Goal: Information Seeking & Learning: Check status

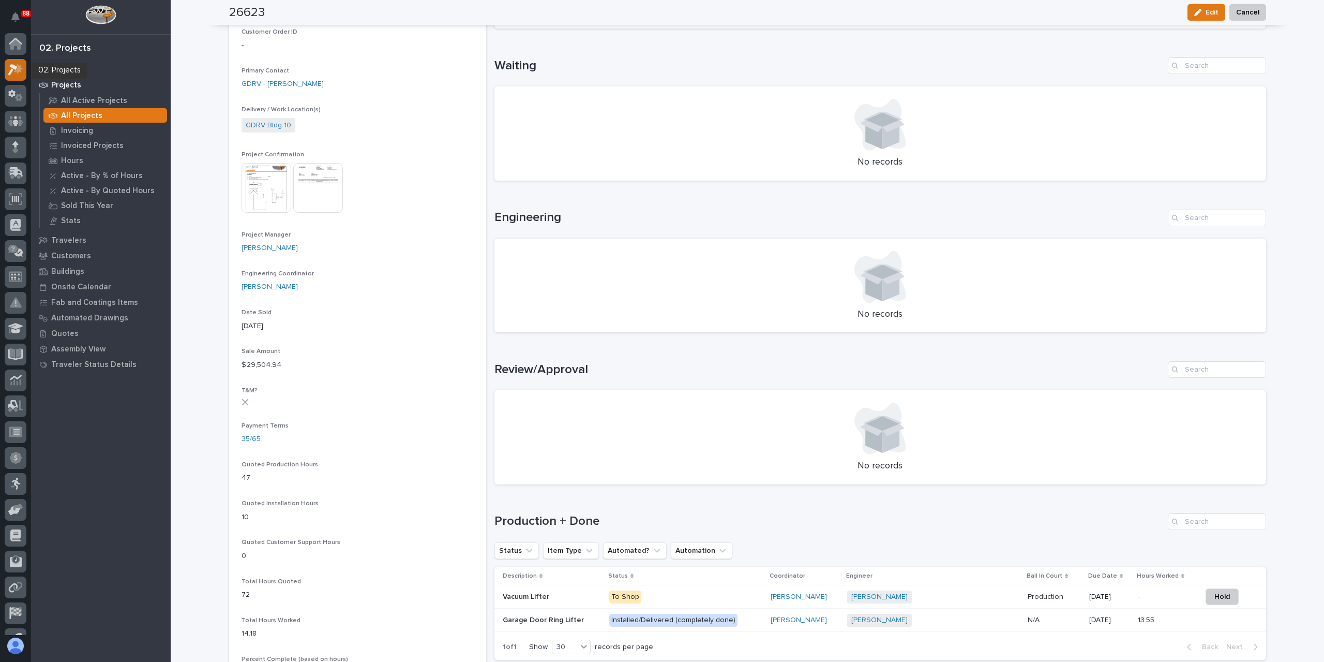
click at [14, 66] on icon at bounding box center [12, 69] width 9 height 11
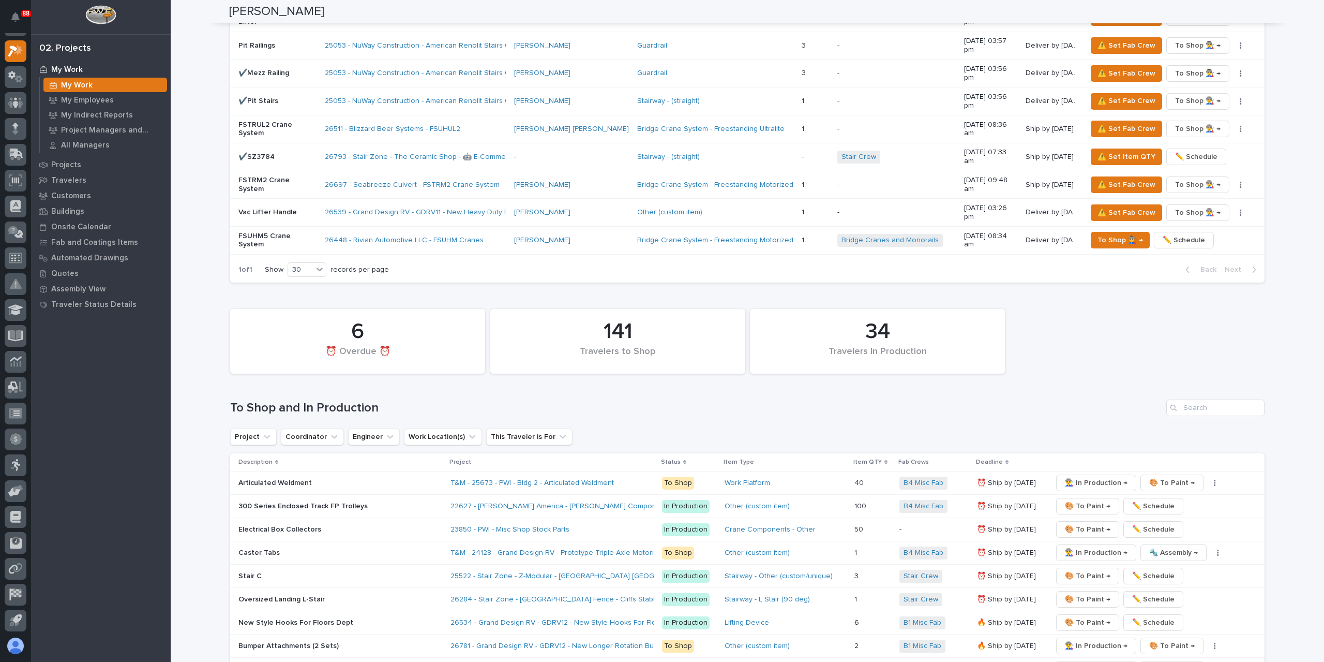
scroll to position [1759, 0]
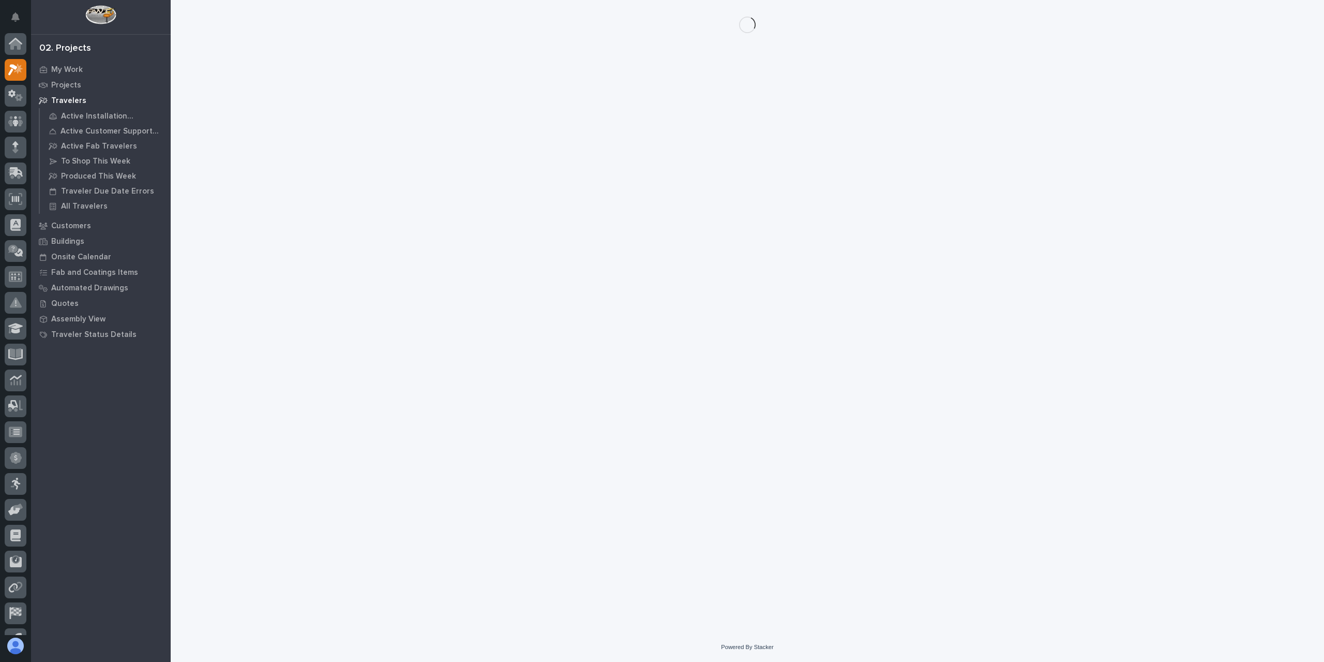
scroll to position [19, 0]
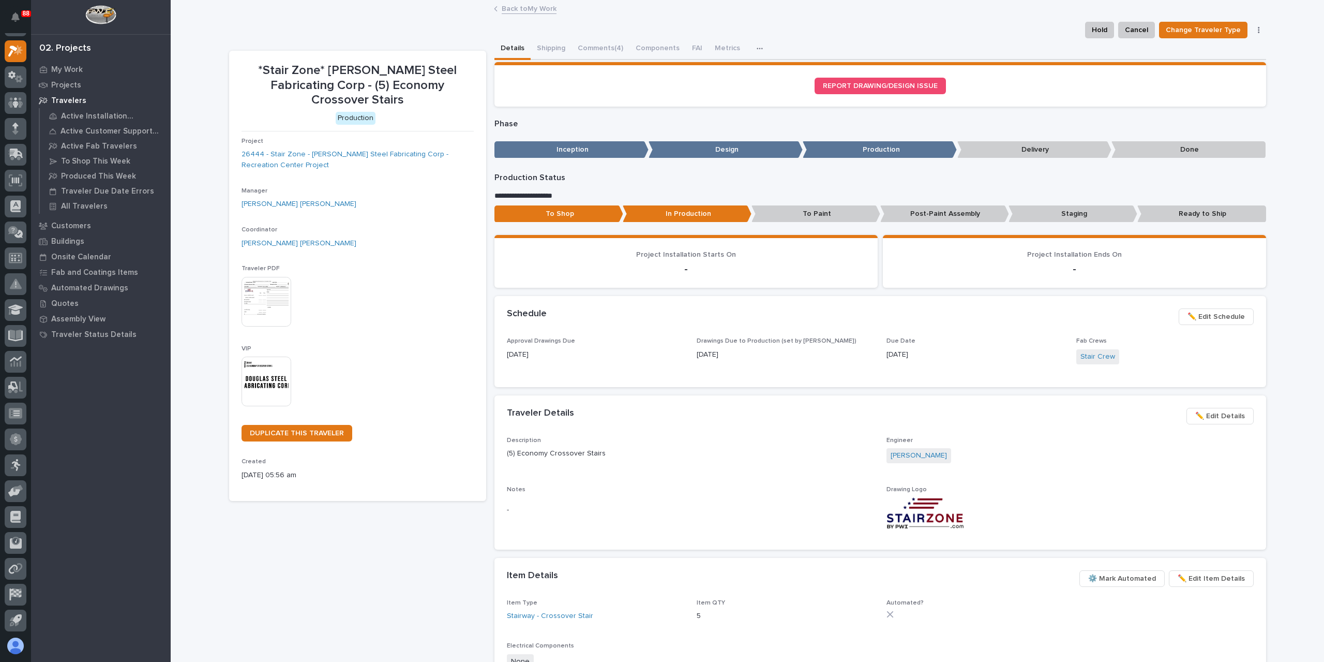
click at [1053, 209] on p "Staging" at bounding box center [1073, 213] width 129 height 17
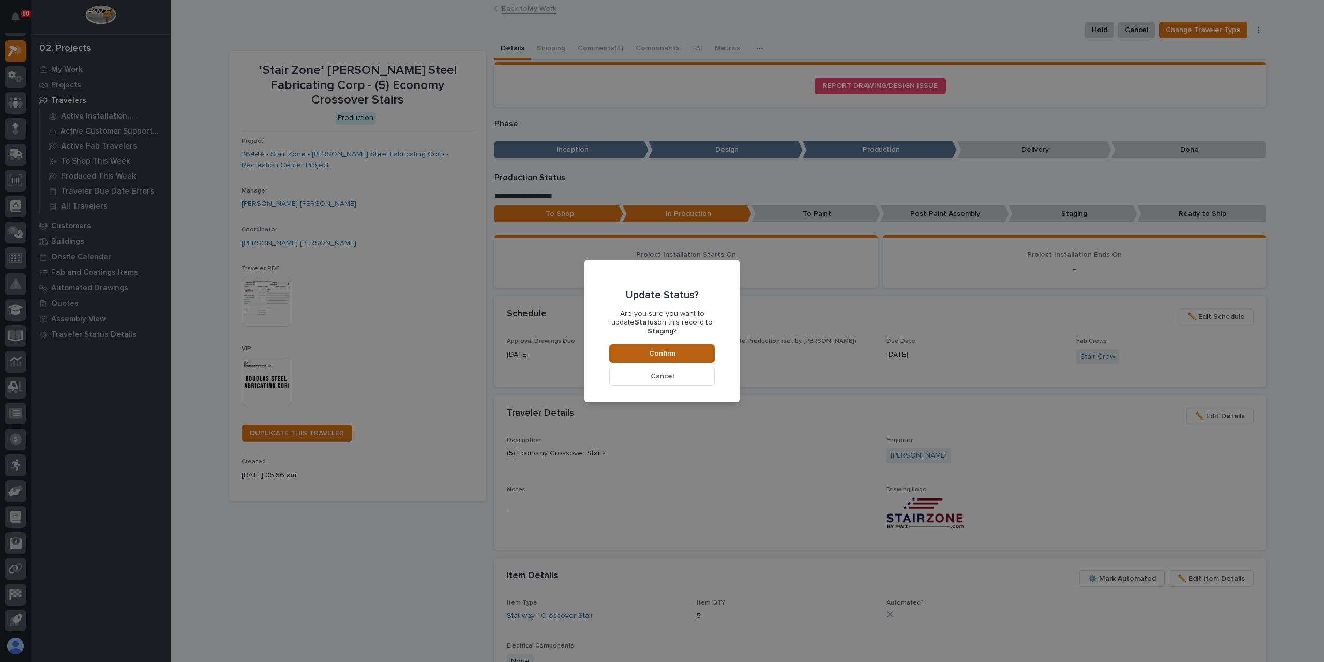
click at [697, 346] on button "Confirm" at bounding box center [662, 353] width 106 height 19
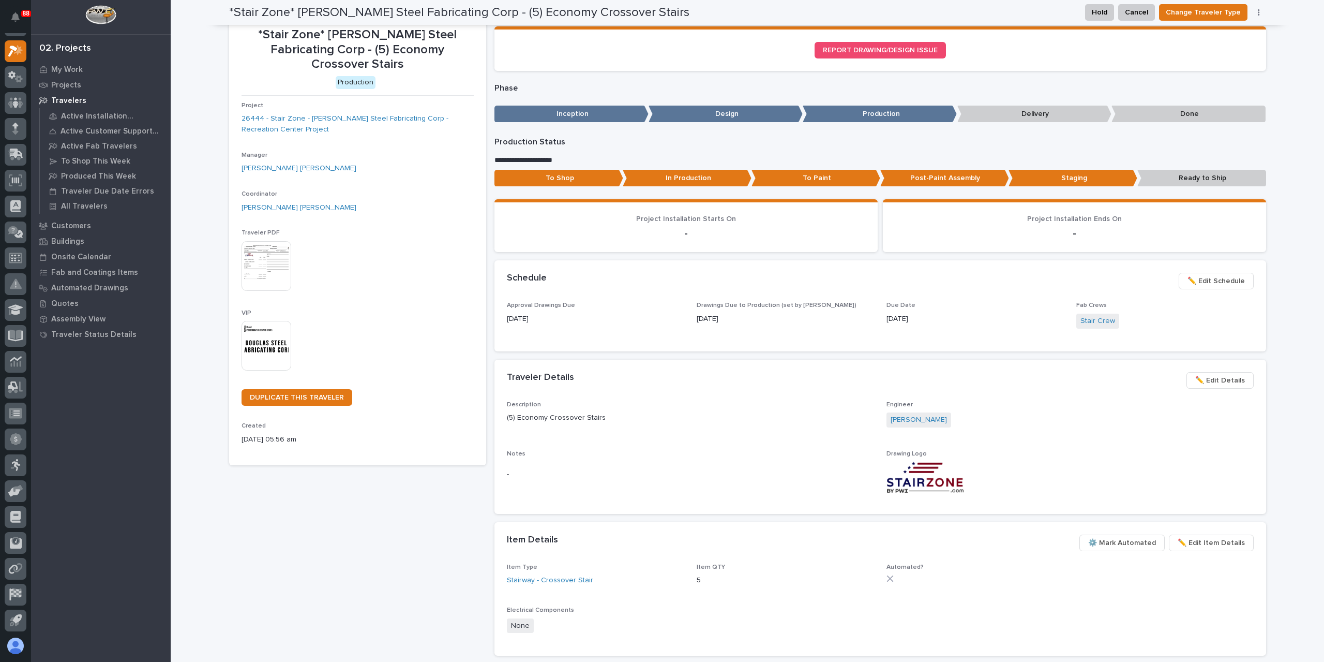
scroll to position [0, 0]
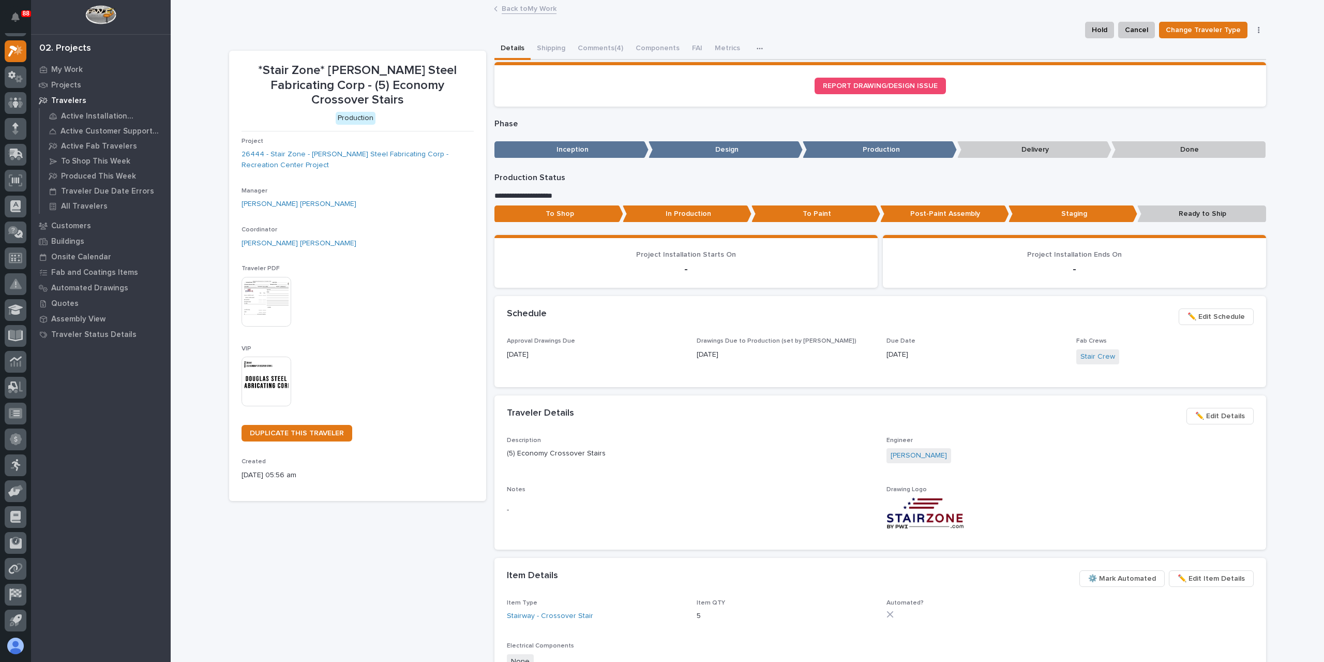
click at [520, 7] on link "Back to My Work" at bounding box center [529, 8] width 55 height 12
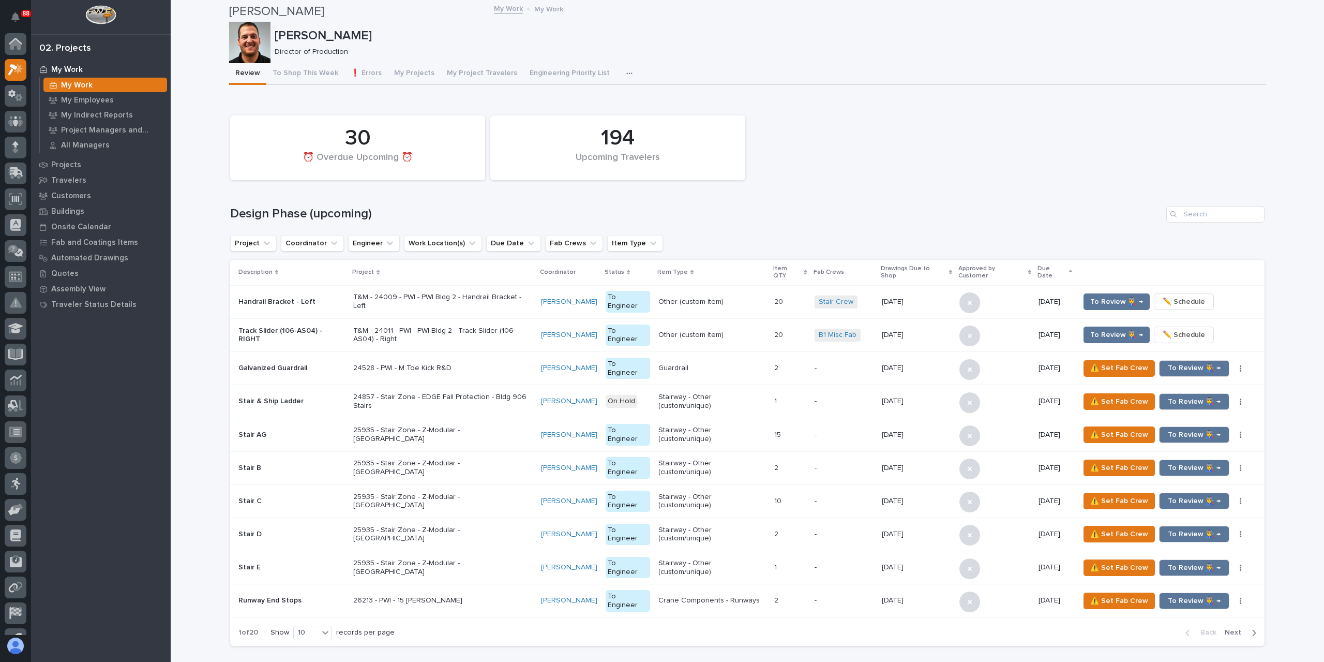
scroll to position [19, 0]
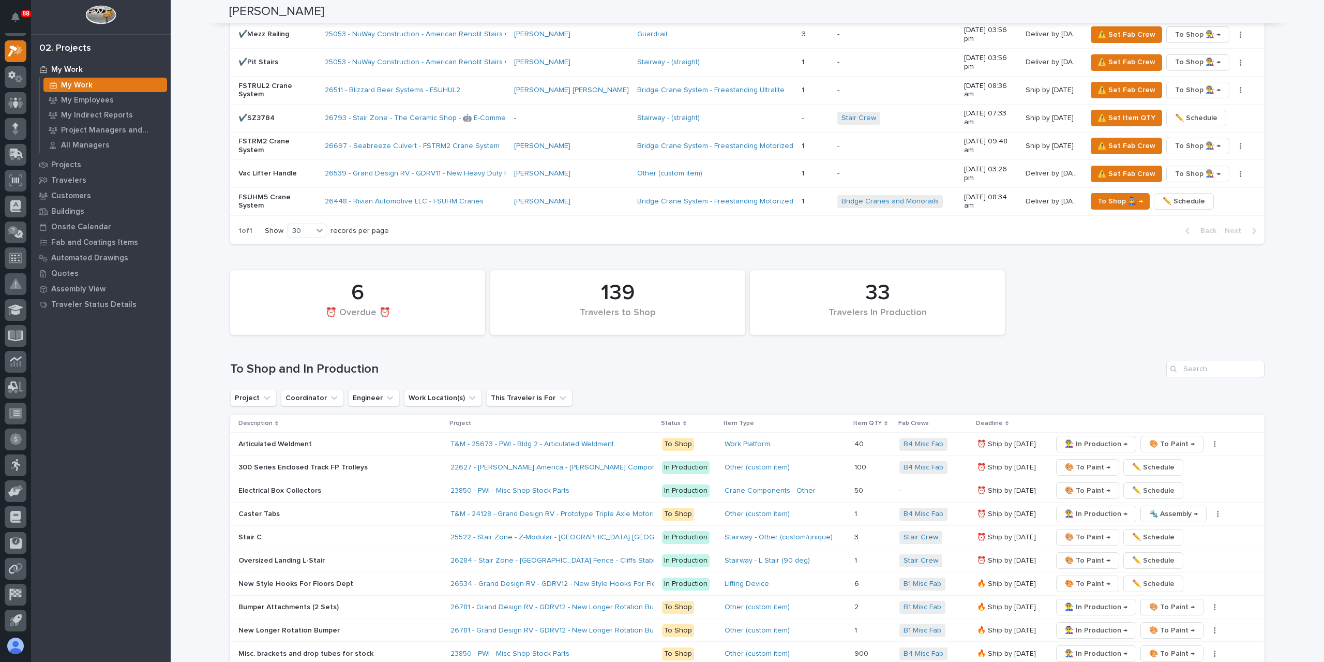
scroll to position [1914, 0]
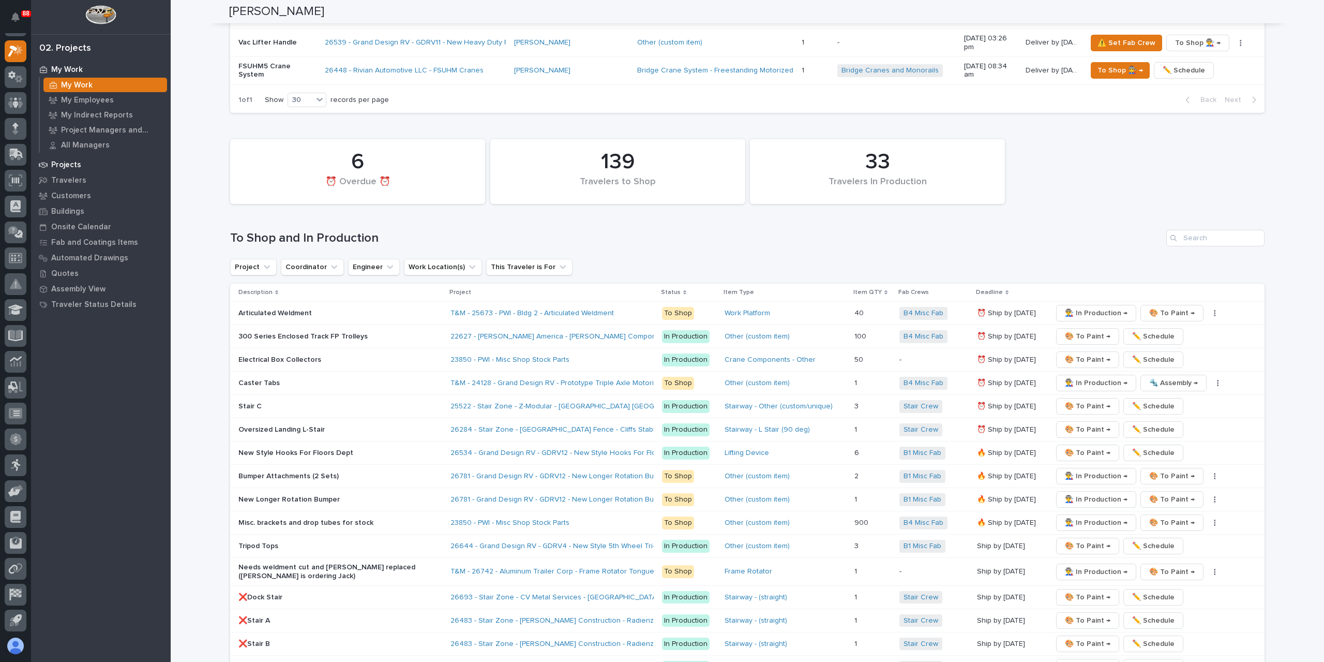
click at [63, 165] on p "Projects" at bounding box center [66, 164] width 30 height 9
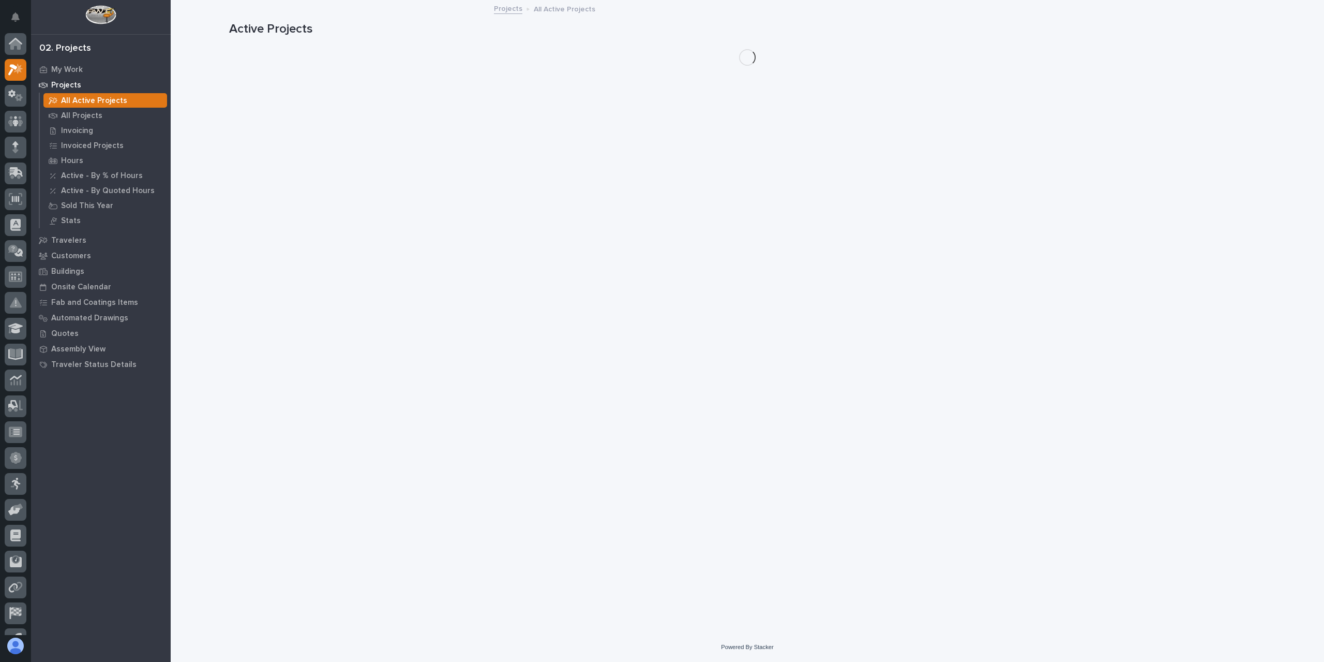
scroll to position [19, 0]
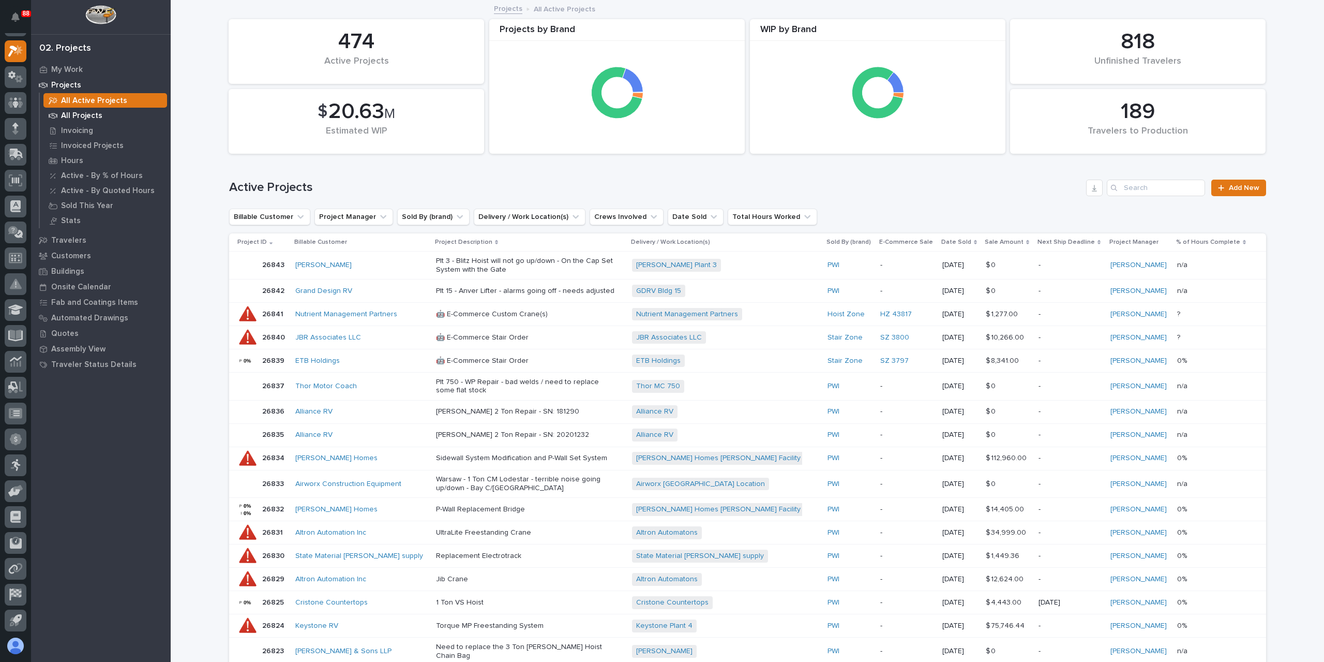
click at [81, 113] on p "All Projects" at bounding box center [81, 115] width 41 height 9
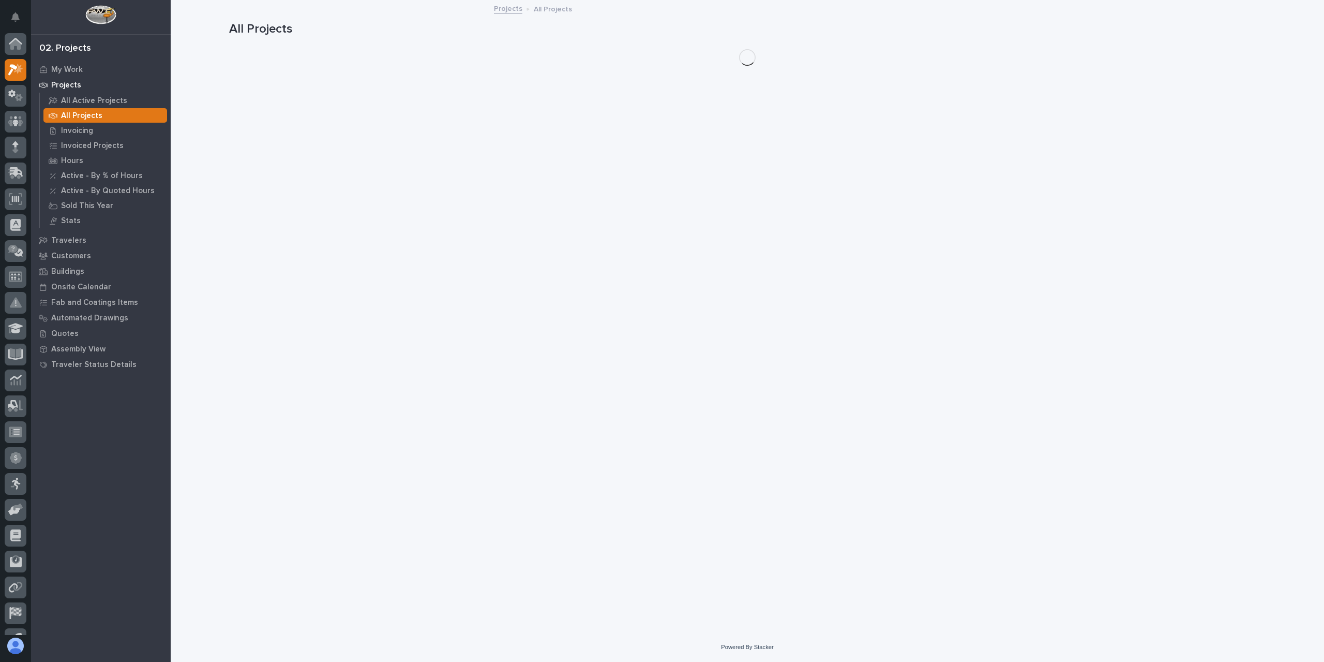
scroll to position [19, 0]
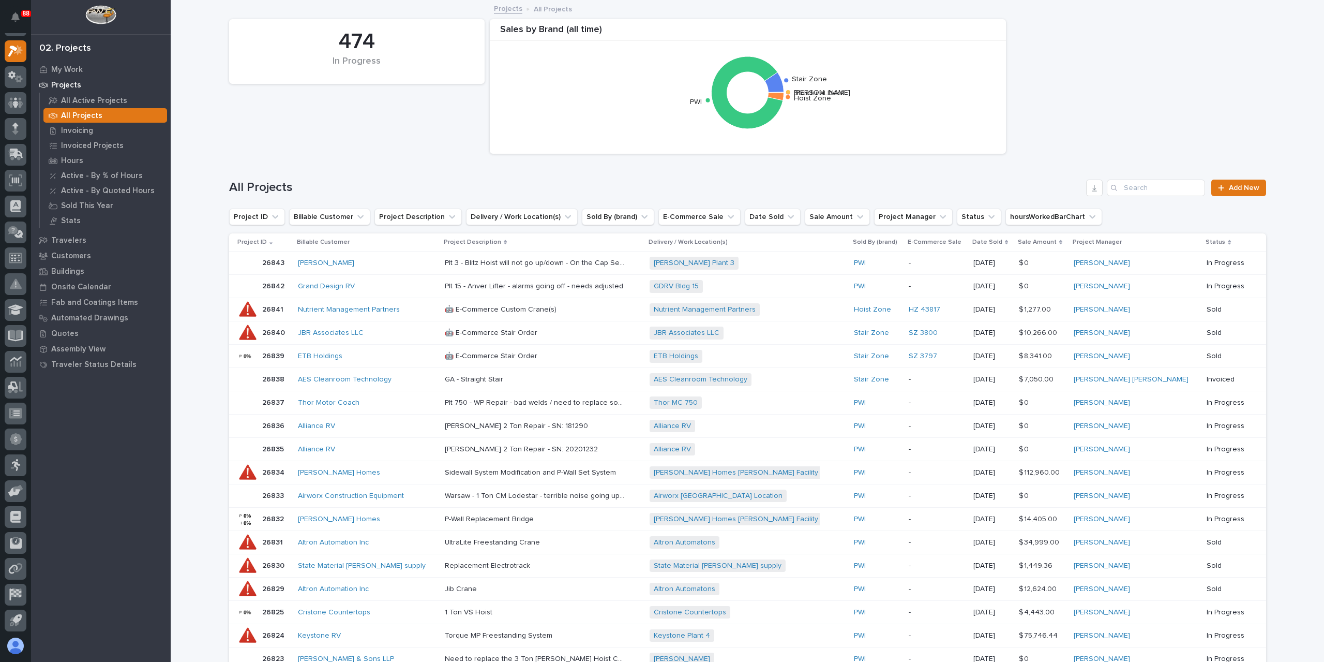
click at [1184, 196] on div "All Projects Add New" at bounding box center [747, 184] width 1037 height 50
click at [1170, 192] on input "Search" at bounding box center [1156, 188] width 98 height 17
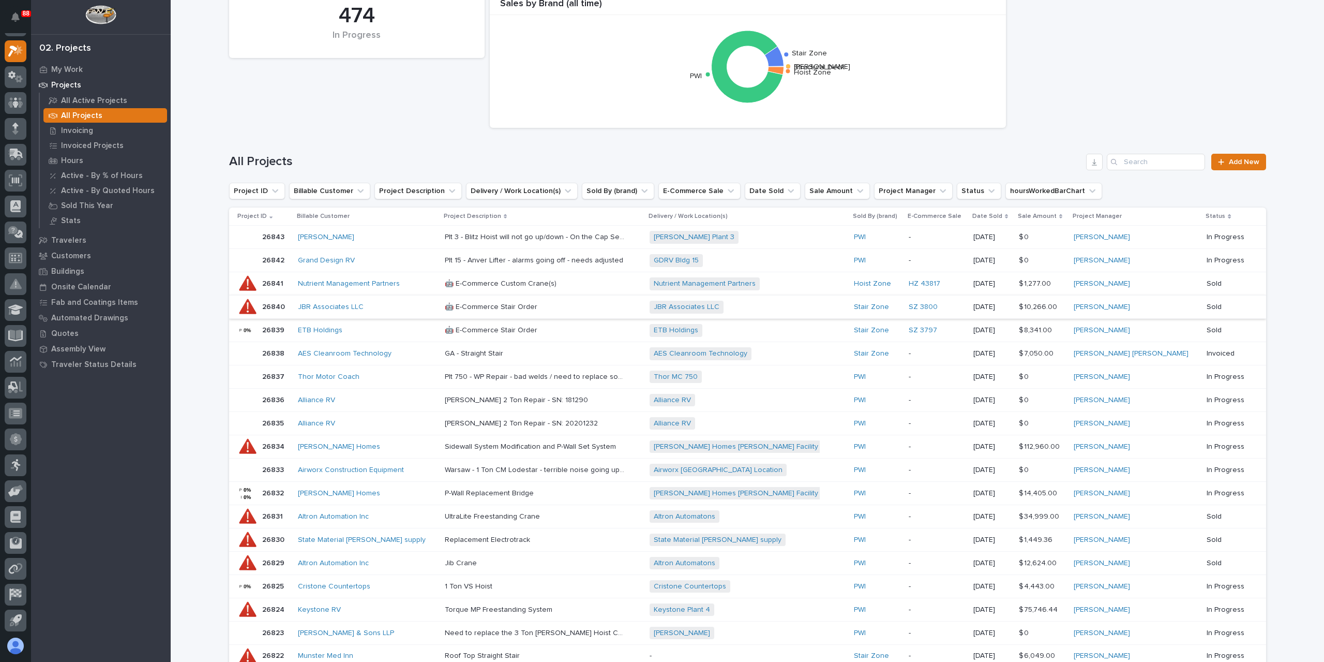
scroll to position [0, 0]
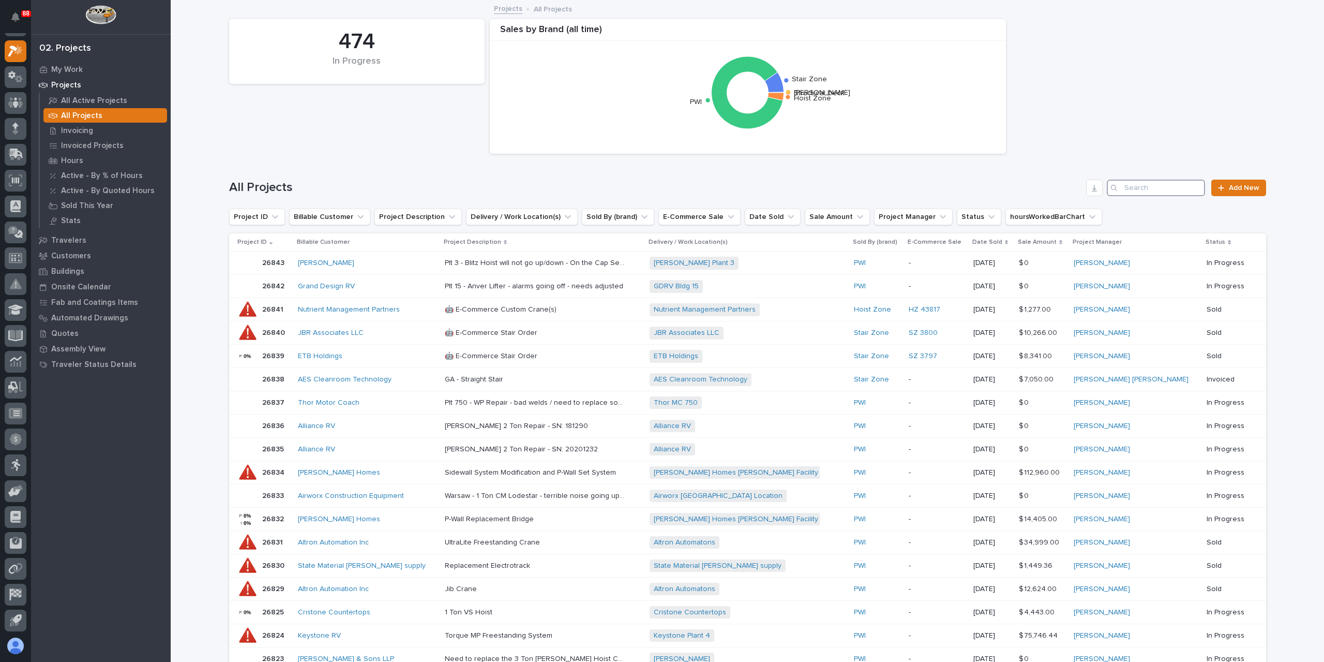
click at [1146, 193] on input "Search" at bounding box center [1156, 188] width 98 height 17
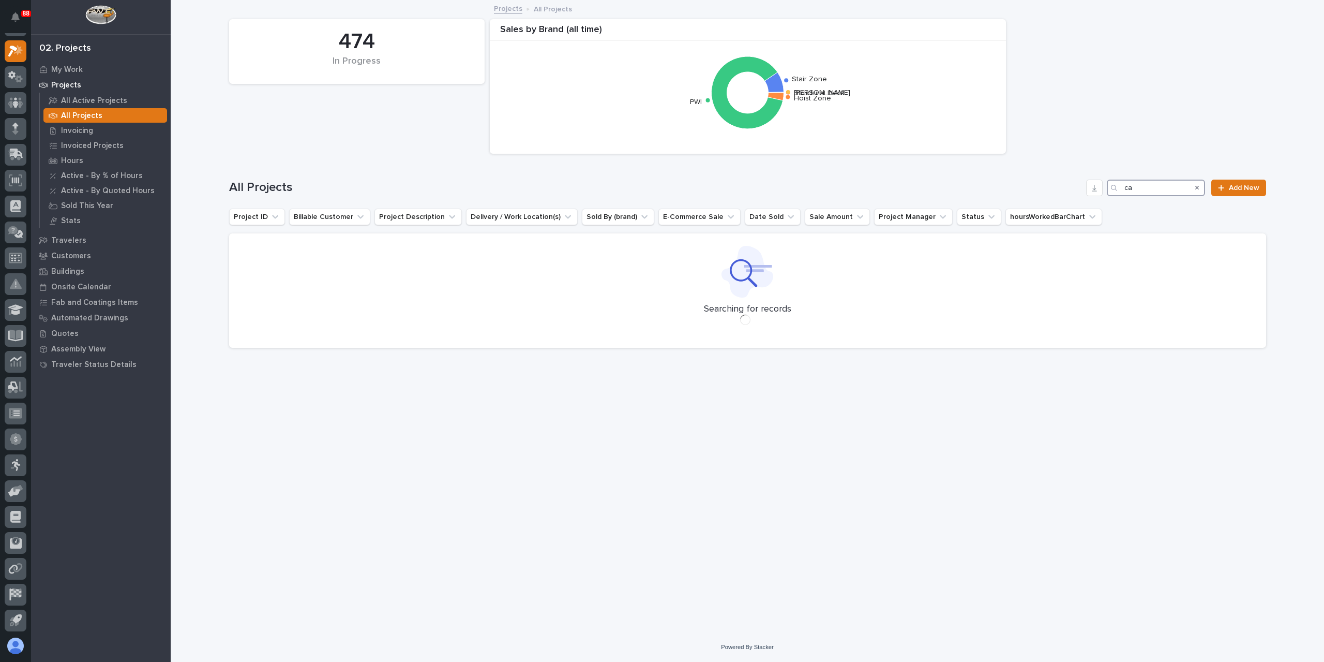
type input "c"
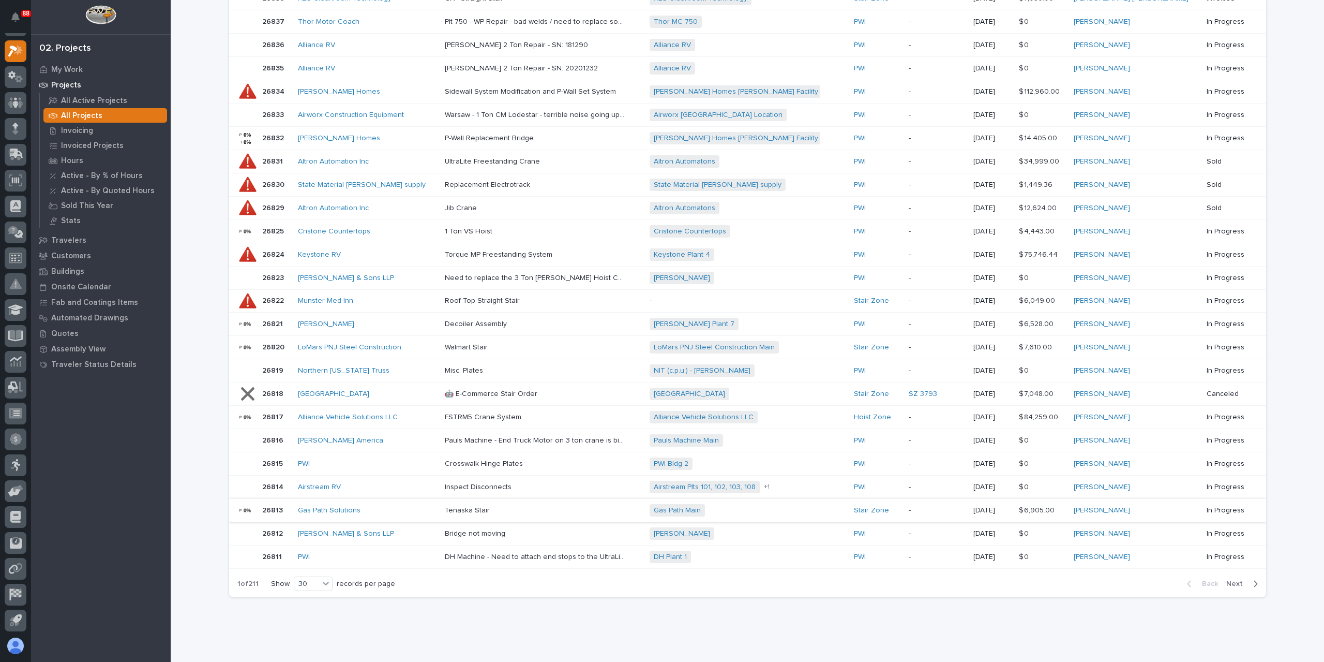
scroll to position [399, 0]
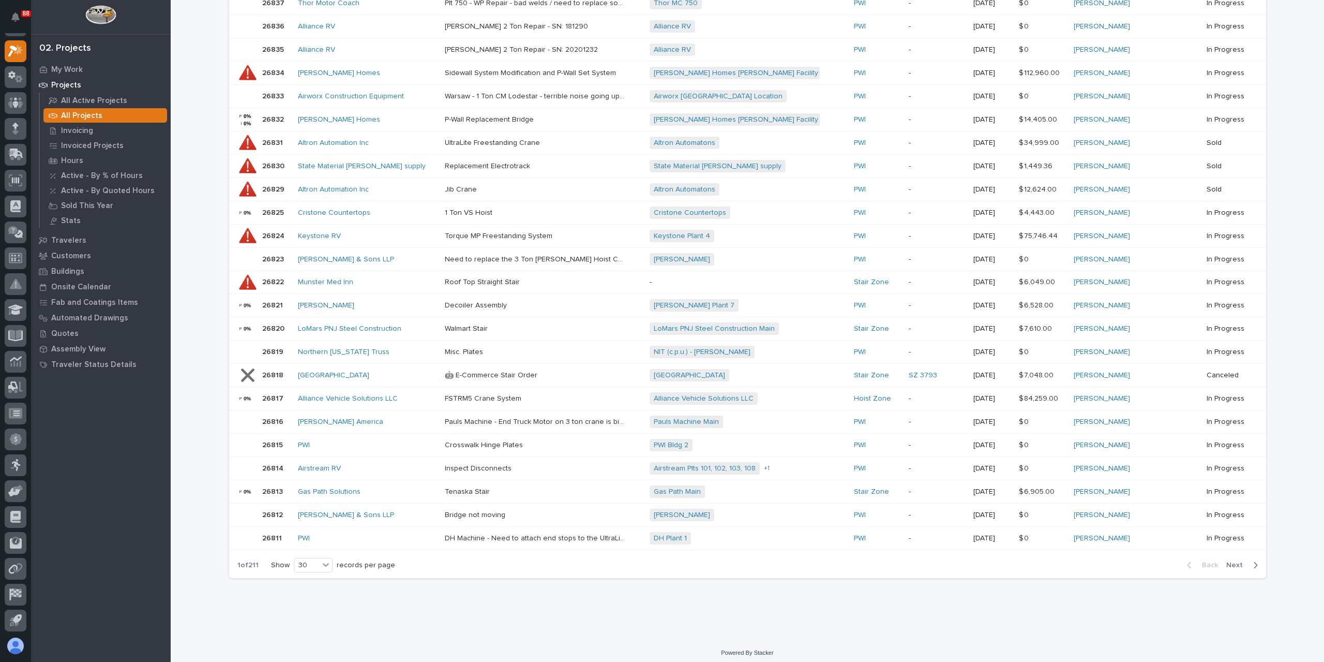
click at [1240, 560] on span "Next" at bounding box center [1238, 564] width 23 height 9
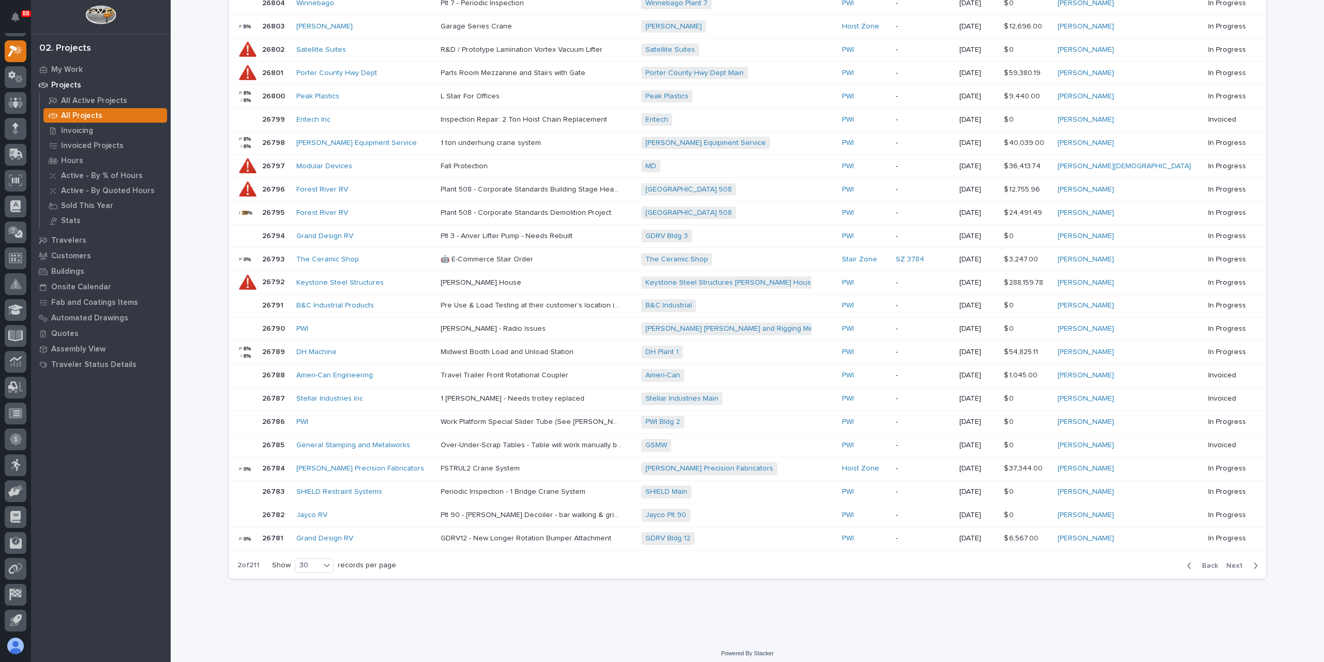
click at [1232, 561] on span "Next" at bounding box center [1238, 565] width 23 height 9
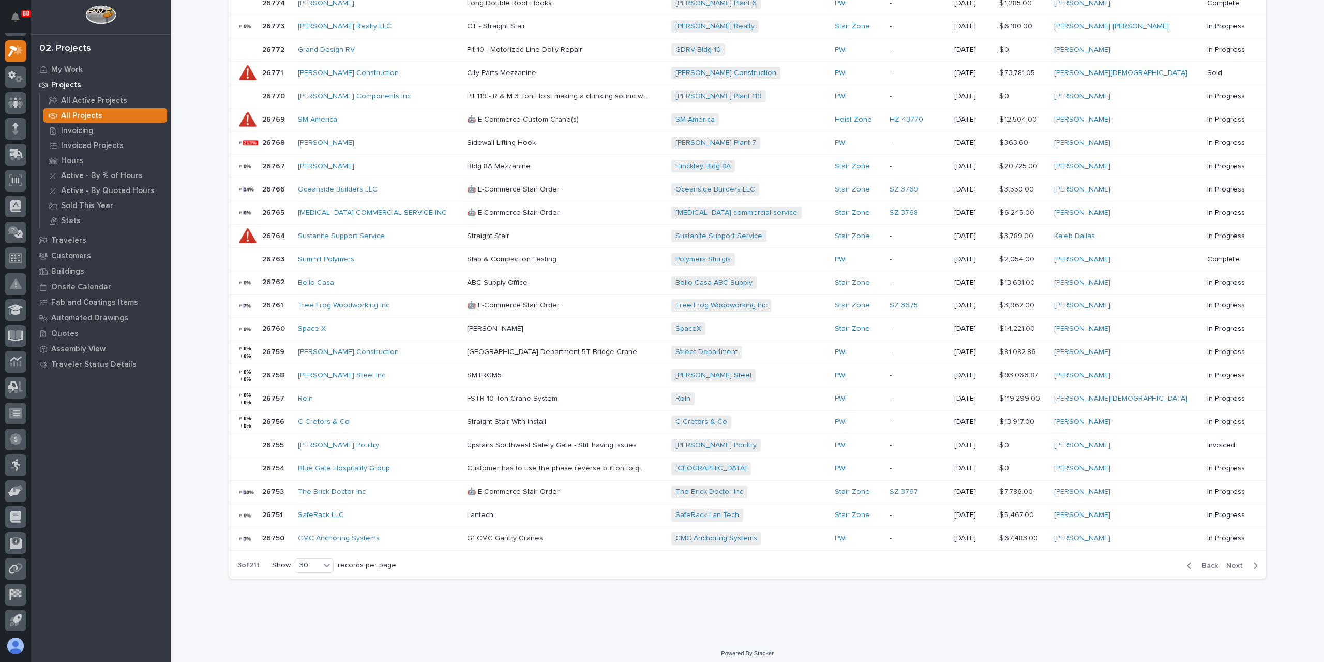
click at [1232, 561] on span "Next" at bounding box center [1238, 565] width 23 height 9
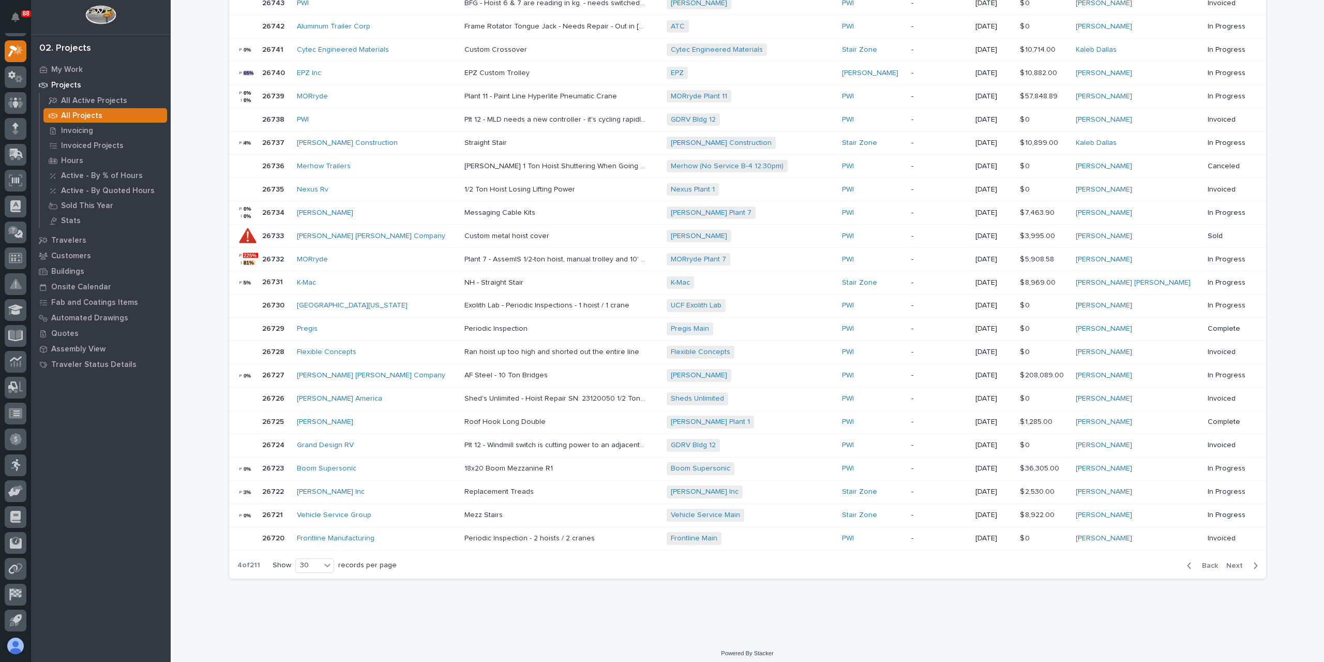
click at [1232, 561] on span "Next" at bounding box center [1238, 565] width 23 height 9
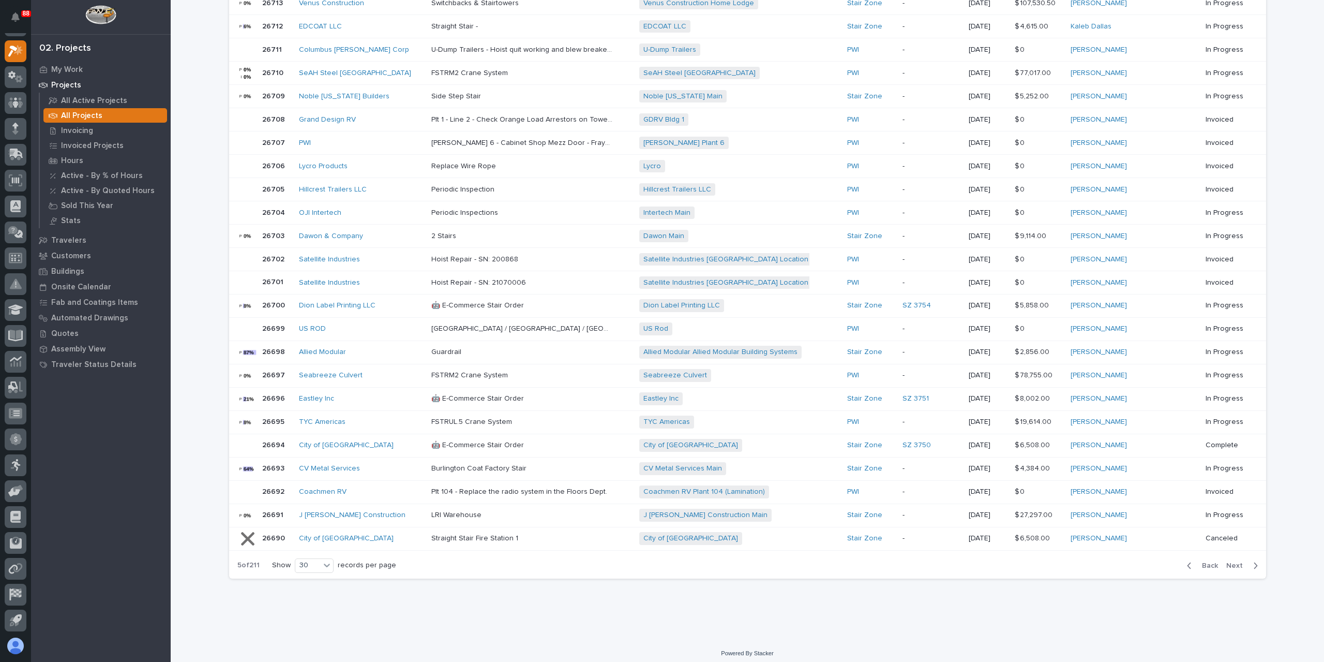
click at [1232, 561] on span "Next" at bounding box center [1238, 565] width 23 height 9
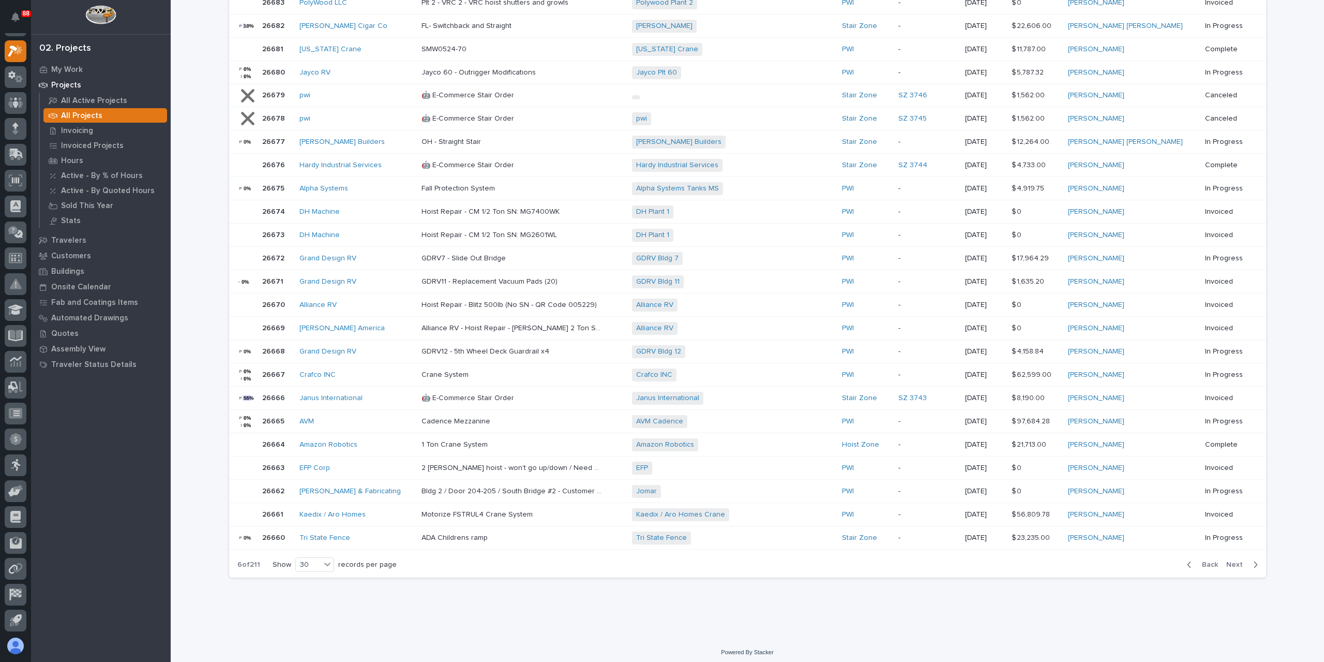
scroll to position [399, 0]
click at [1231, 560] on span "Next" at bounding box center [1238, 564] width 23 height 9
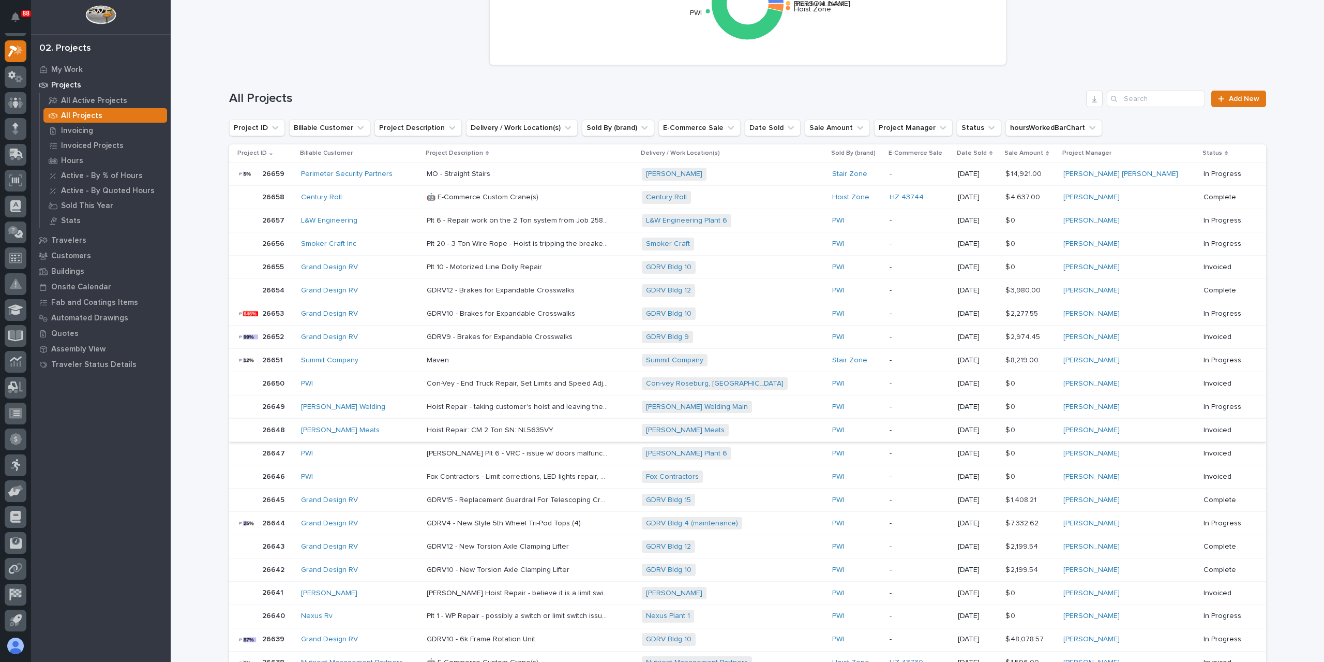
scroll to position [399, 0]
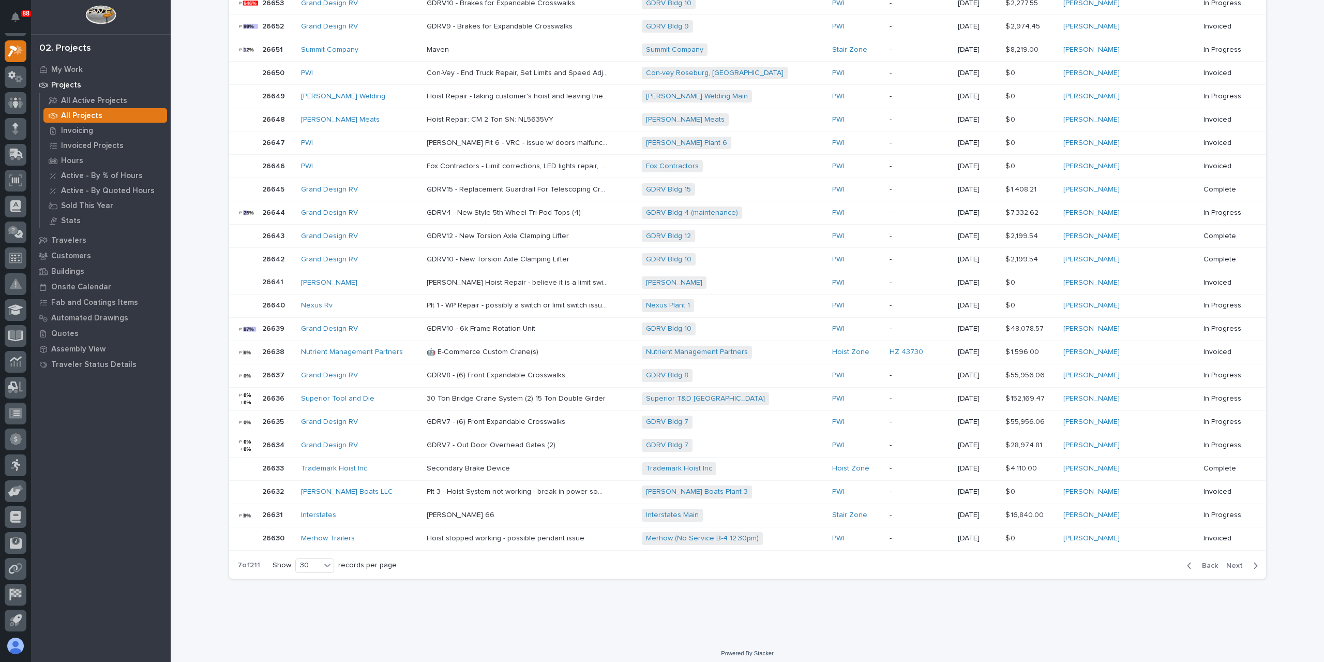
click at [1205, 561] on span "Back" at bounding box center [1207, 565] width 22 height 9
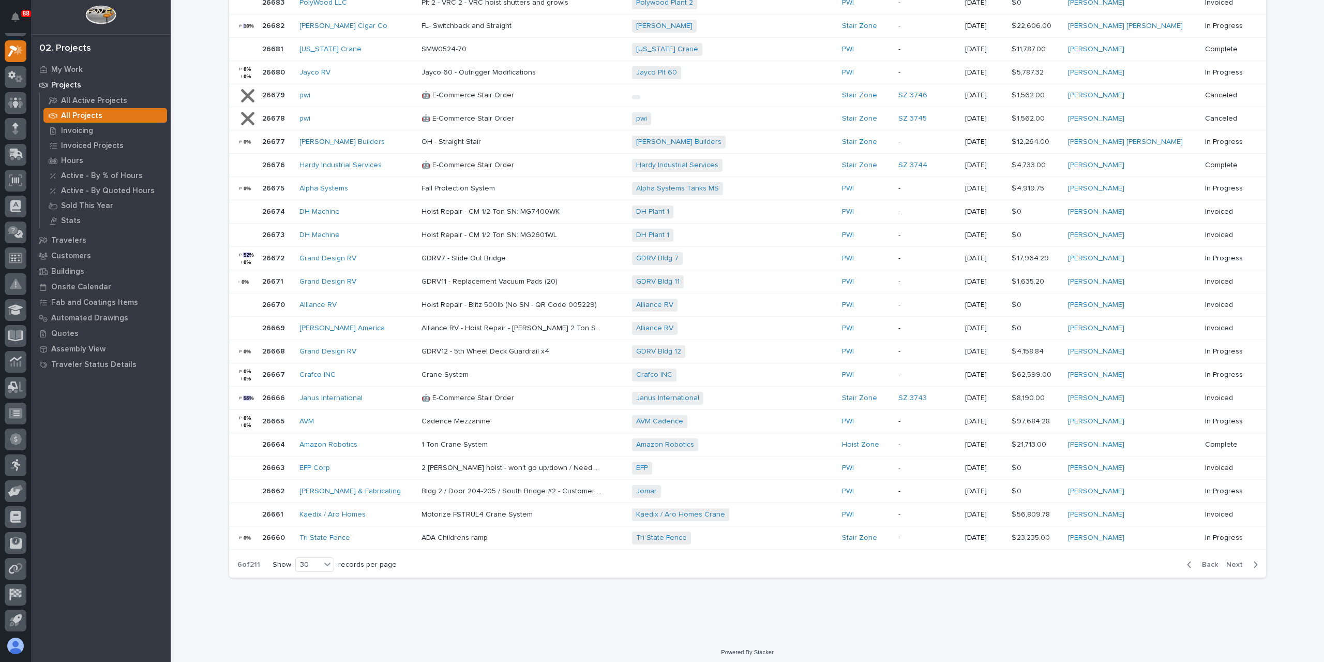
scroll to position [399, 0]
click at [1205, 560] on span "Back" at bounding box center [1207, 564] width 22 height 9
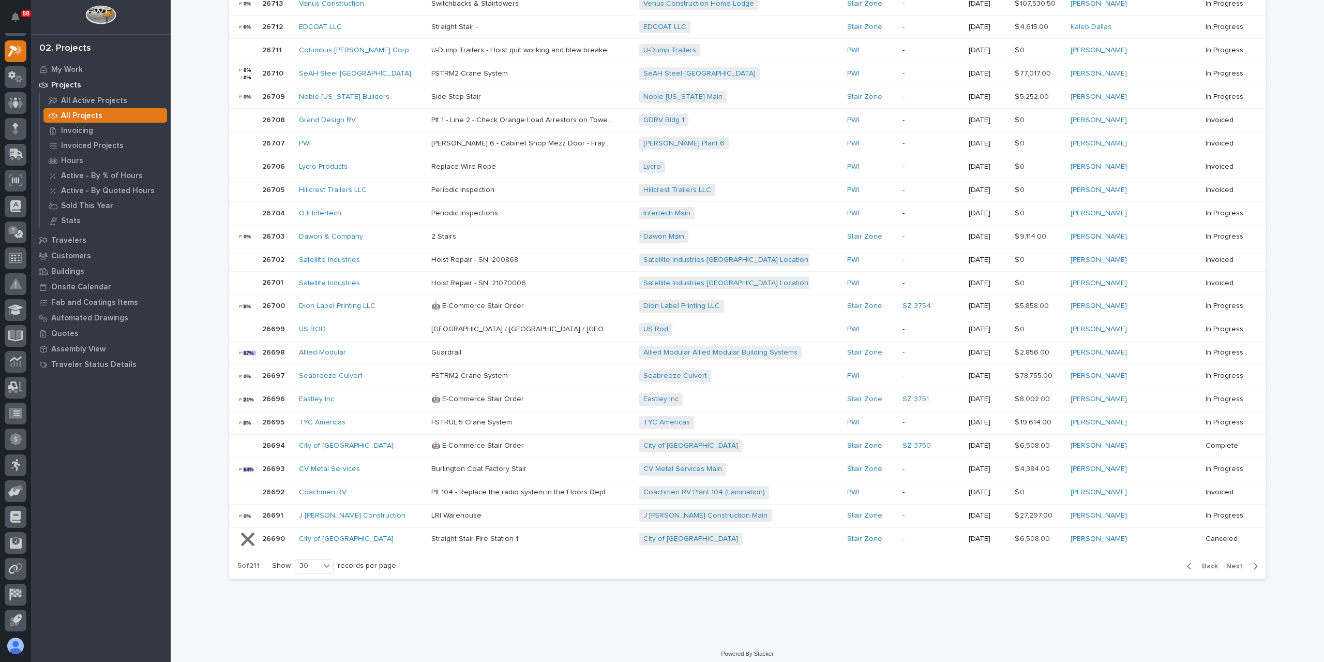
scroll to position [399, 0]
click at [1205, 561] on span "Back" at bounding box center [1207, 565] width 22 height 9
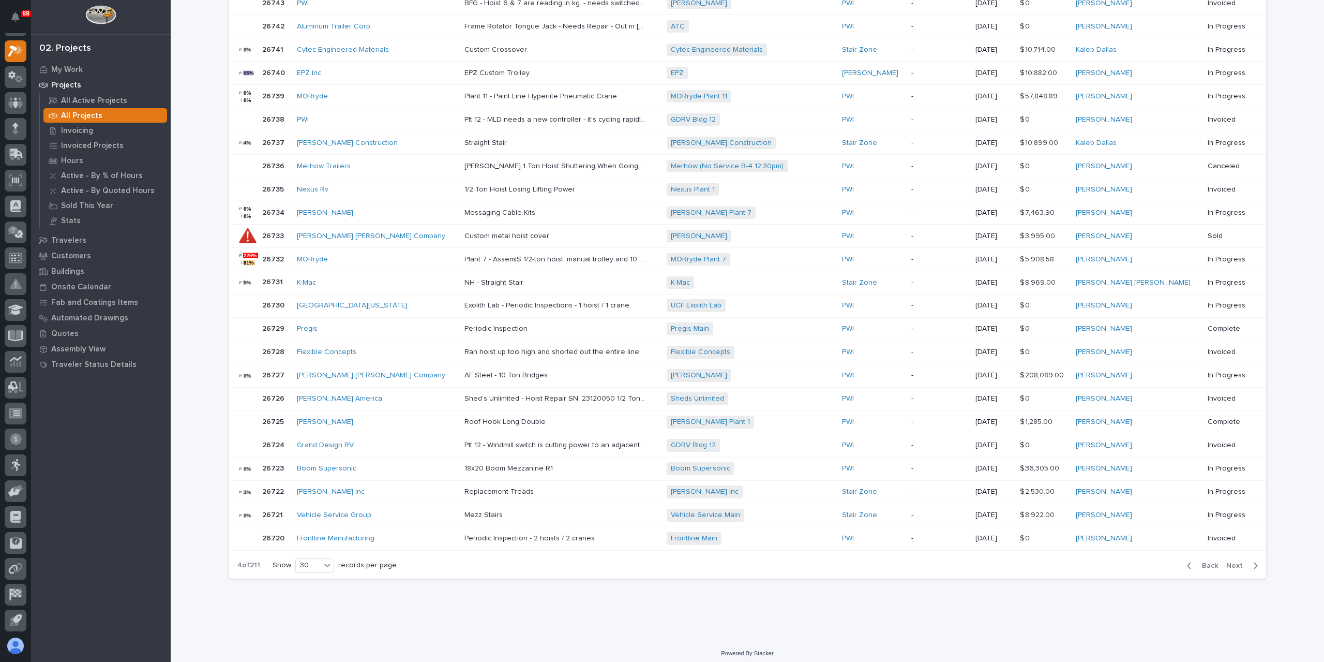
click at [1205, 561] on span "Back" at bounding box center [1207, 565] width 22 height 9
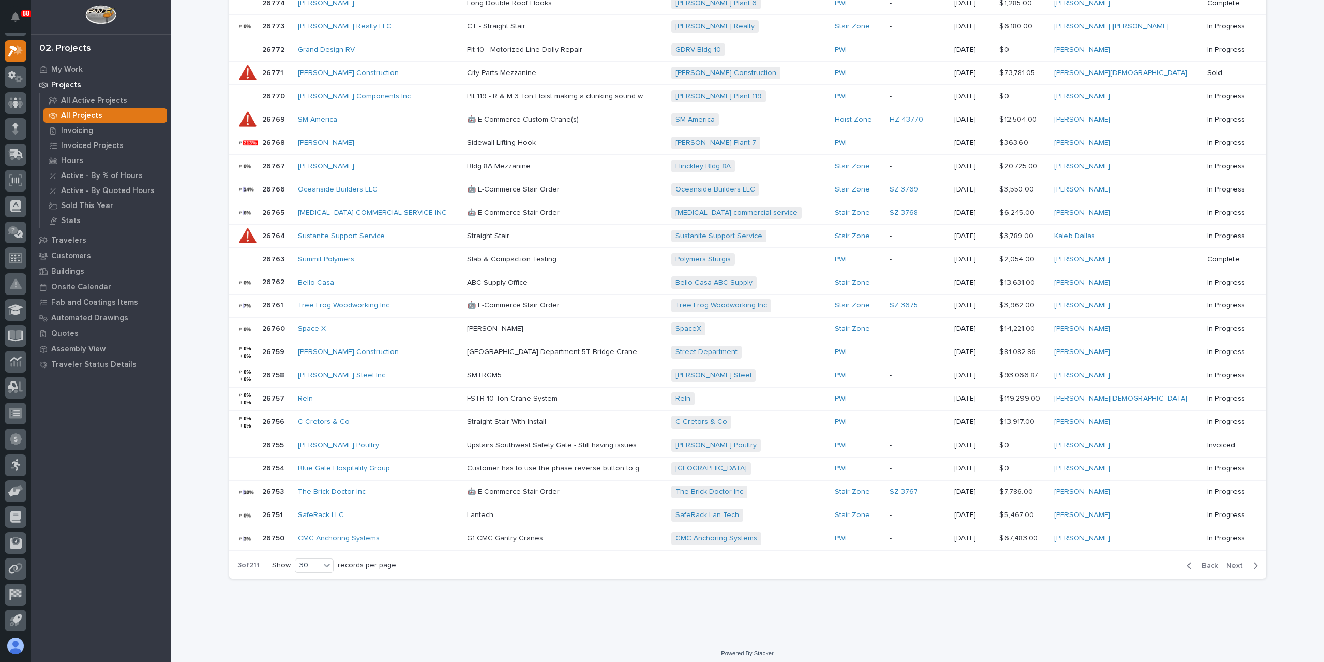
click at [1205, 561] on span "Back" at bounding box center [1207, 565] width 22 height 9
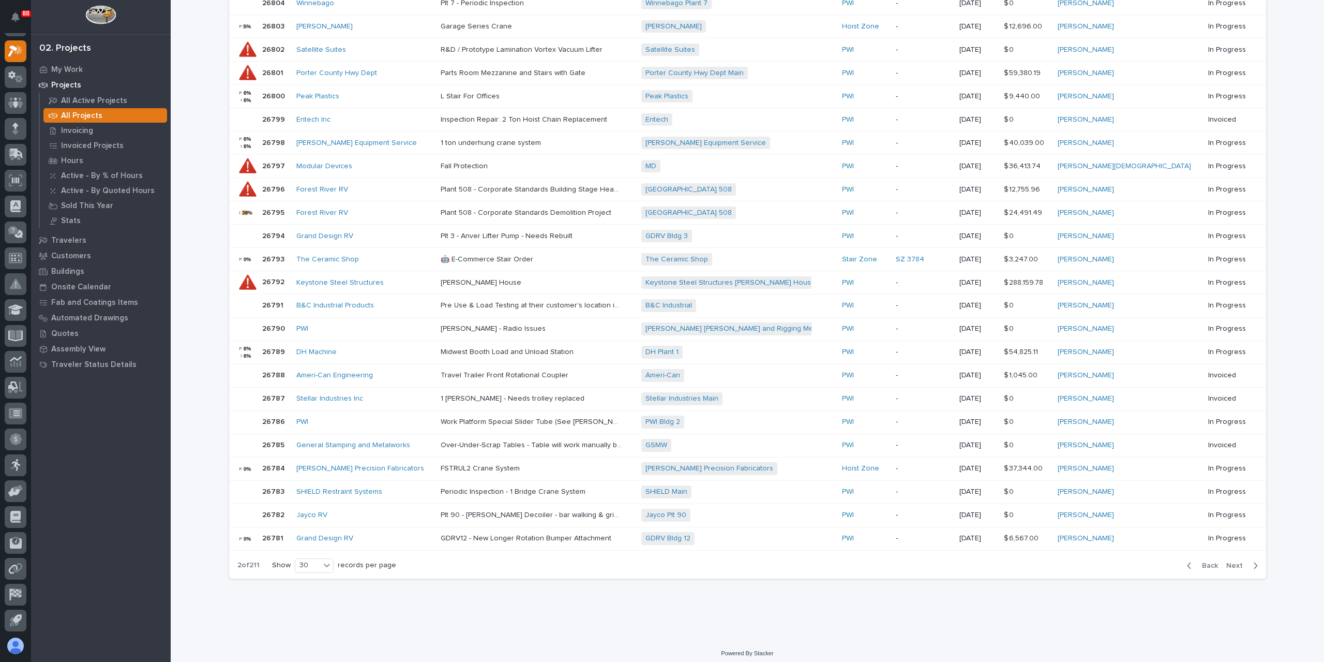
click at [1236, 561] on span "Next" at bounding box center [1238, 565] width 23 height 9
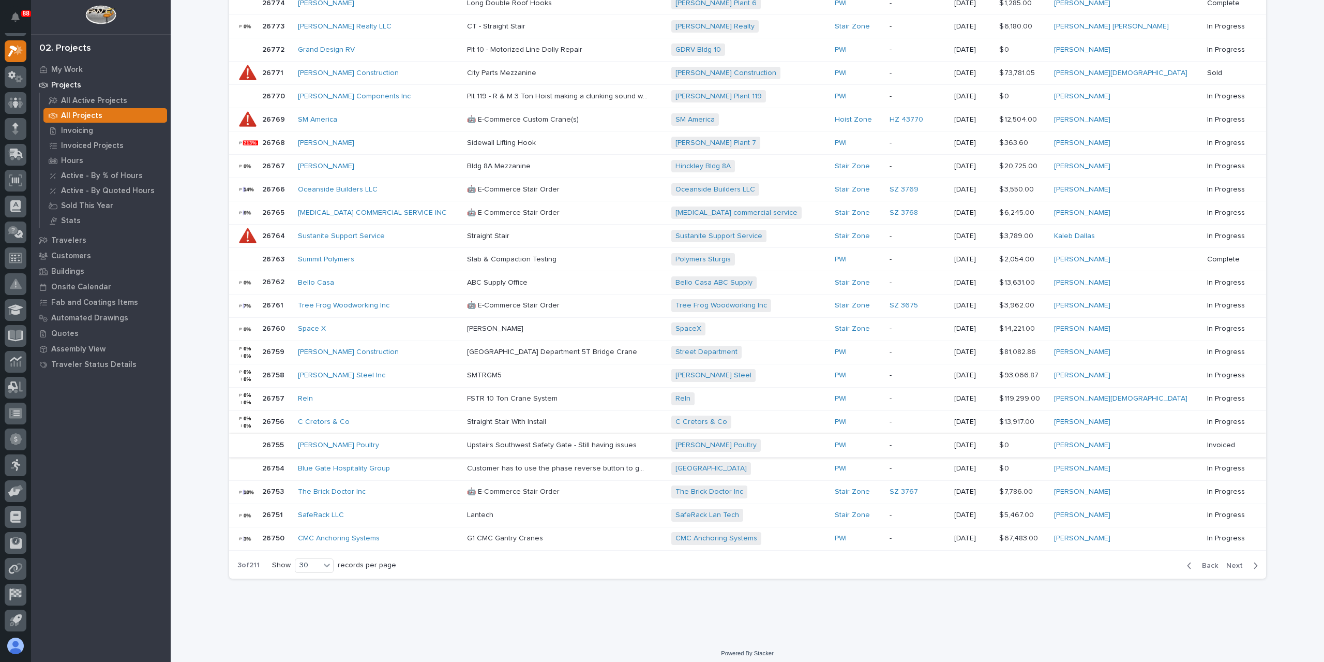
scroll to position [400, 0]
click at [1204, 560] on span "Back" at bounding box center [1207, 564] width 22 height 9
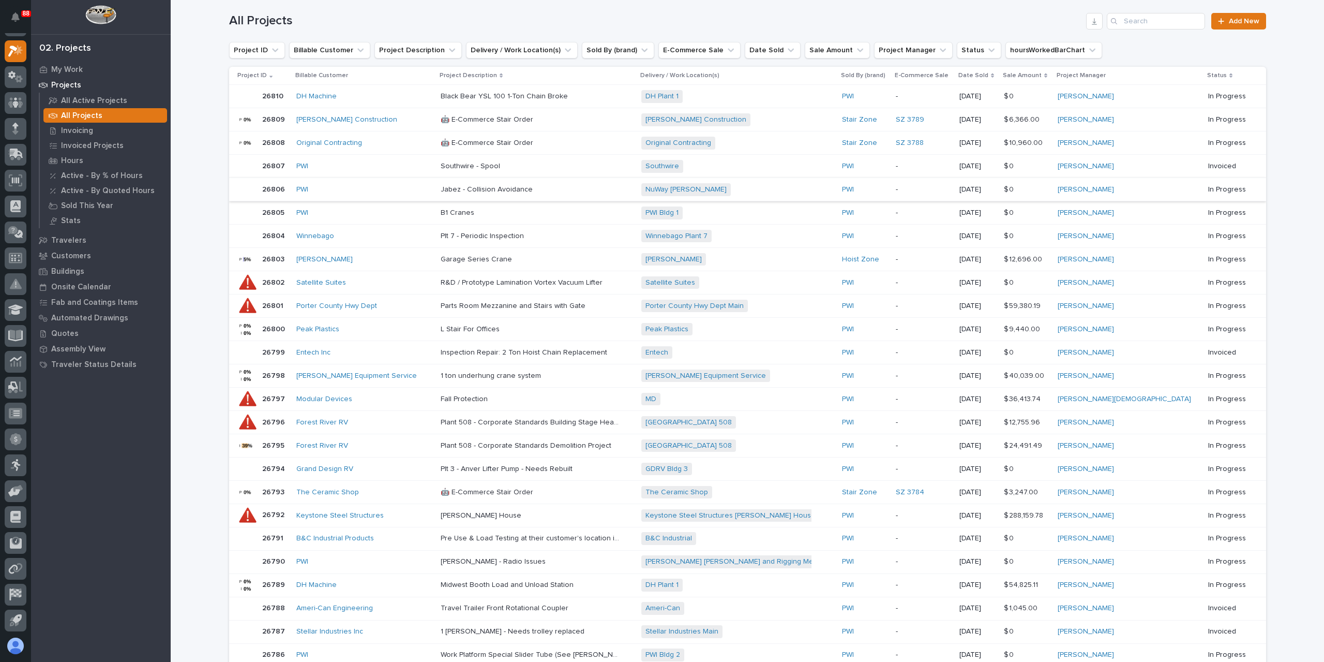
scroll to position [141, 0]
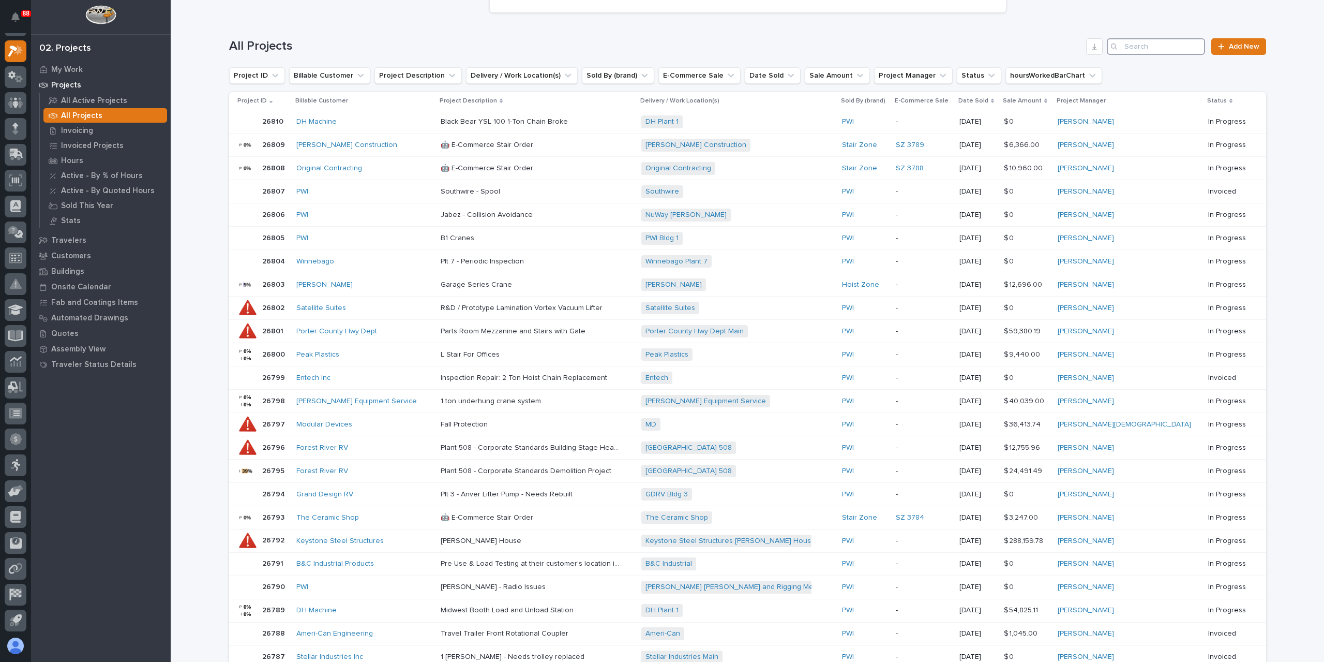
click at [1166, 50] on input "Search" at bounding box center [1156, 46] width 98 height 17
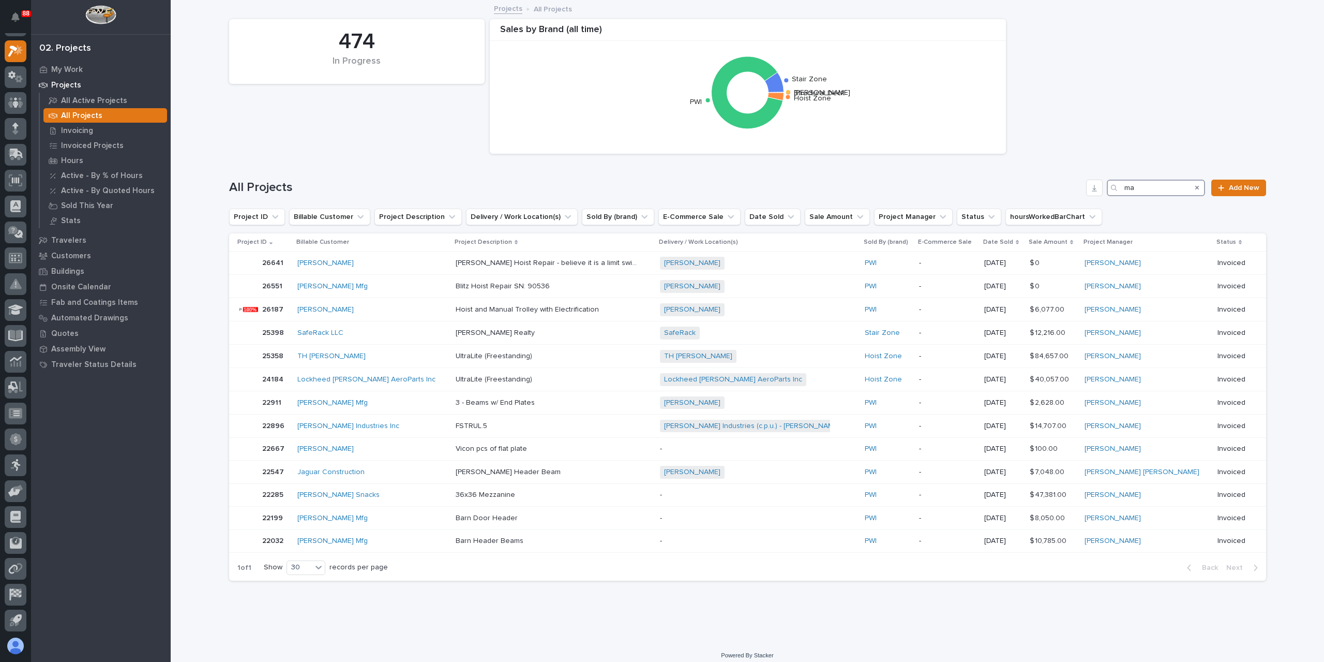
type input "m"
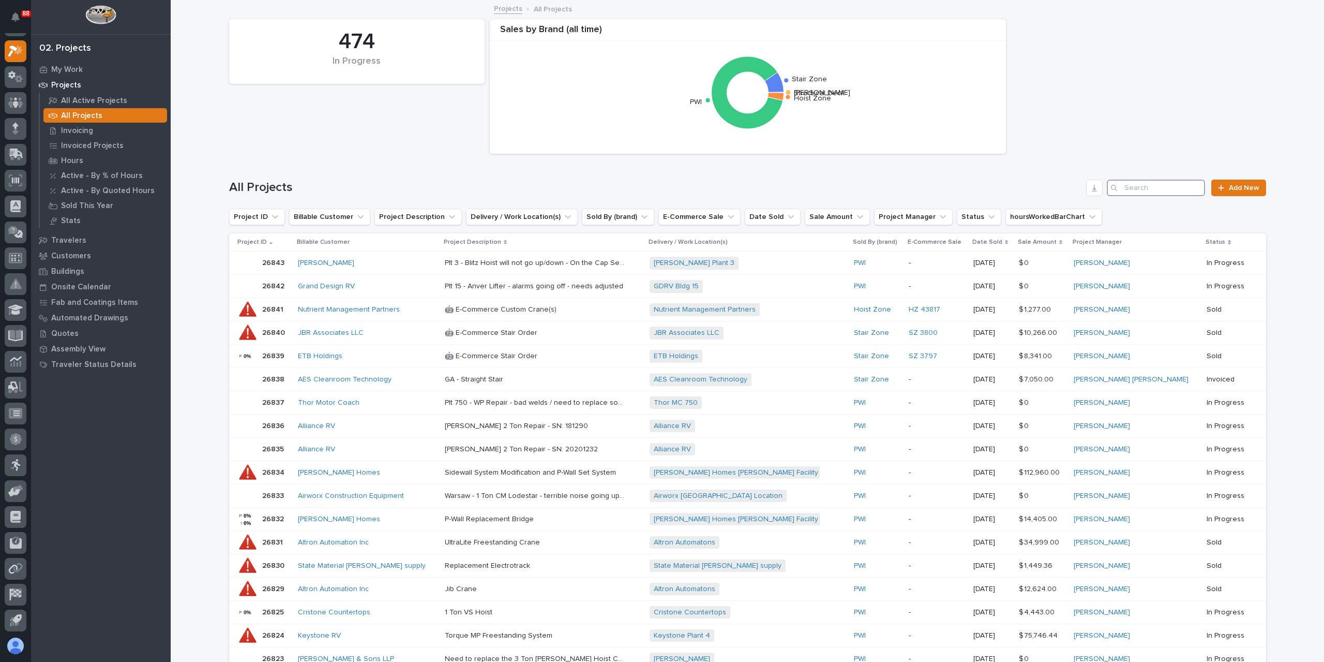
click at [1138, 190] on input "Search" at bounding box center [1156, 188] width 98 height 17
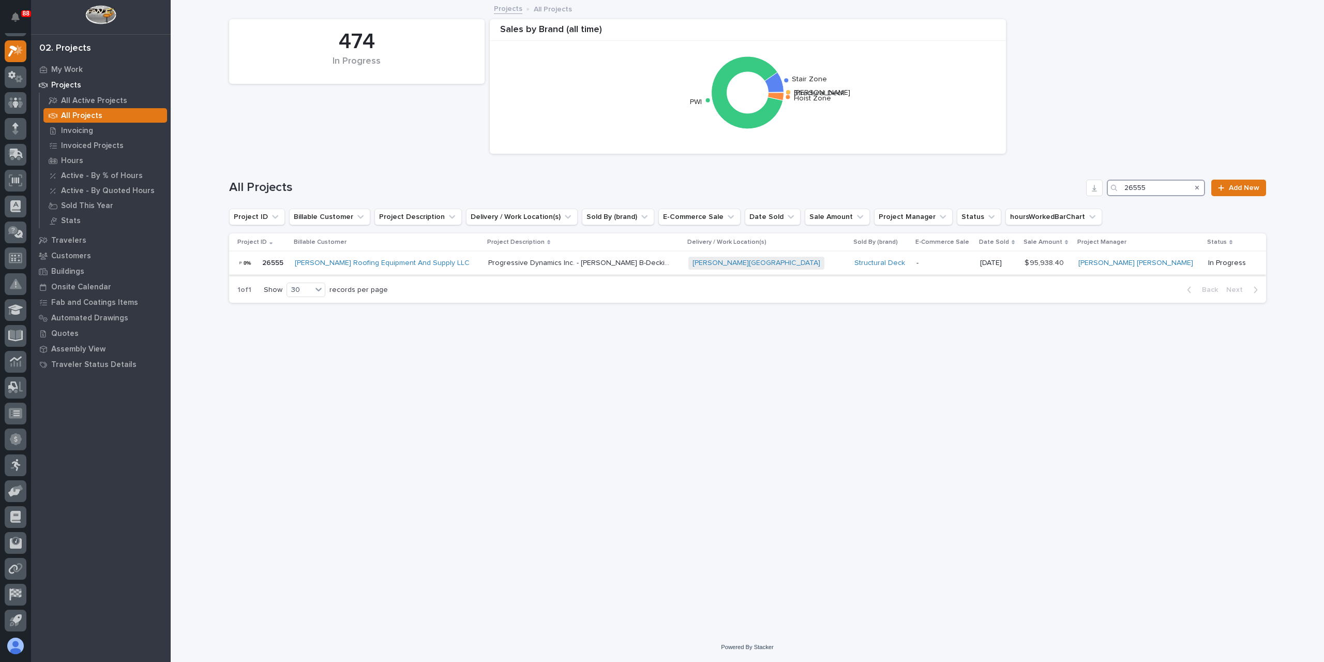
type input "26555"
click at [566, 259] on p "Progressive Dynamics Inc. - Ryan Field B-Decking" at bounding box center [579, 262] width 183 height 11
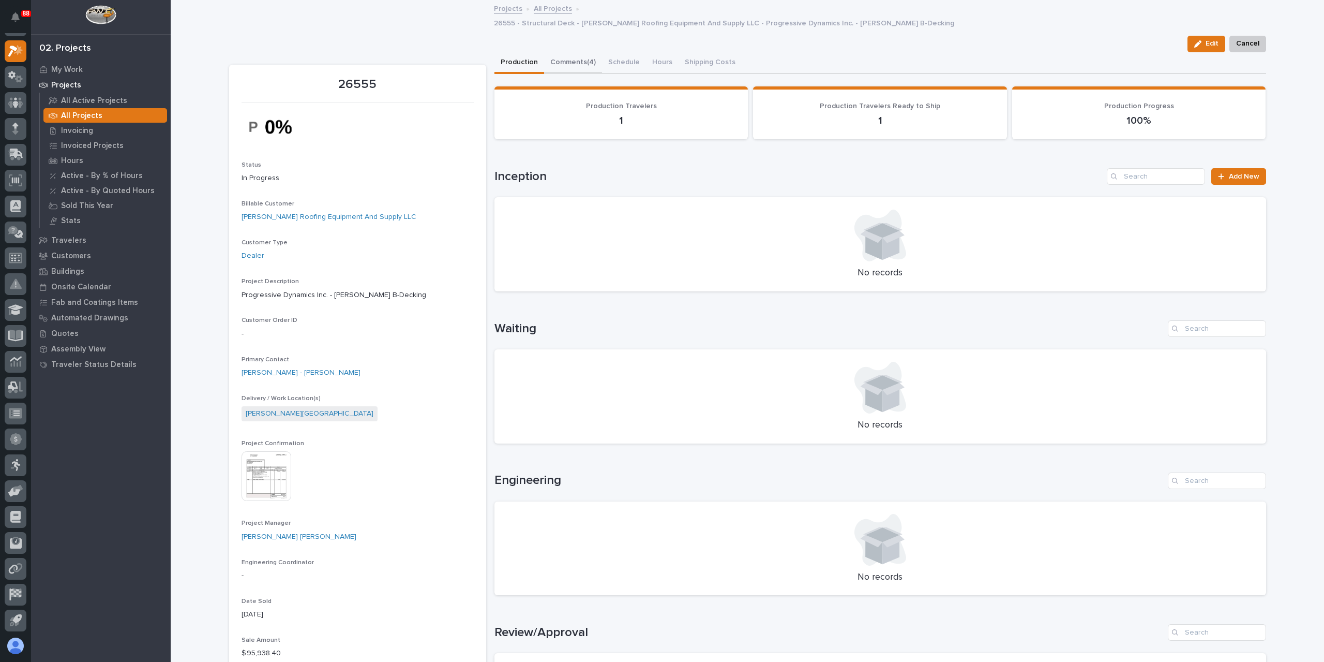
drag, startPoint x: 567, startPoint y: 58, endPoint x: 563, endPoint y: 52, distance: 7.5
click at [567, 58] on button "Comments (4)" at bounding box center [573, 63] width 58 height 22
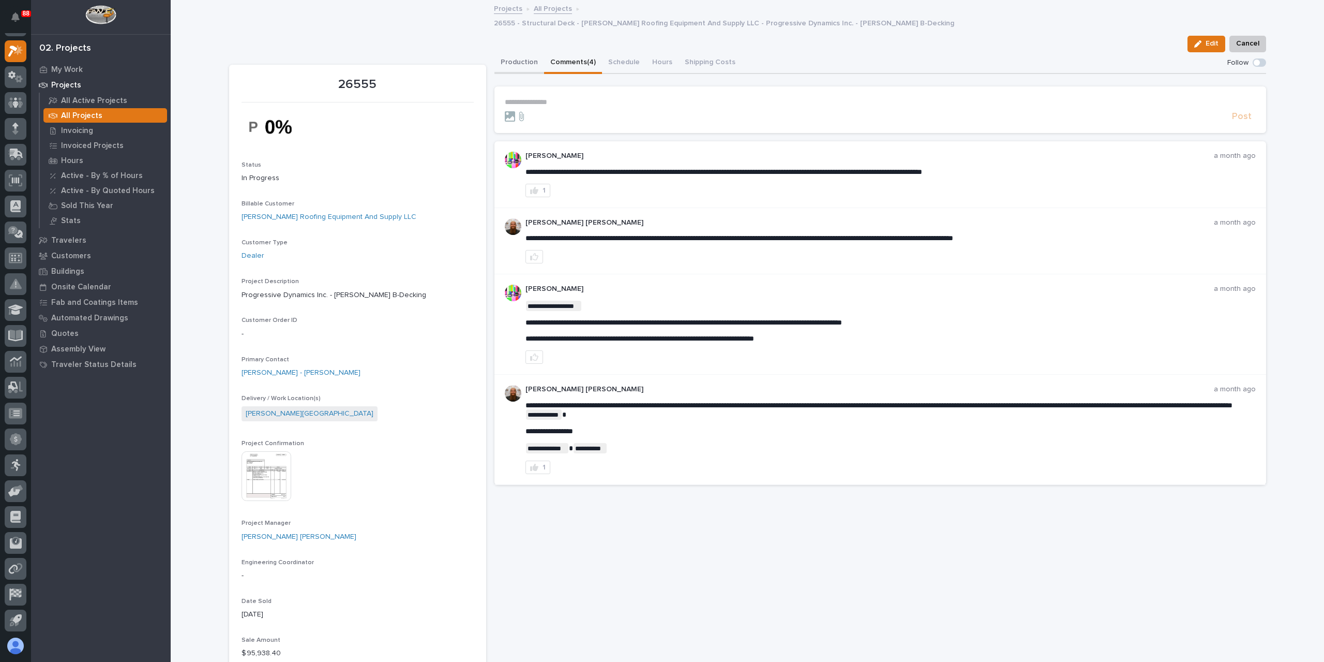
click at [520, 52] on button "Production" at bounding box center [520, 63] width 50 height 22
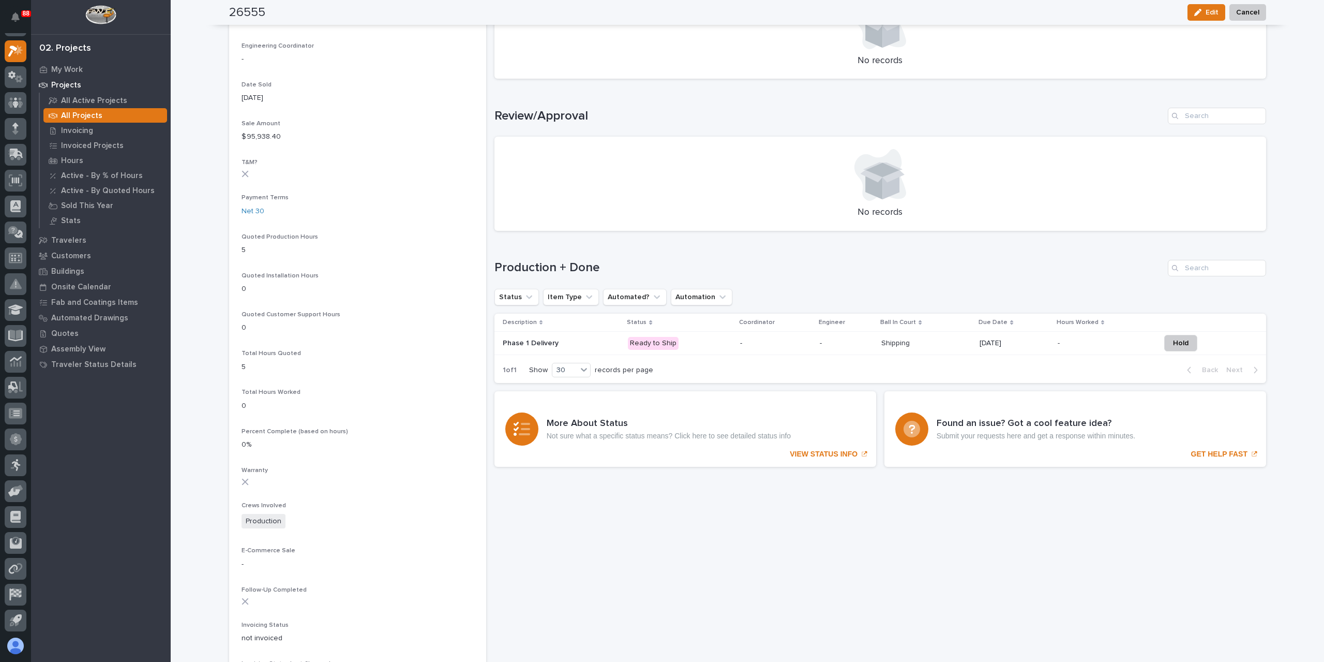
scroll to position [517, 0]
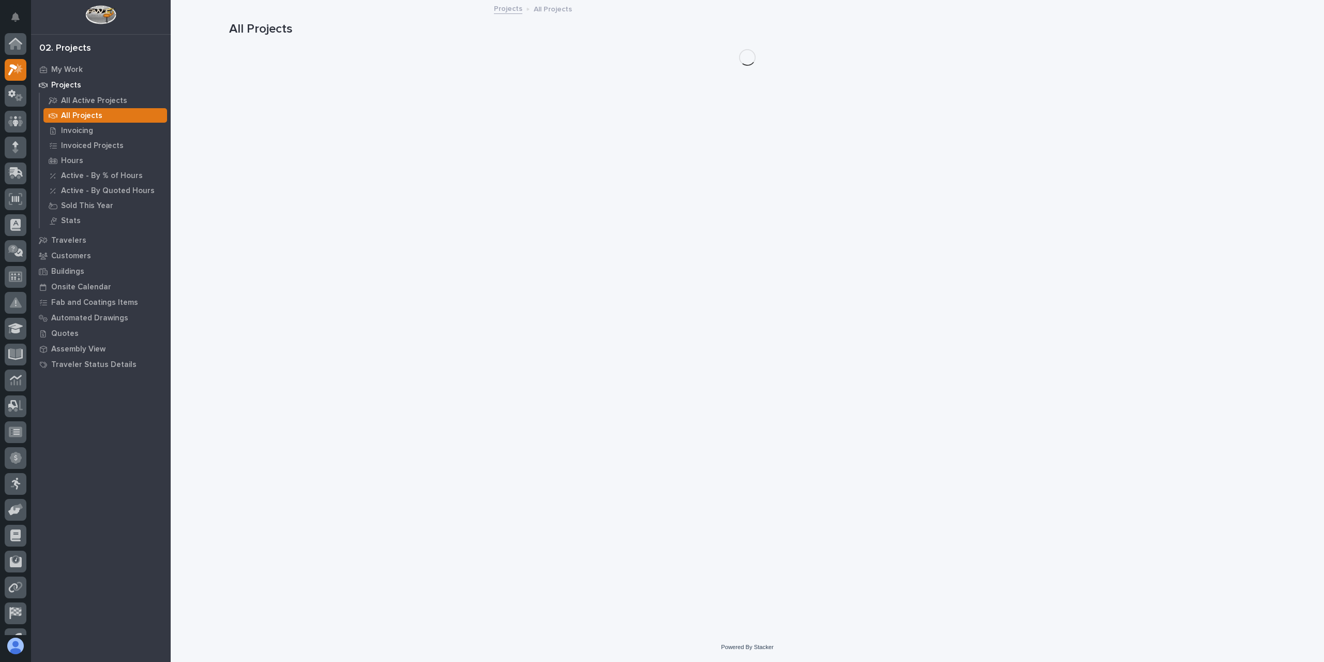
scroll to position [19, 0]
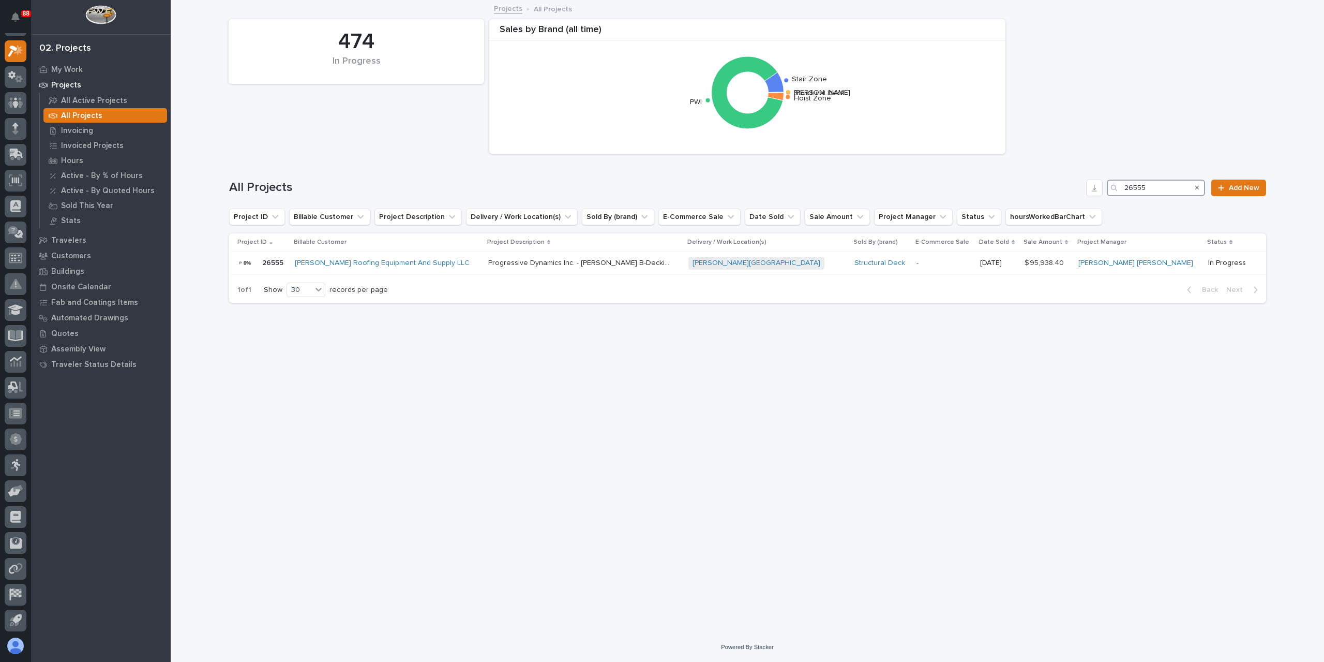
drag, startPoint x: 1166, startPoint y: 189, endPoint x: 1107, endPoint y: 177, distance: 60.1
click at [1107, 177] on div "All Projects 26555 Add New" at bounding box center [747, 184] width 1037 height 50
type input "26402"
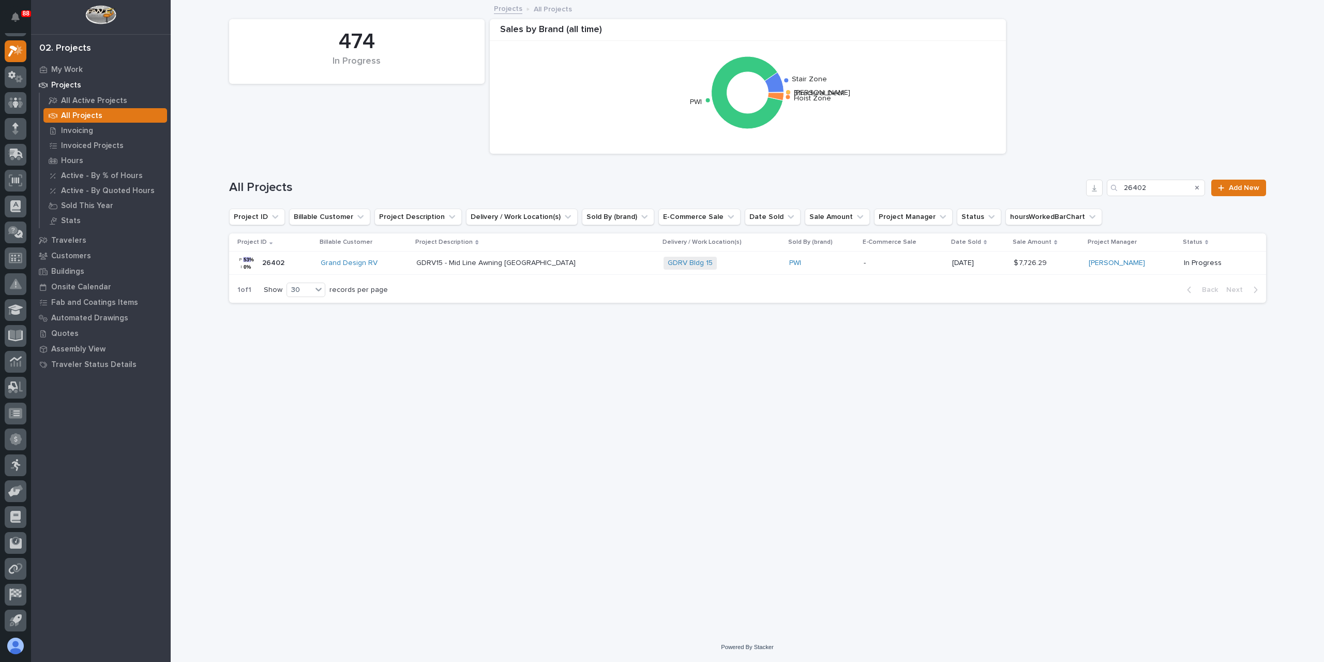
click at [520, 263] on p "GDRV15 - Mid Line Awning Ramp Gate" at bounding box center [496, 262] width 161 height 11
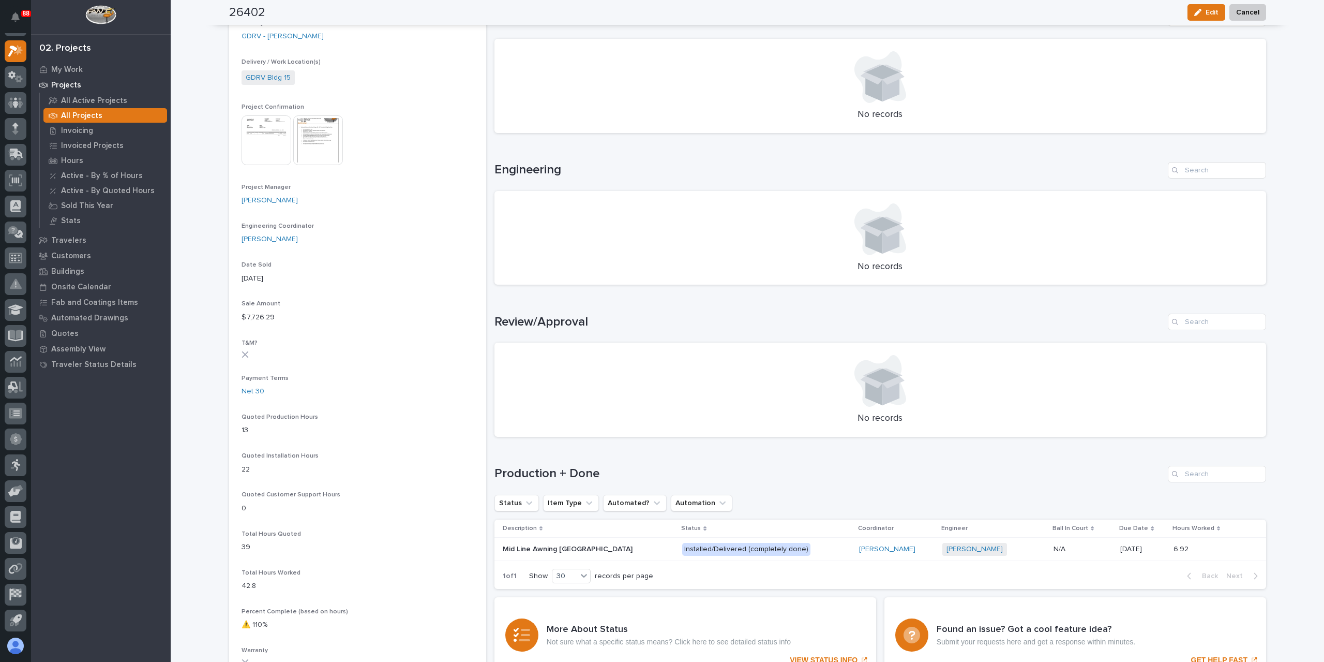
scroll to position [414, 0]
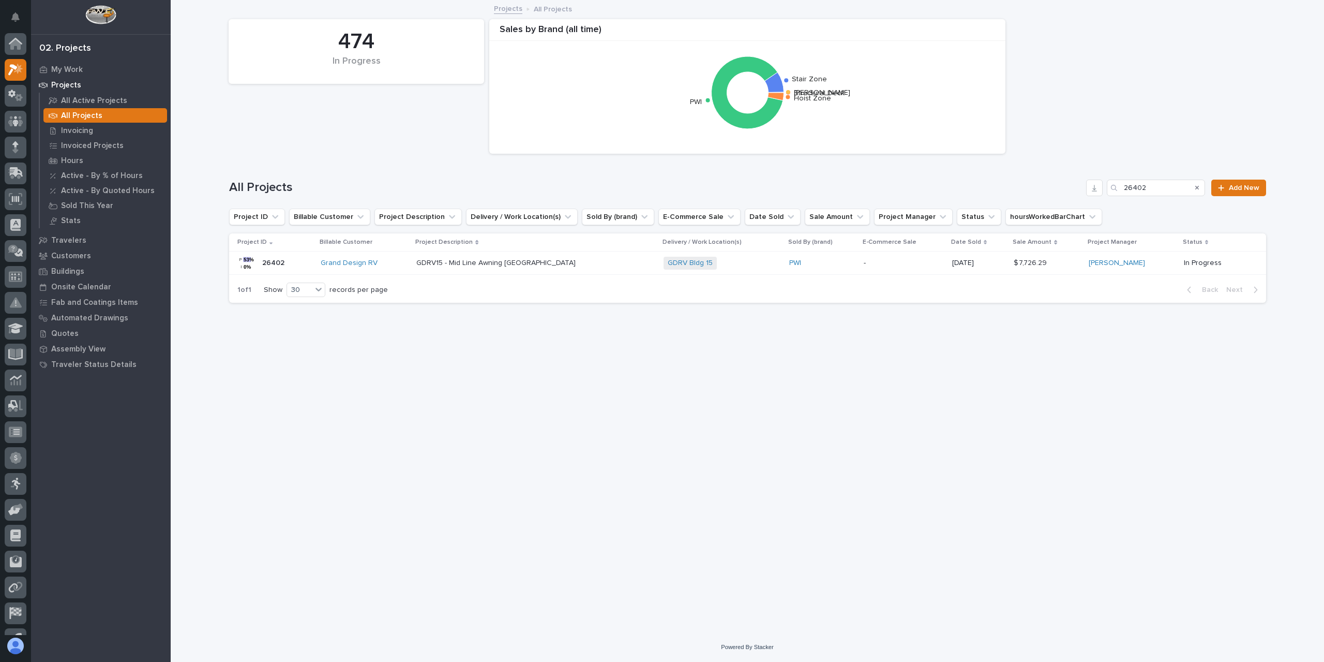
scroll to position [19, 0]
drag, startPoint x: 1127, startPoint y: 192, endPoint x: 1071, endPoint y: 194, distance: 56.4
click at [1071, 194] on div "All Projects 26402 Add New" at bounding box center [747, 188] width 1037 height 17
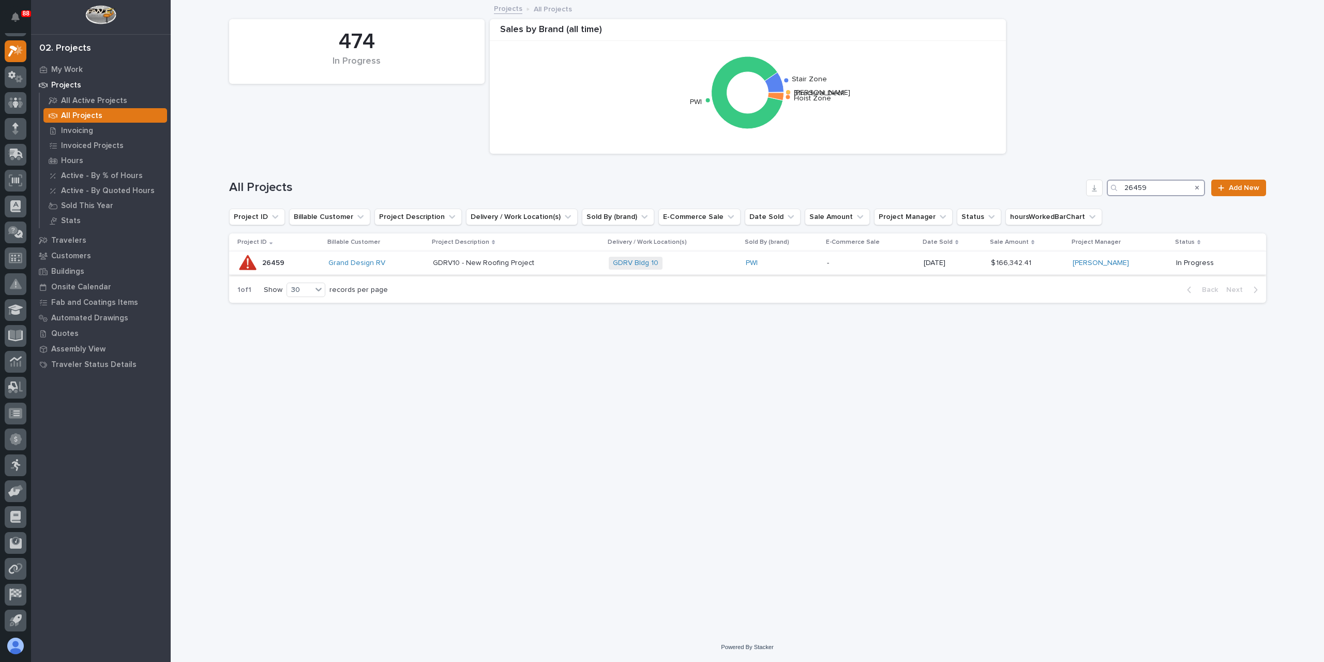
type input "26459"
click at [487, 259] on p "GDRV10 - New Roofing Project" at bounding box center [484, 262] width 103 height 11
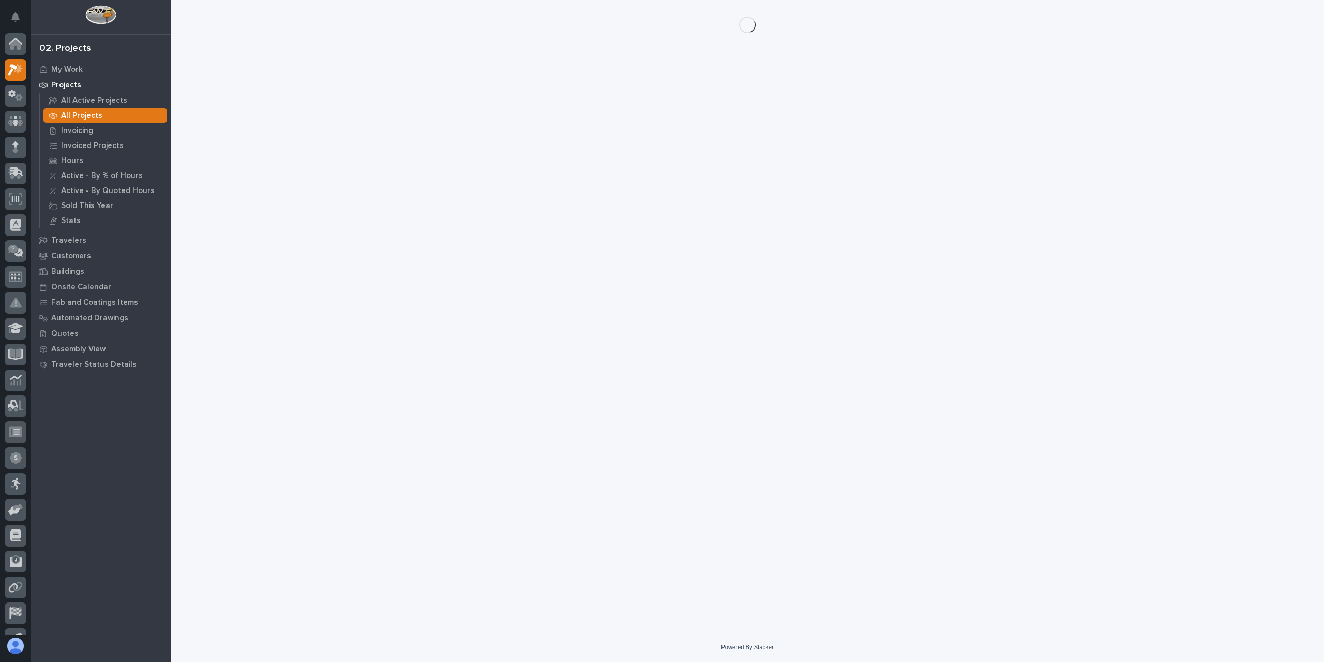
scroll to position [19, 0]
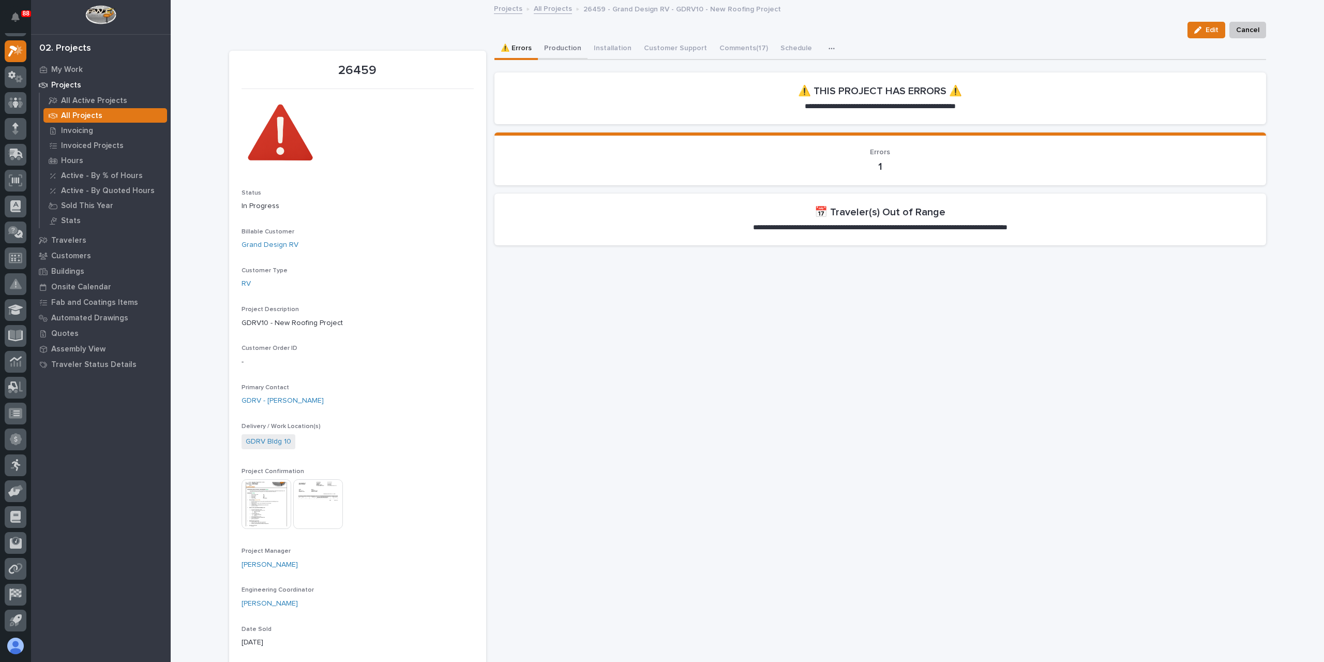
click at [566, 50] on button "Production" at bounding box center [563, 49] width 50 height 22
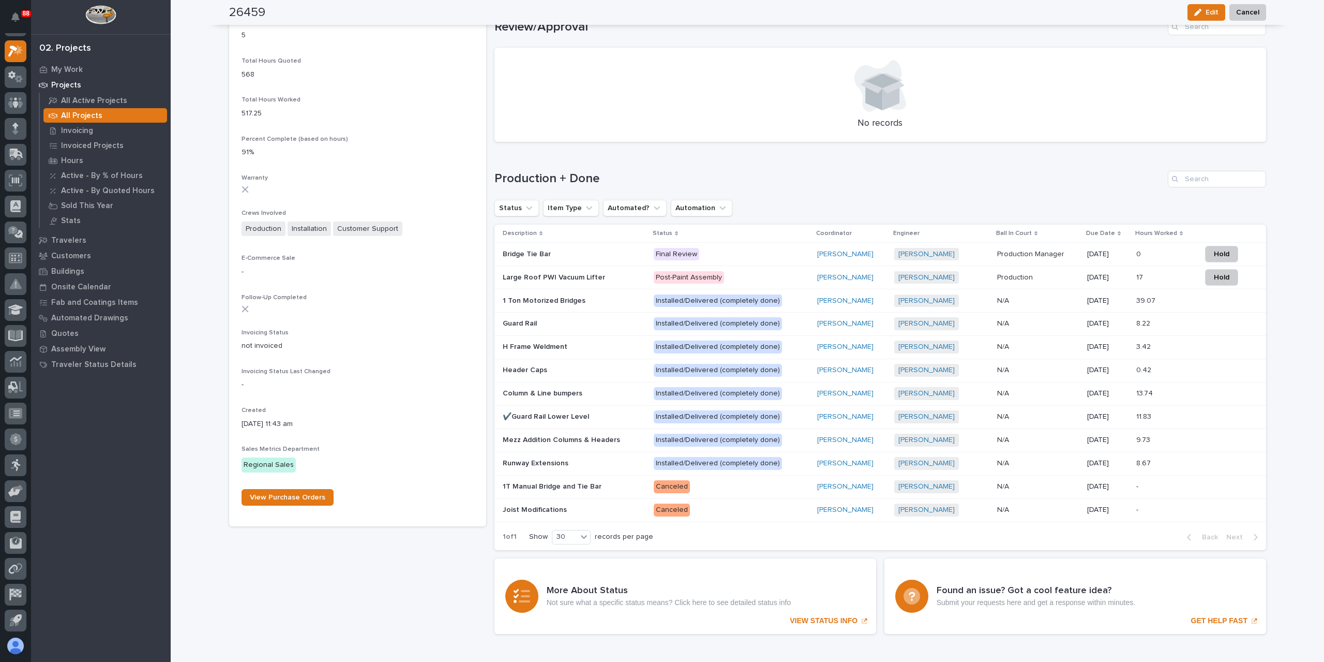
scroll to position [801, 0]
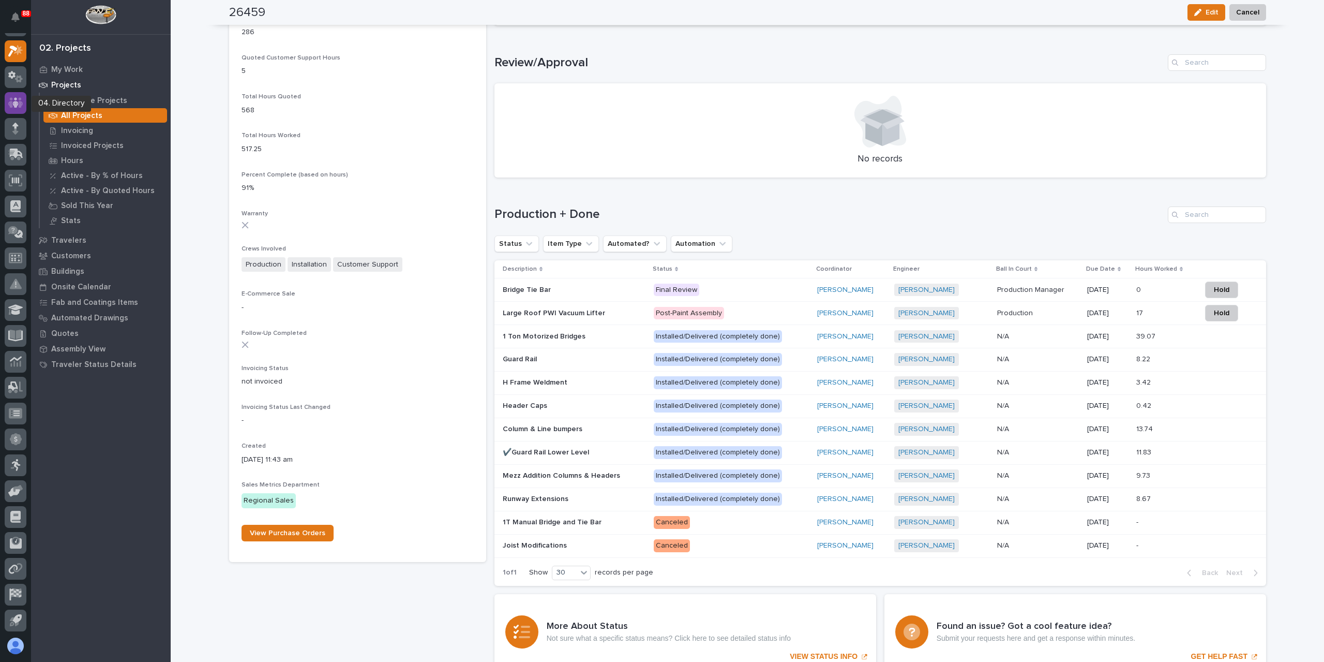
click at [14, 106] on icon at bounding box center [15, 102] width 6 height 10
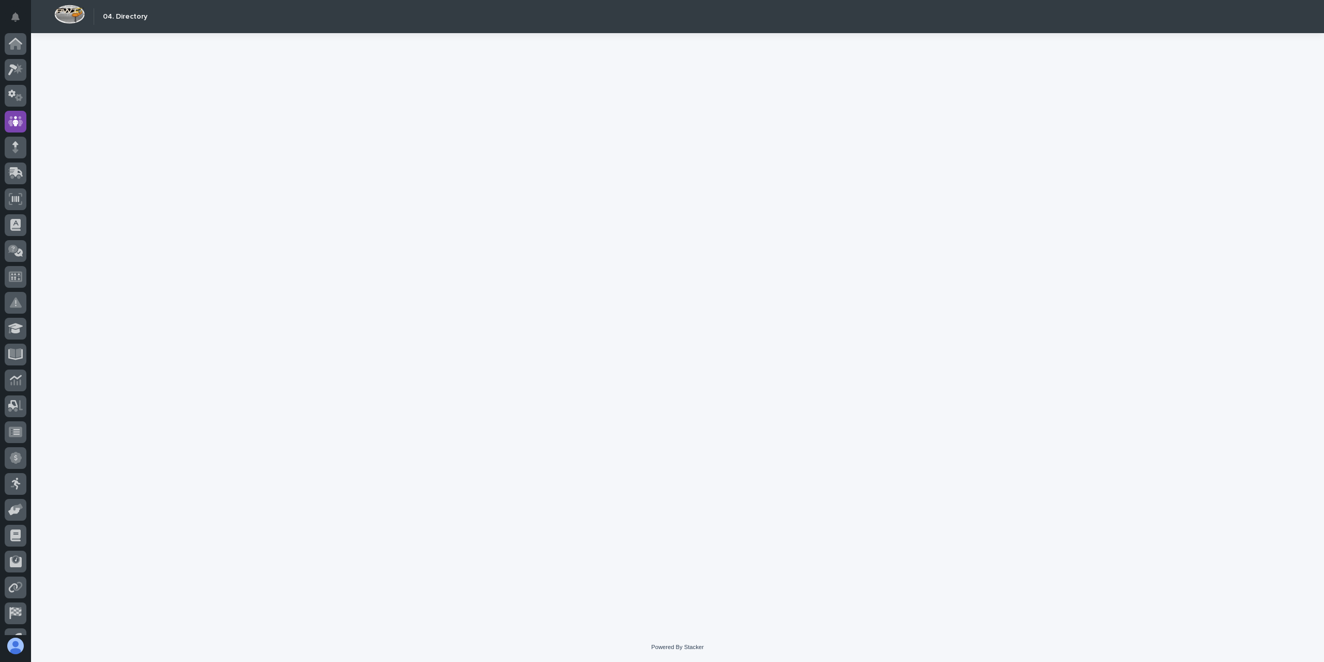
scroll to position [19, 0]
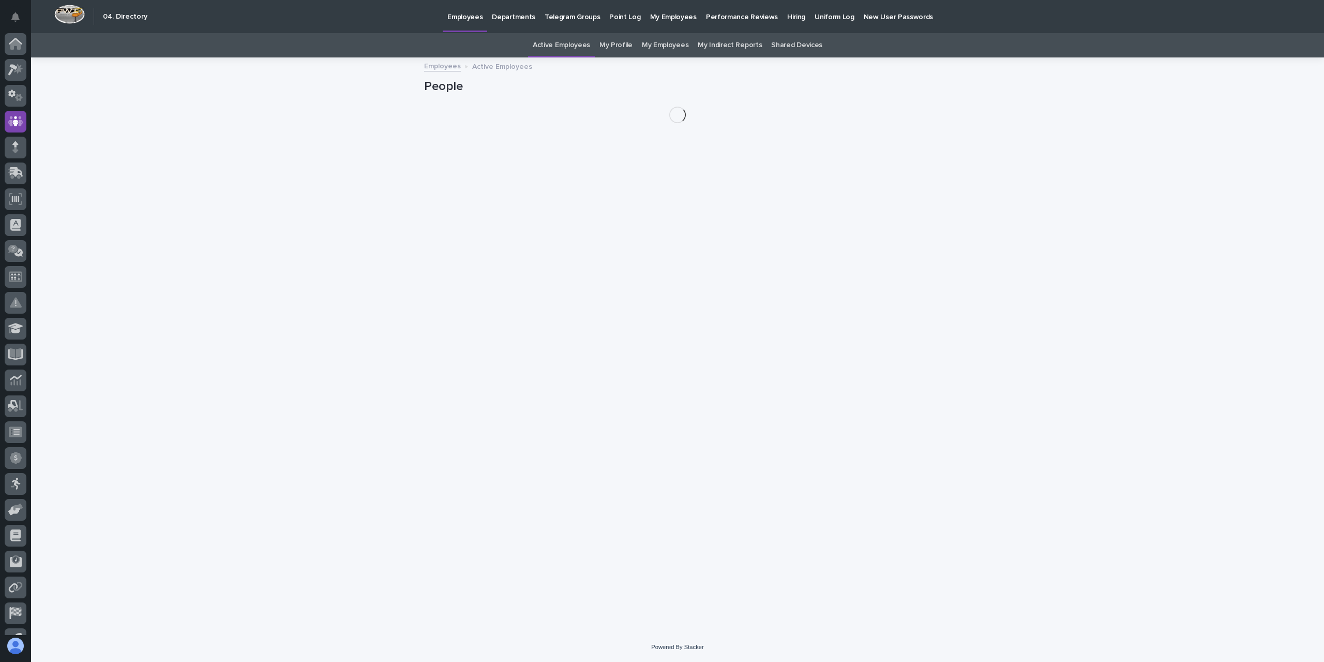
scroll to position [19, 0]
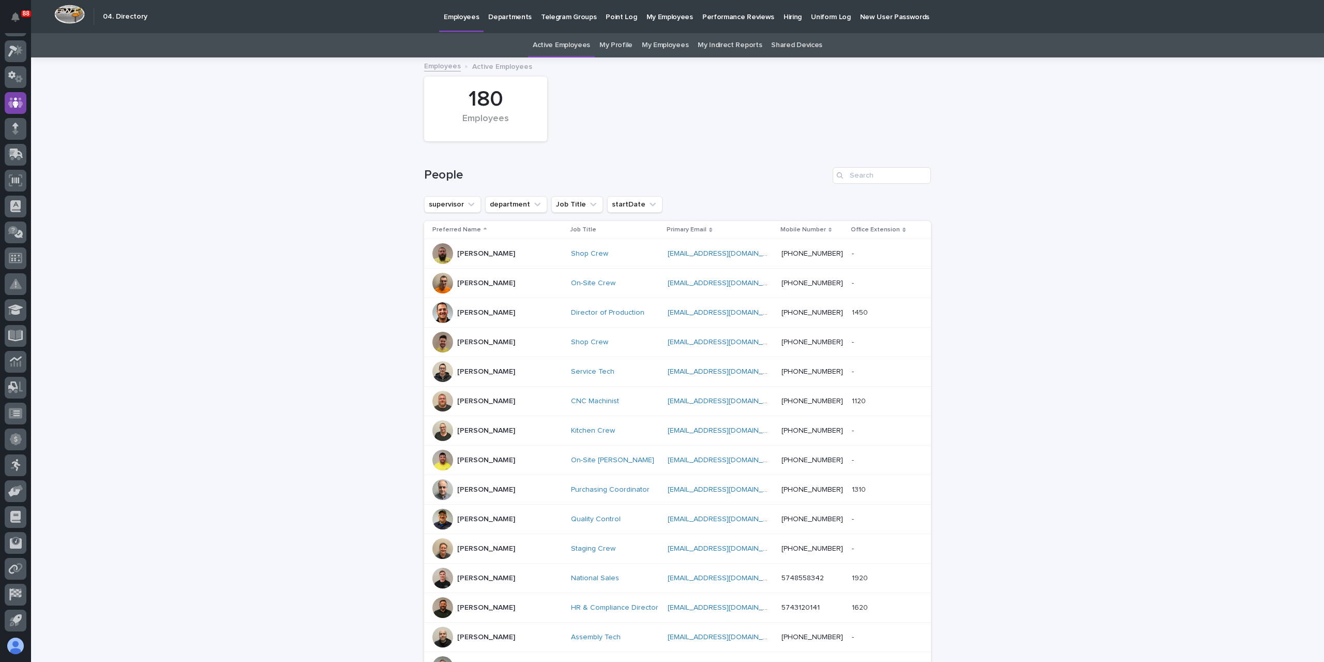
click at [615, 44] on link "My Profile" at bounding box center [616, 45] width 33 height 24
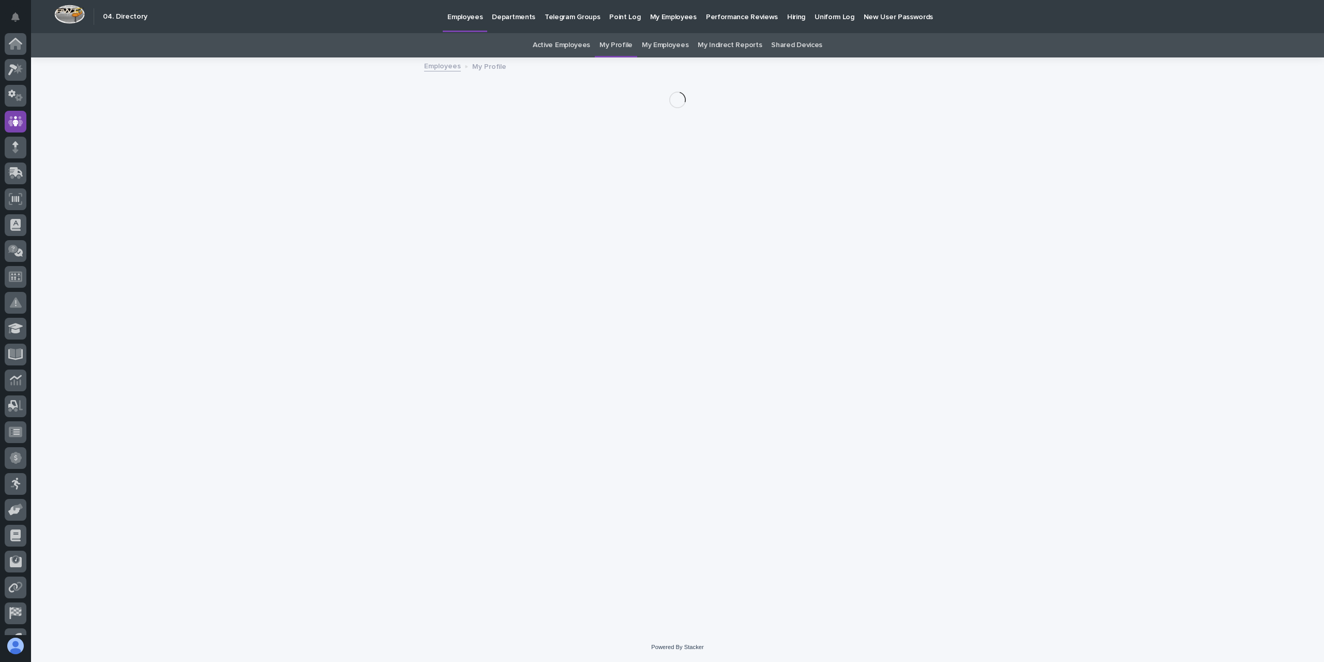
scroll to position [19, 0]
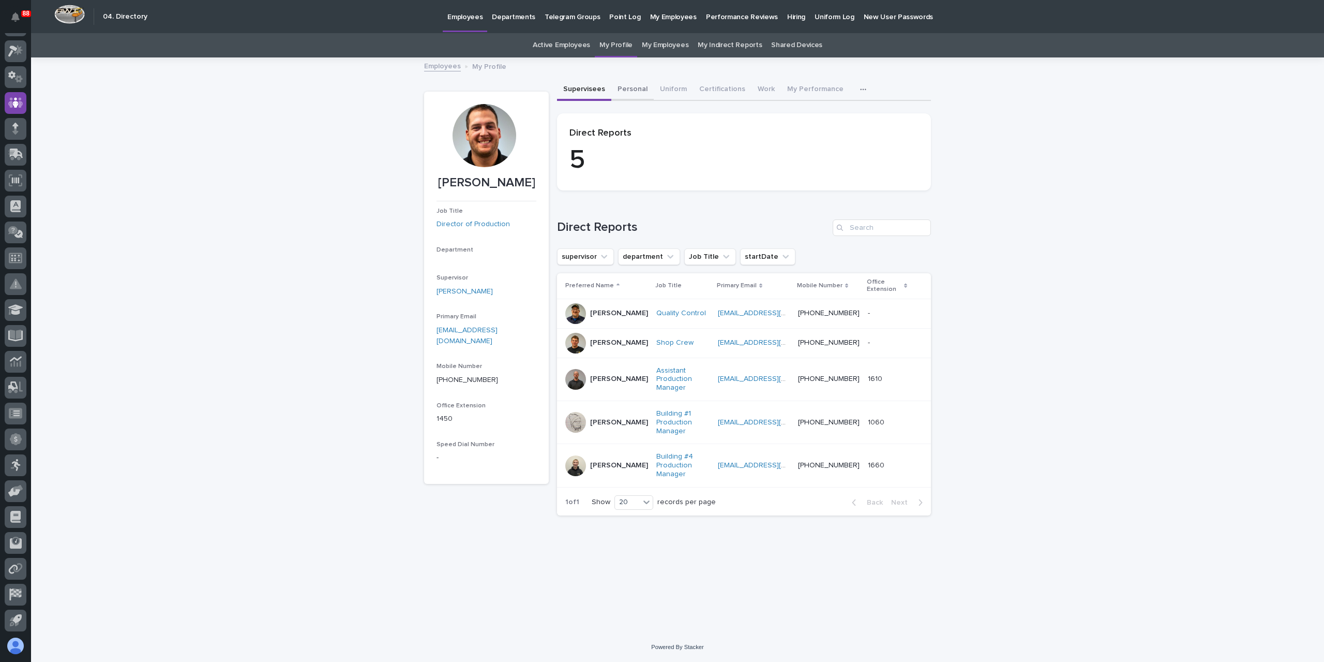
click at [632, 92] on button "Personal" at bounding box center [633, 90] width 42 height 22
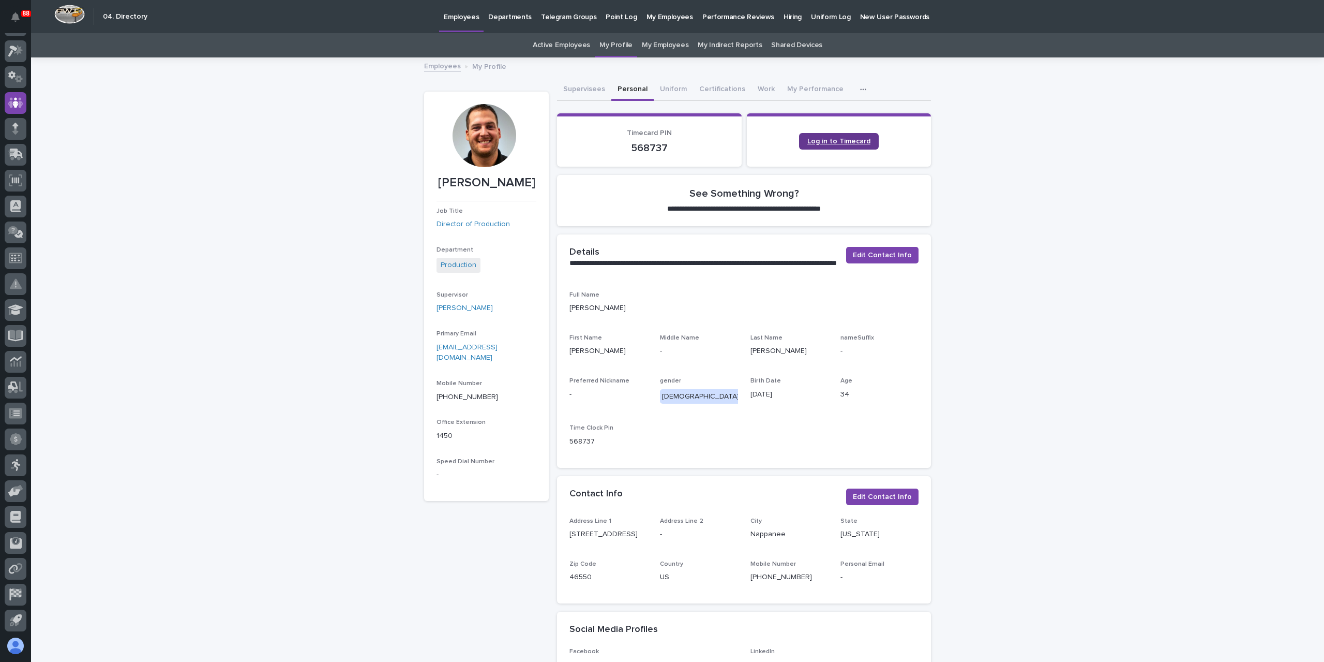
click at [816, 143] on span "Log in to Timecard" at bounding box center [839, 141] width 63 height 7
click at [10, 46] on icon at bounding box center [12, 51] width 9 height 11
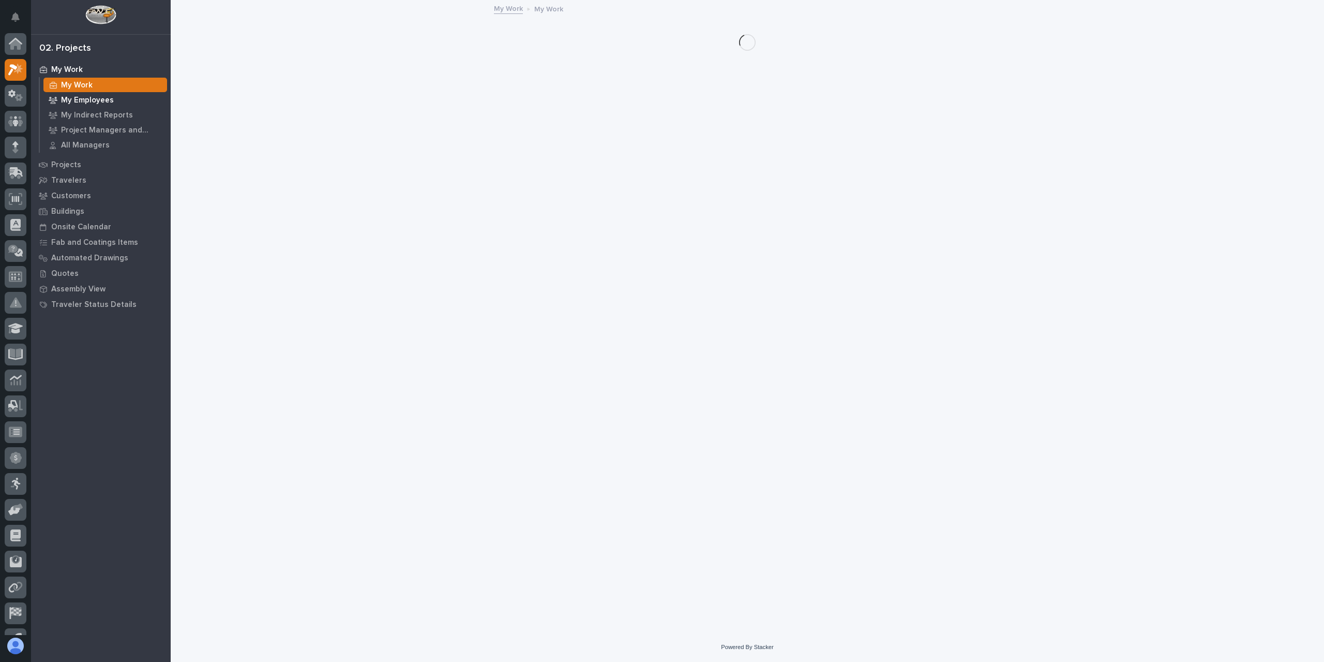
scroll to position [19, 0]
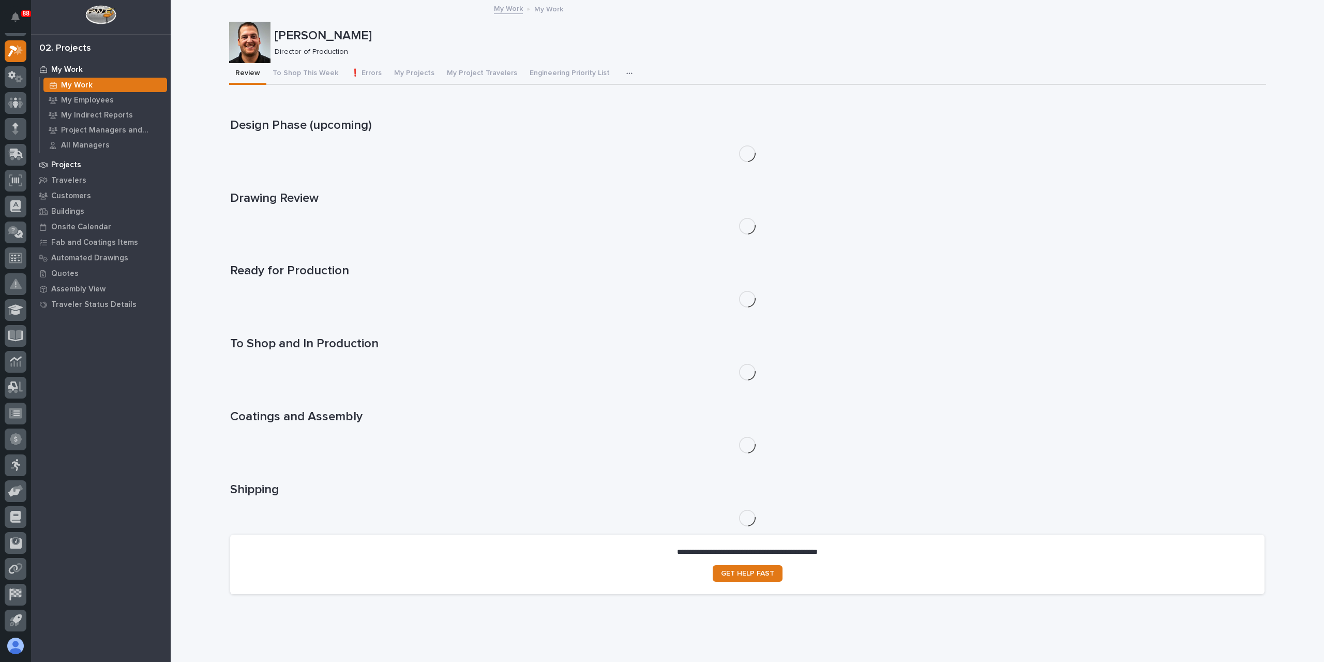
click at [78, 165] on p "Projects" at bounding box center [66, 164] width 30 height 9
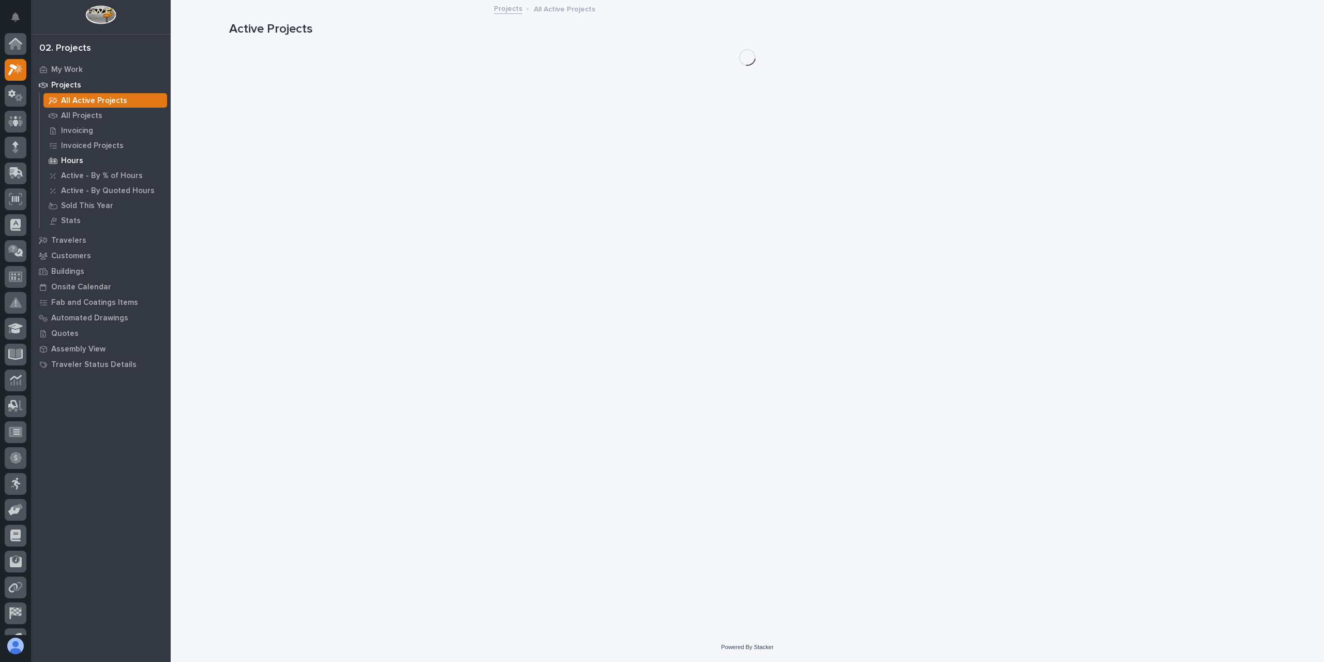
scroll to position [19, 0]
click at [92, 113] on p "All Projects" at bounding box center [81, 115] width 41 height 9
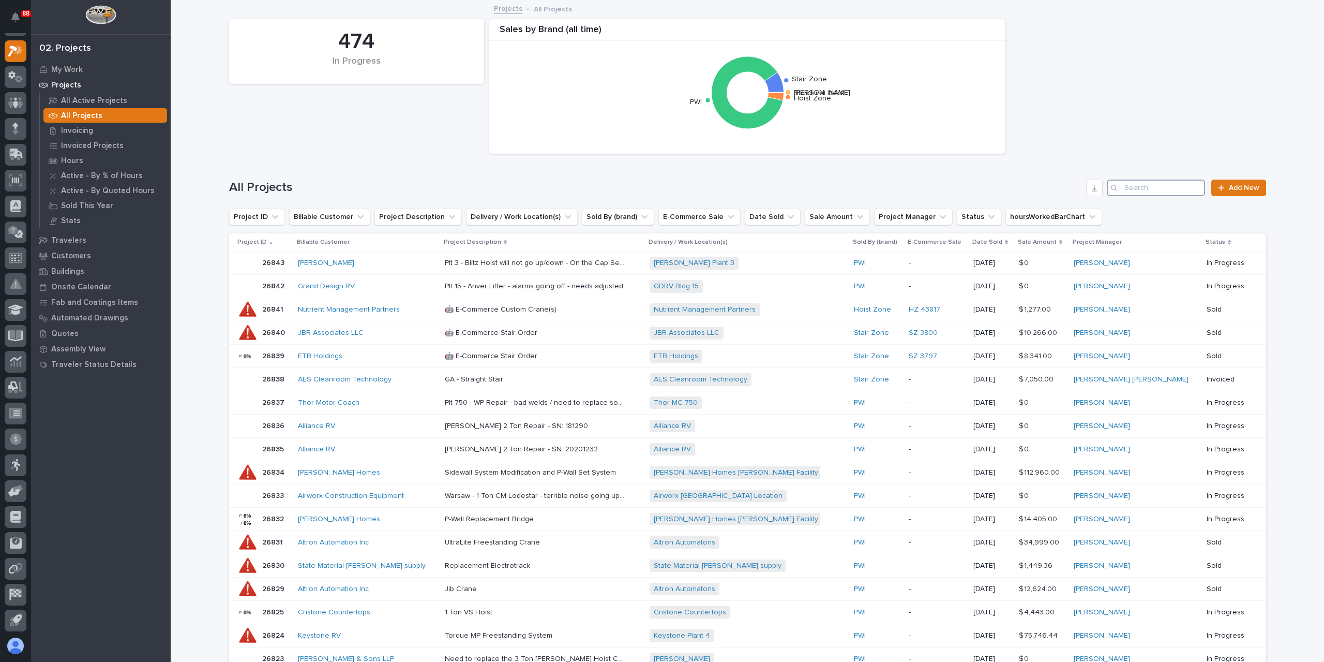
click at [1139, 189] on input "Search" at bounding box center [1156, 188] width 98 height 17
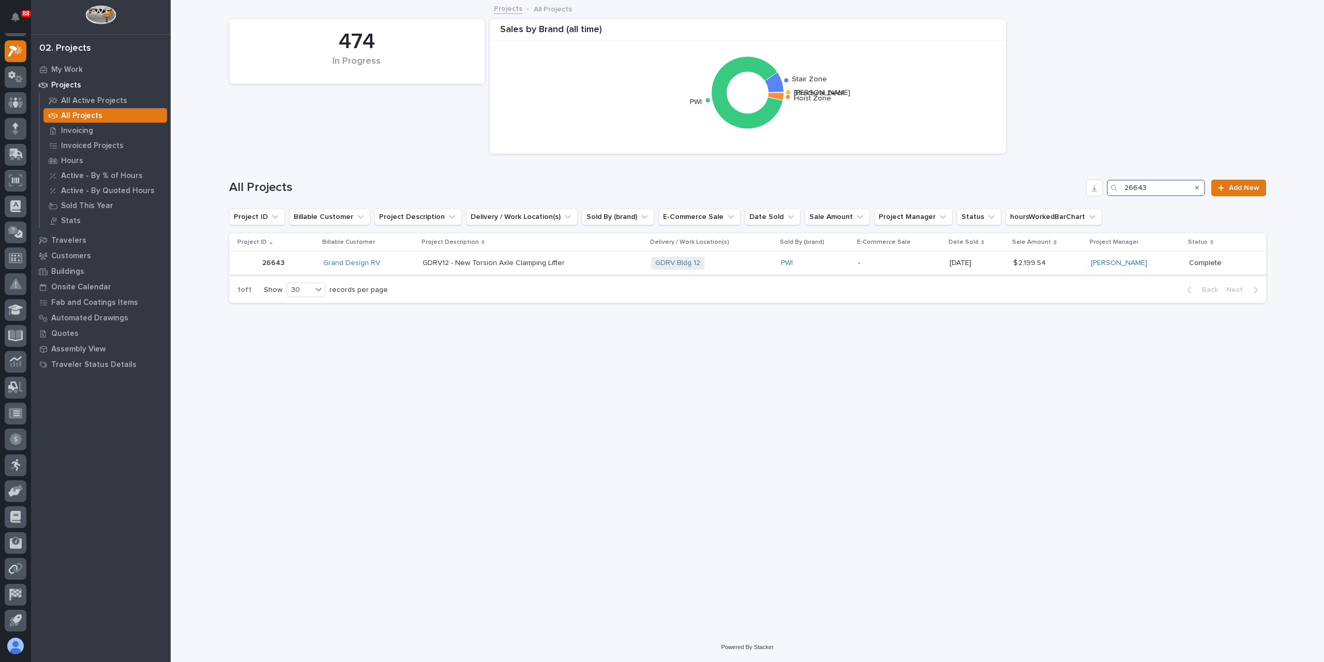
type input "26643"
click at [499, 273] on td "GDRV12 - New Torsion Axle Clamping Lifter GDRV12 - New Torsion Axle Clamping Li…" at bounding box center [533, 262] width 229 height 23
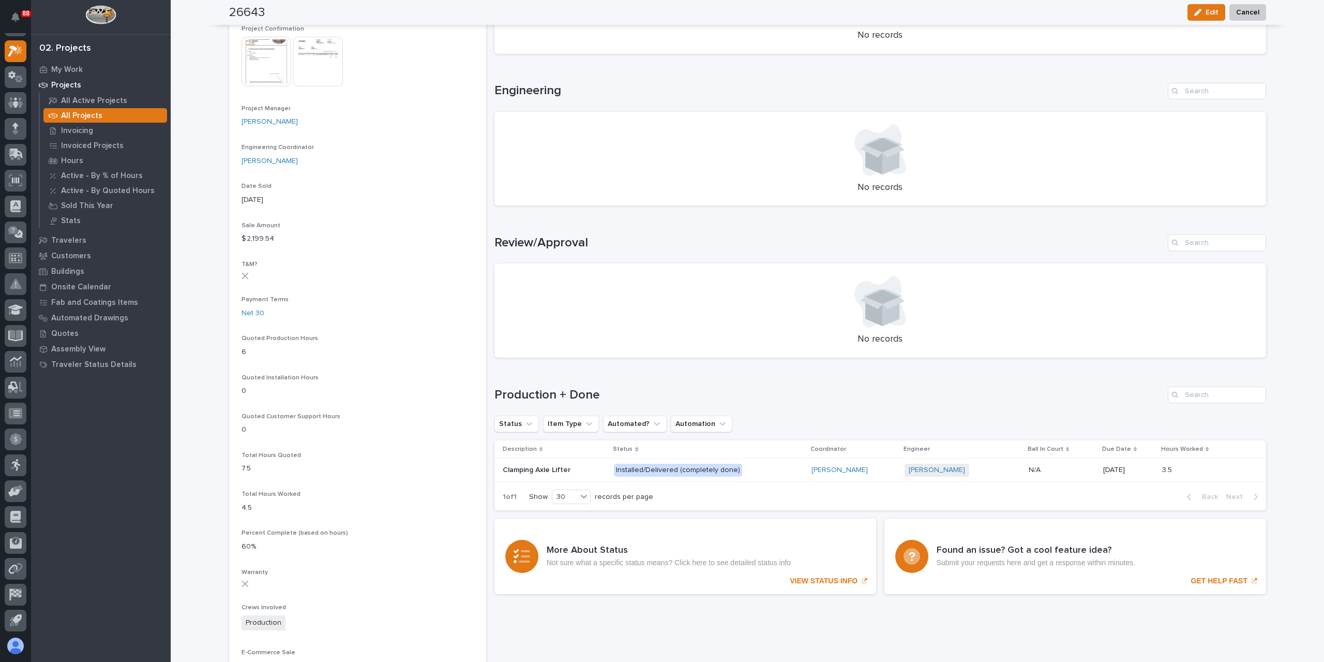
scroll to position [376, 0]
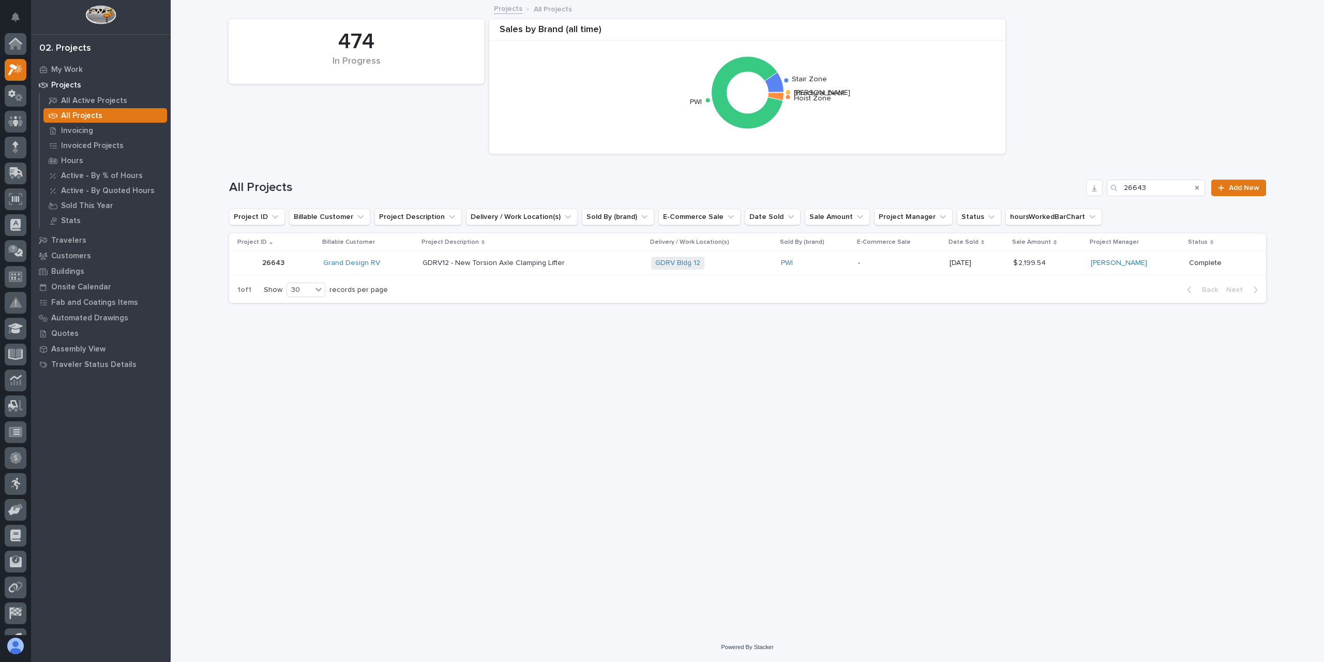
scroll to position [19, 0]
drag, startPoint x: 1167, startPoint y: 183, endPoint x: 1034, endPoint y: 182, distance: 133.5
click at [1034, 182] on div "All Projects 26643 Add New" at bounding box center [747, 188] width 1037 height 17
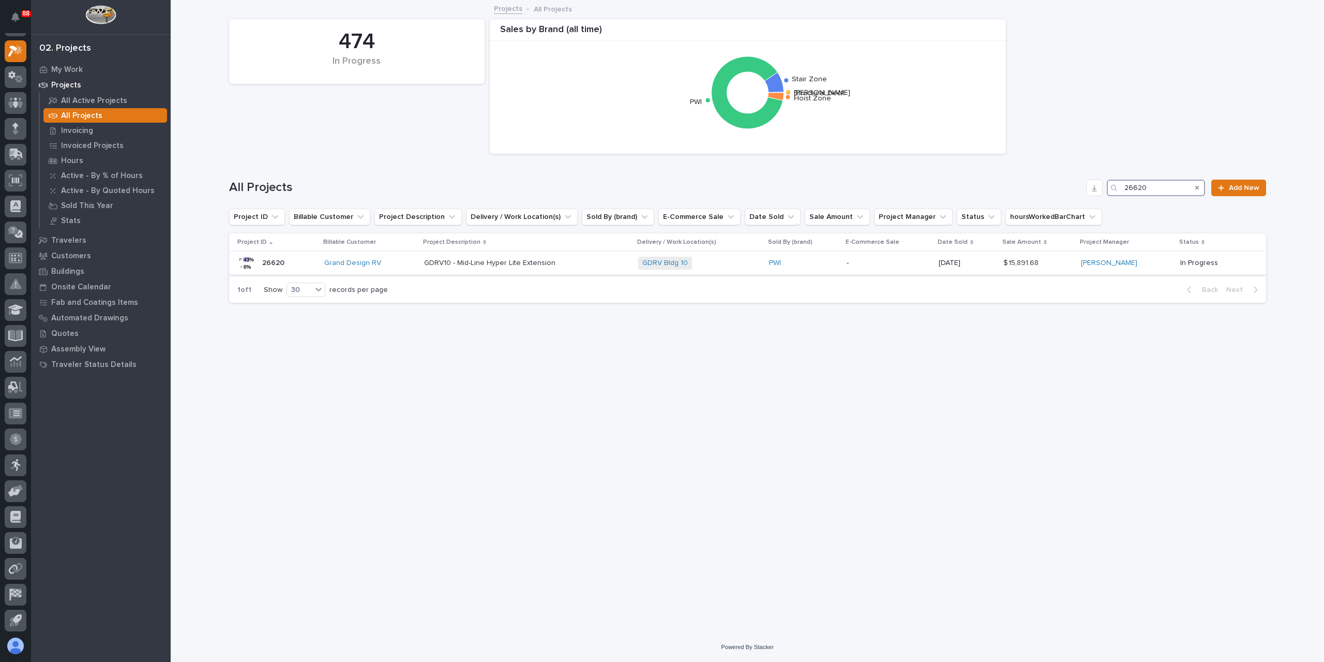
type input "26620"
click at [483, 266] on p "GDRV10 - Mid-Line Hyper Lite Extension" at bounding box center [490, 262] width 133 height 11
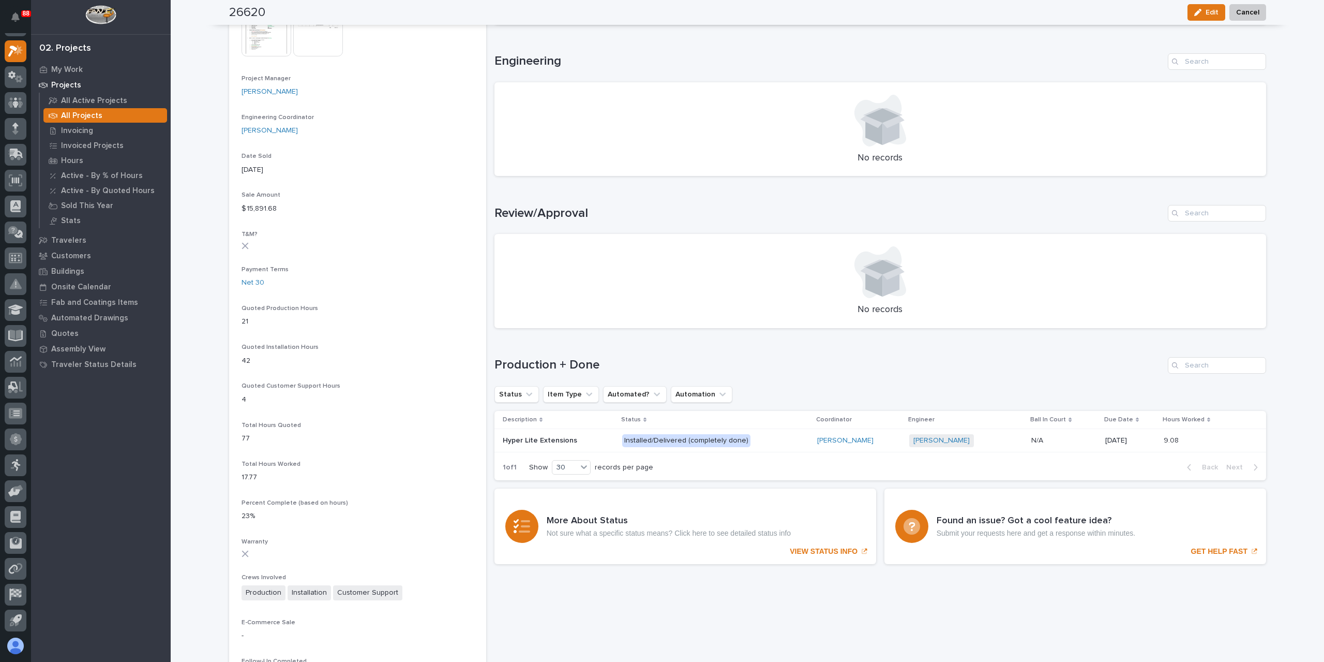
scroll to position [474, 0]
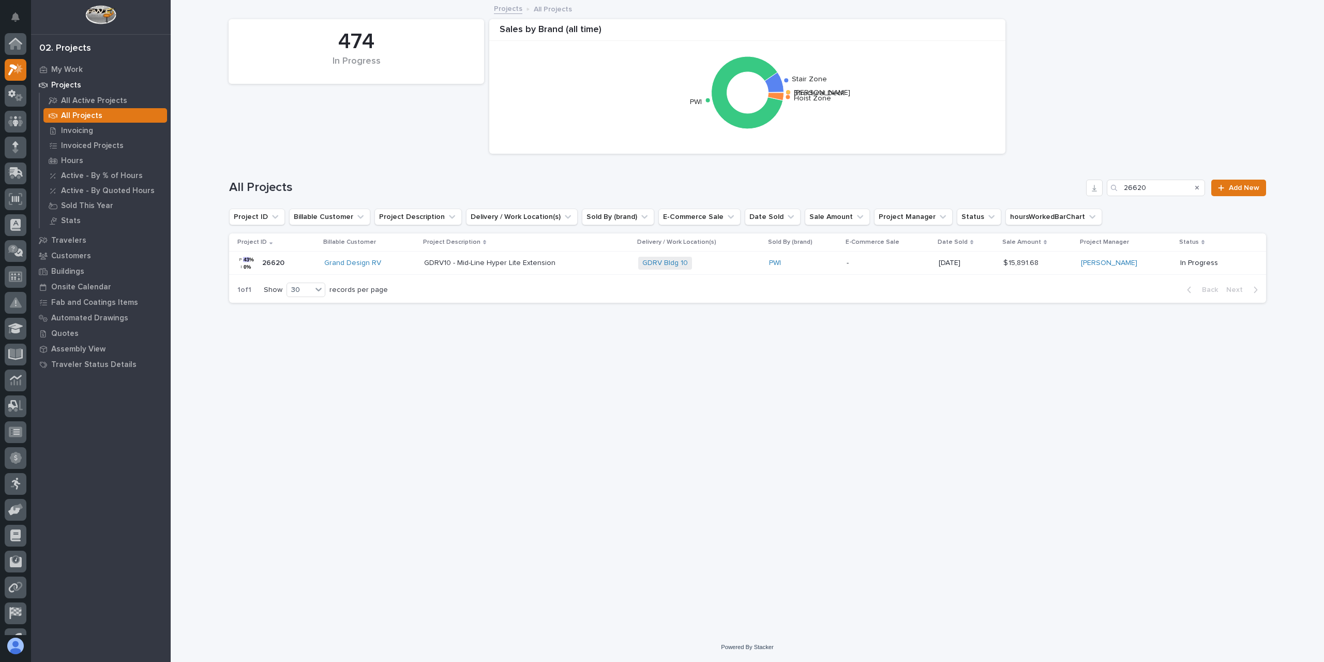
scroll to position [19, 0]
drag, startPoint x: 1156, startPoint y: 190, endPoint x: 1045, endPoint y: 193, distance: 111.3
click at [1045, 193] on div "All Projects 26620 Add New" at bounding box center [747, 188] width 1037 height 17
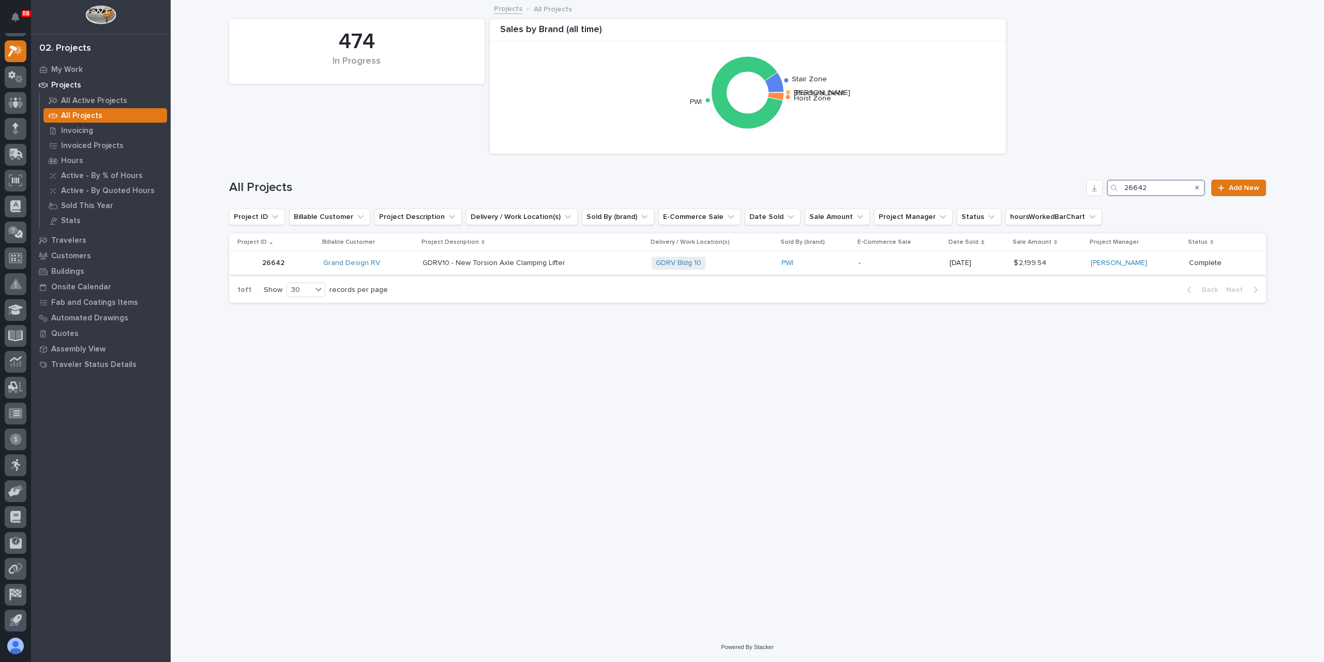
type input "26642"
click at [480, 269] on div "GDRV10 - New Torsion Axle Clamping Lifter GDRV10 - New Torsion Axle Clamping Li…" at bounding box center [533, 263] width 221 height 17
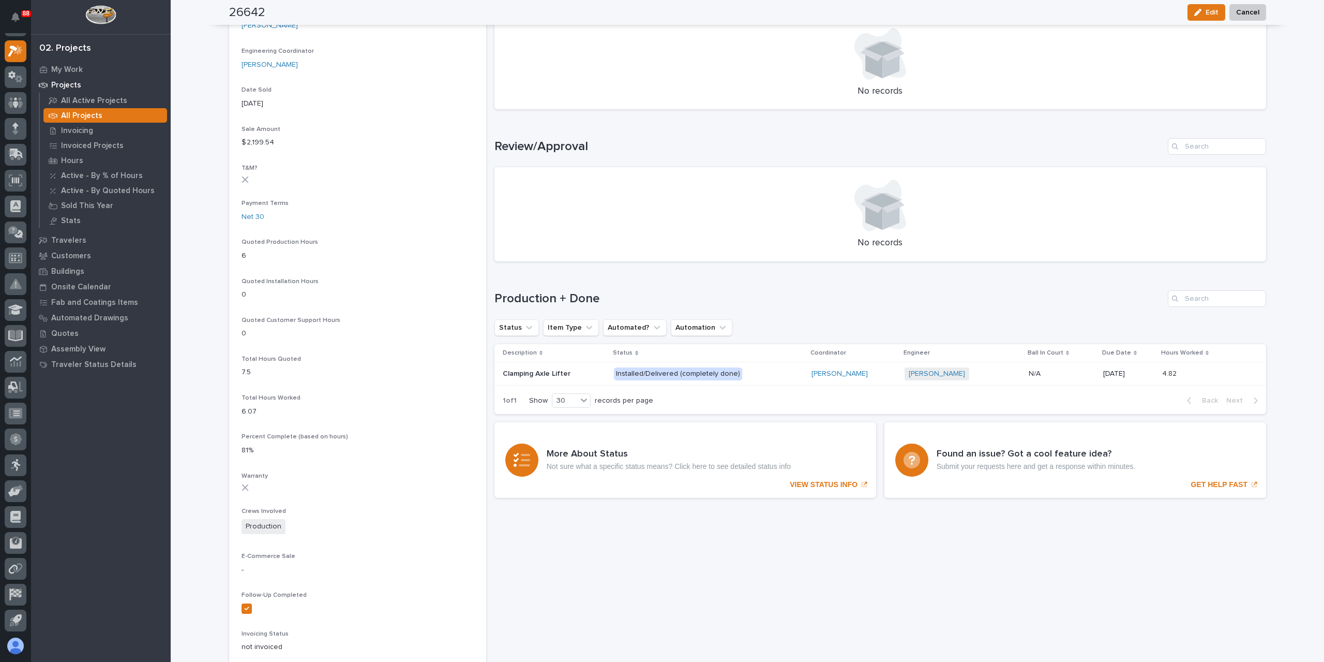
scroll to position [474, 0]
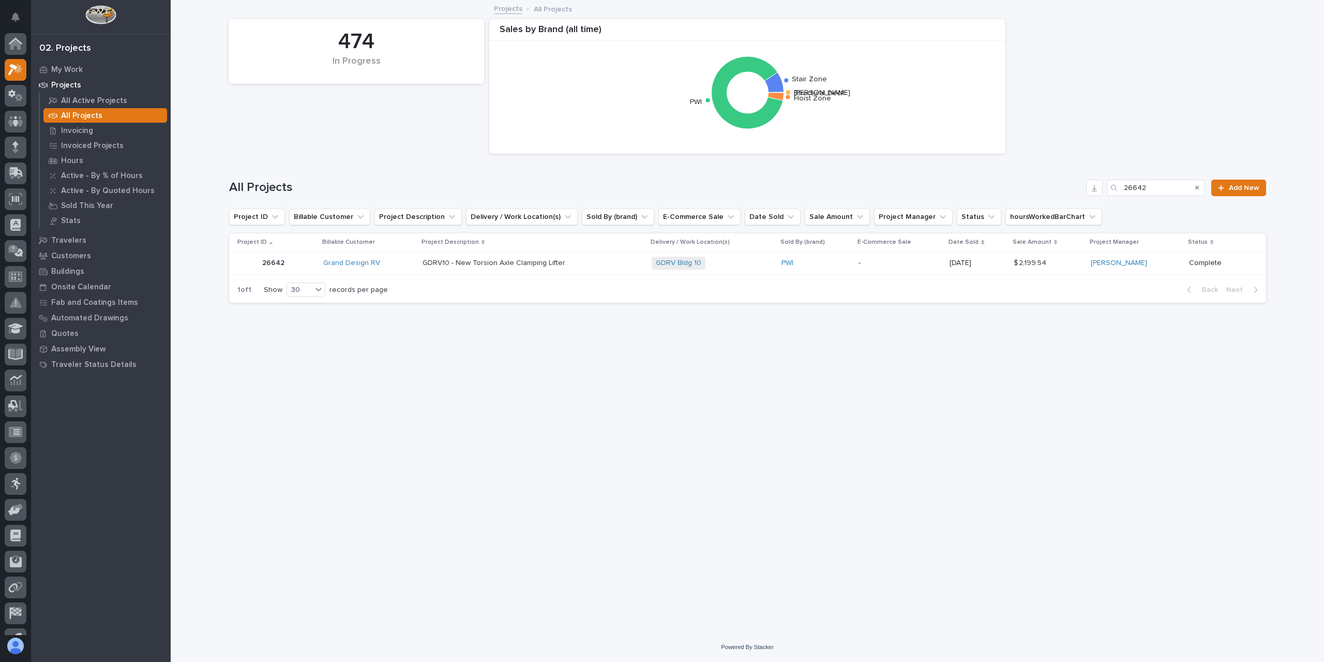
scroll to position [19, 0]
drag, startPoint x: 1155, startPoint y: 185, endPoint x: 1033, endPoint y: 180, distance: 121.7
click at [1033, 180] on div "All Projects 26642 Add New" at bounding box center [747, 188] width 1037 height 17
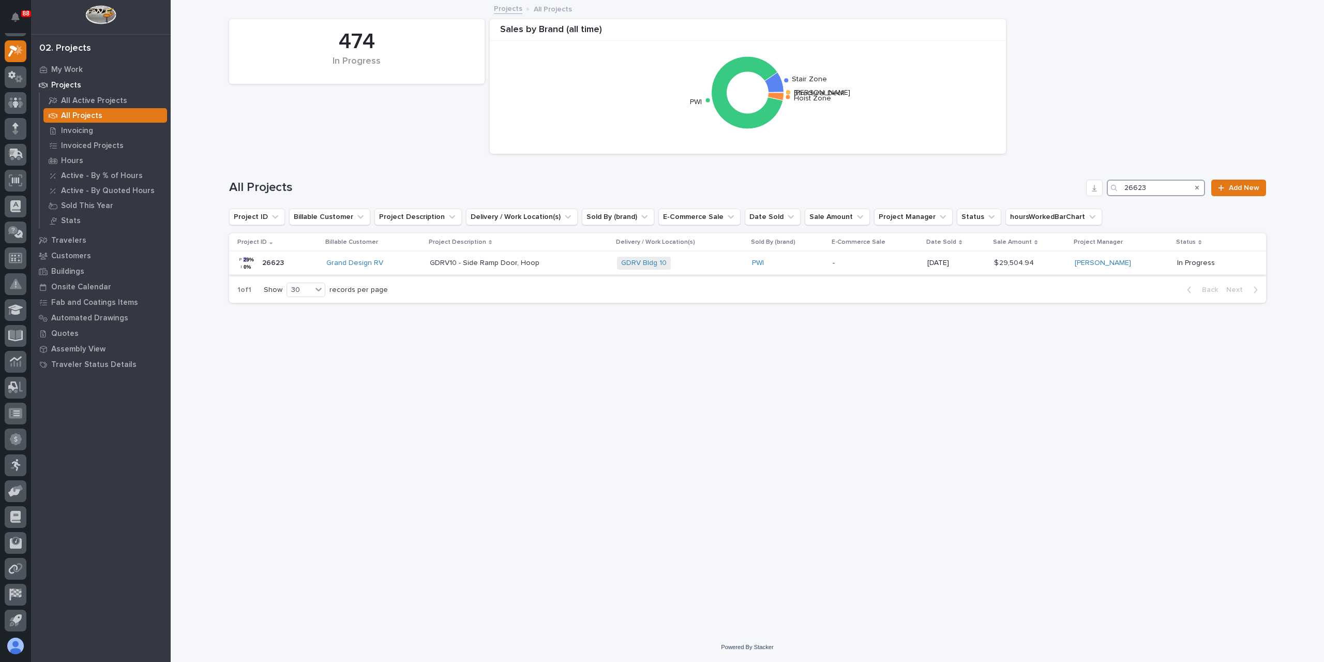
type input "26623"
click at [477, 263] on p "GDRV10 - Side Ramp Door, Hoop" at bounding box center [486, 262] width 112 height 11
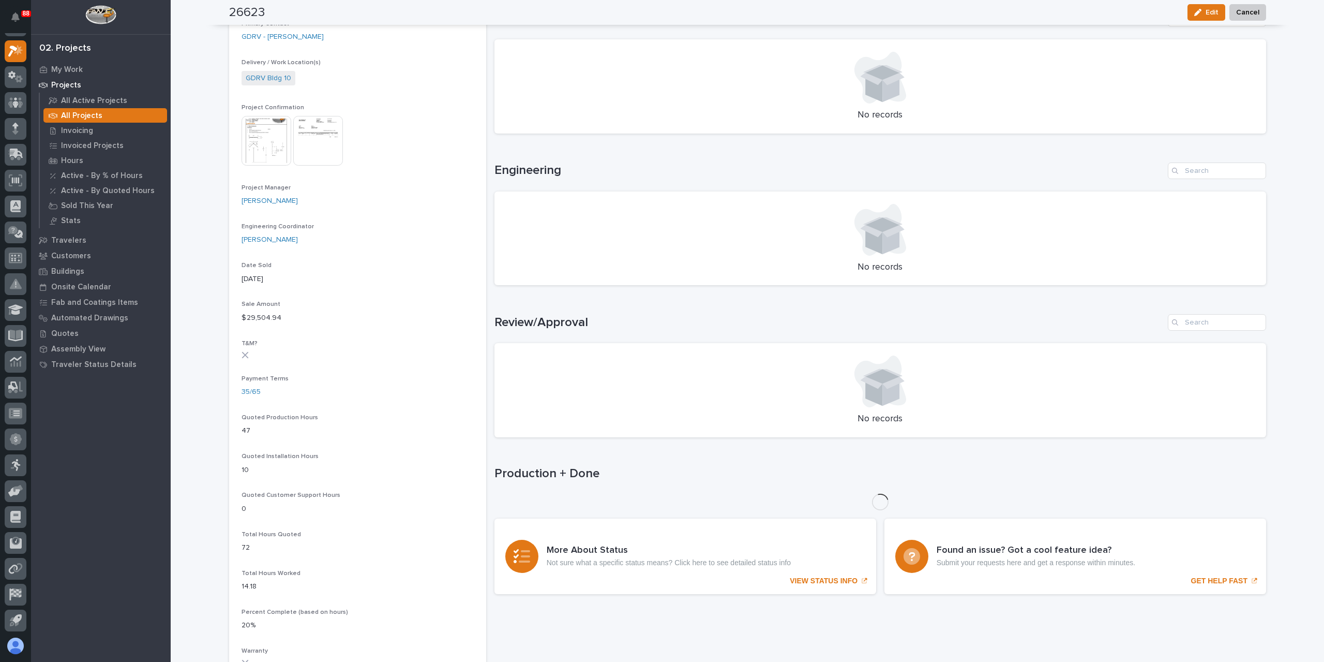
scroll to position [362, 0]
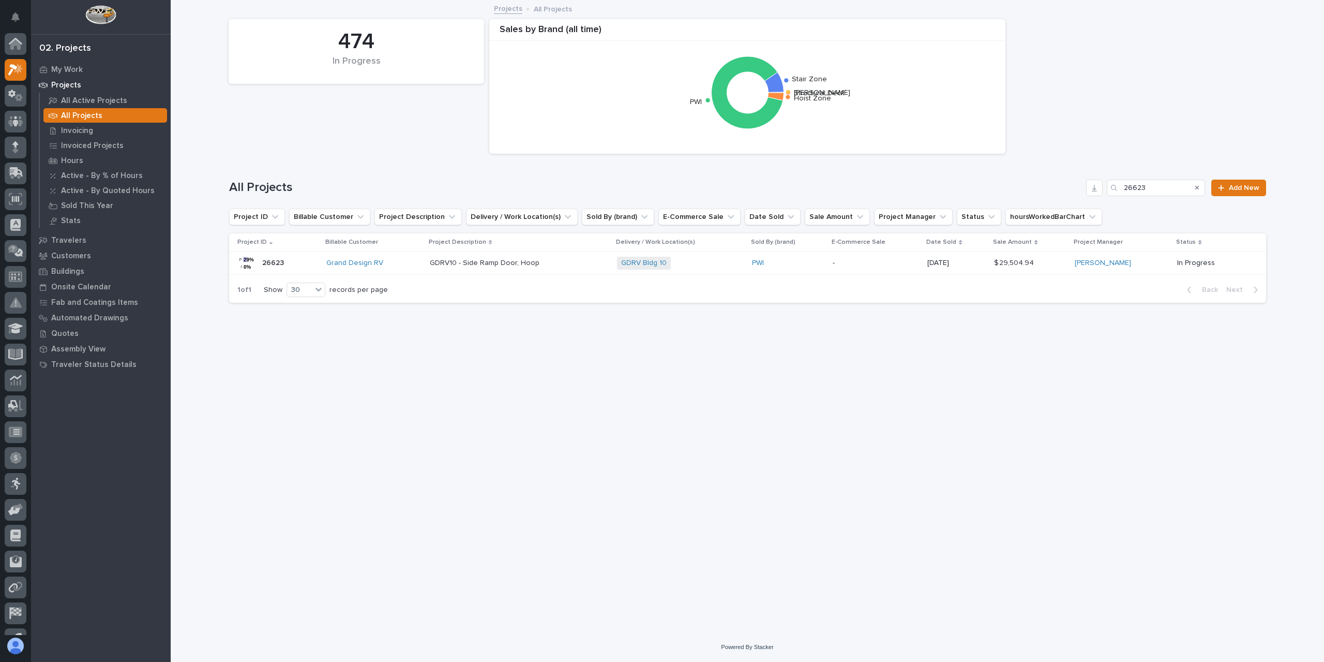
scroll to position [19, 0]
drag, startPoint x: 1155, startPoint y: 188, endPoint x: 1068, endPoint y: 187, distance: 86.9
click at [1068, 187] on div "All Projects 26623 Add New" at bounding box center [747, 188] width 1037 height 17
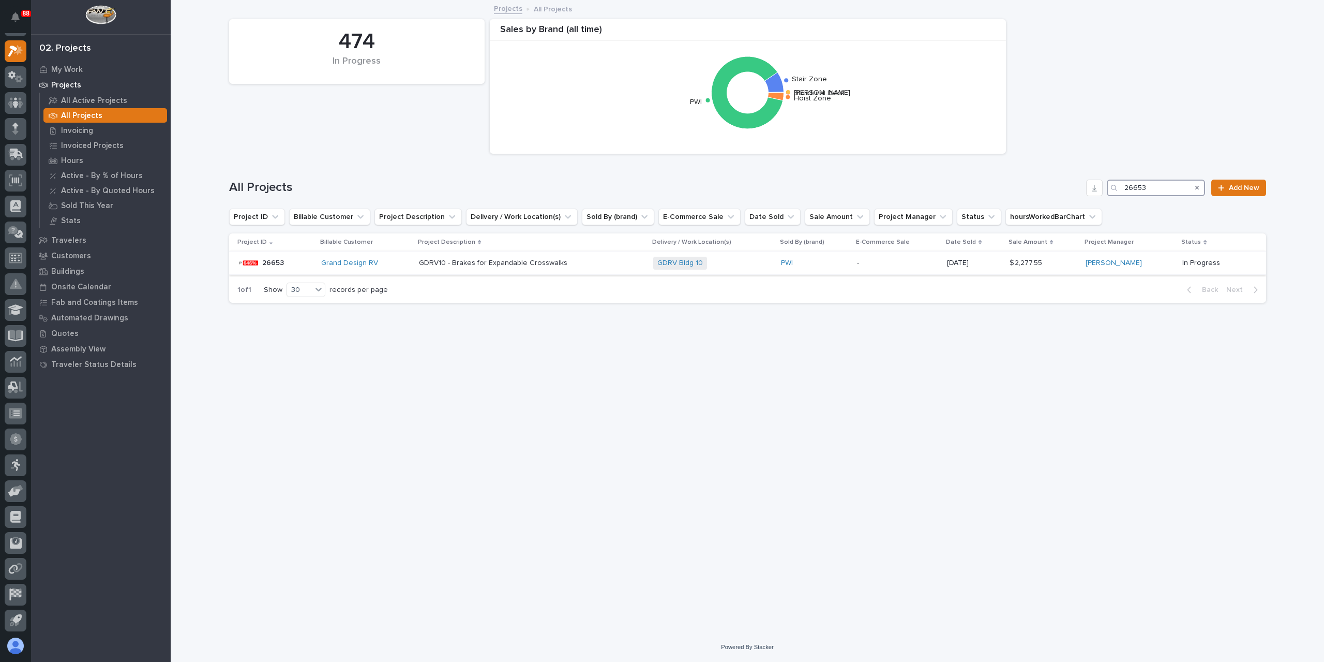
type input "26653"
click at [503, 265] on p "GDRV10 - Brakes for Expandable Crosswalks" at bounding box center [494, 262] width 151 height 11
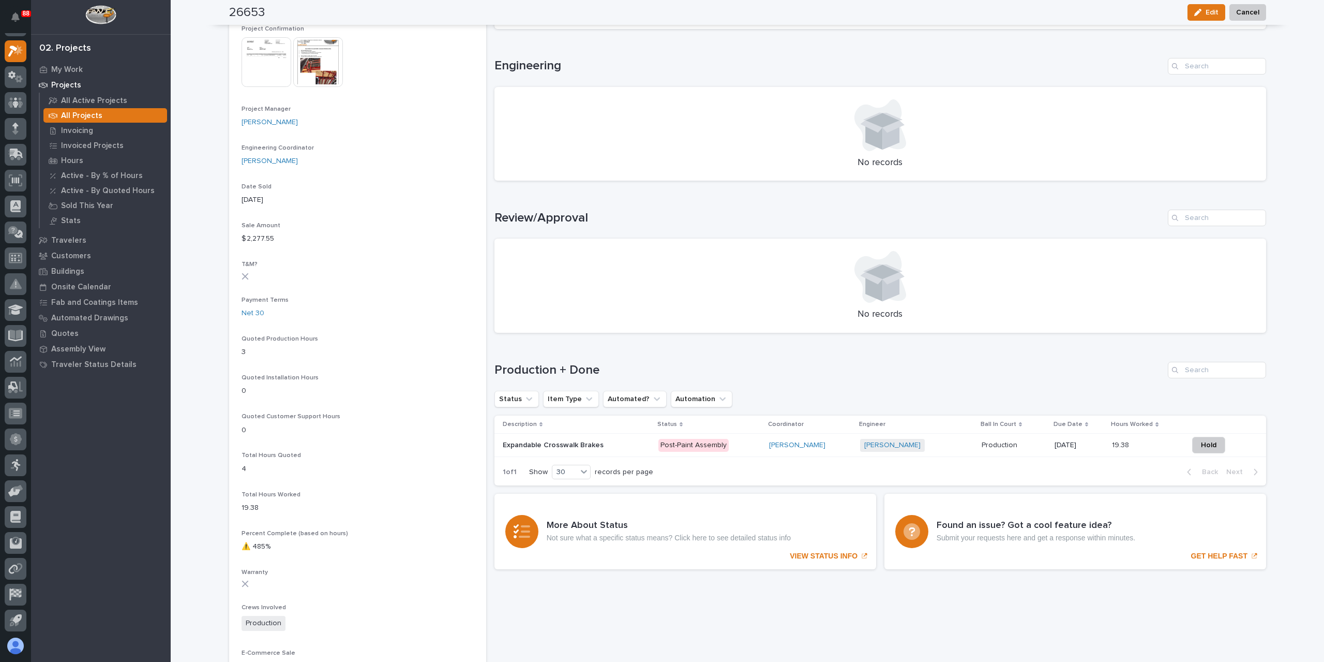
scroll to position [474, 0]
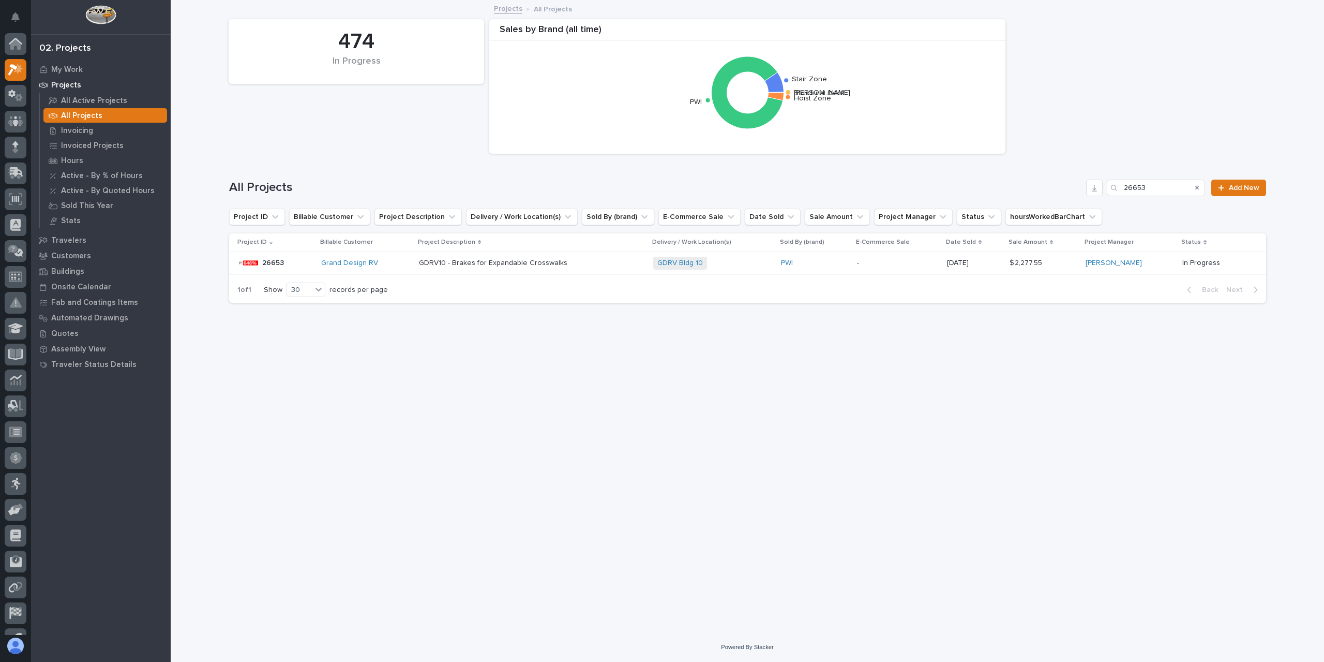
scroll to position [19, 0]
drag, startPoint x: 1154, startPoint y: 191, endPoint x: 1074, endPoint y: 184, distance: 80.5
click at [1074, 184] on div "All Projects 26653 Add New" at bounding box center [747, 188] width 1037 height 17
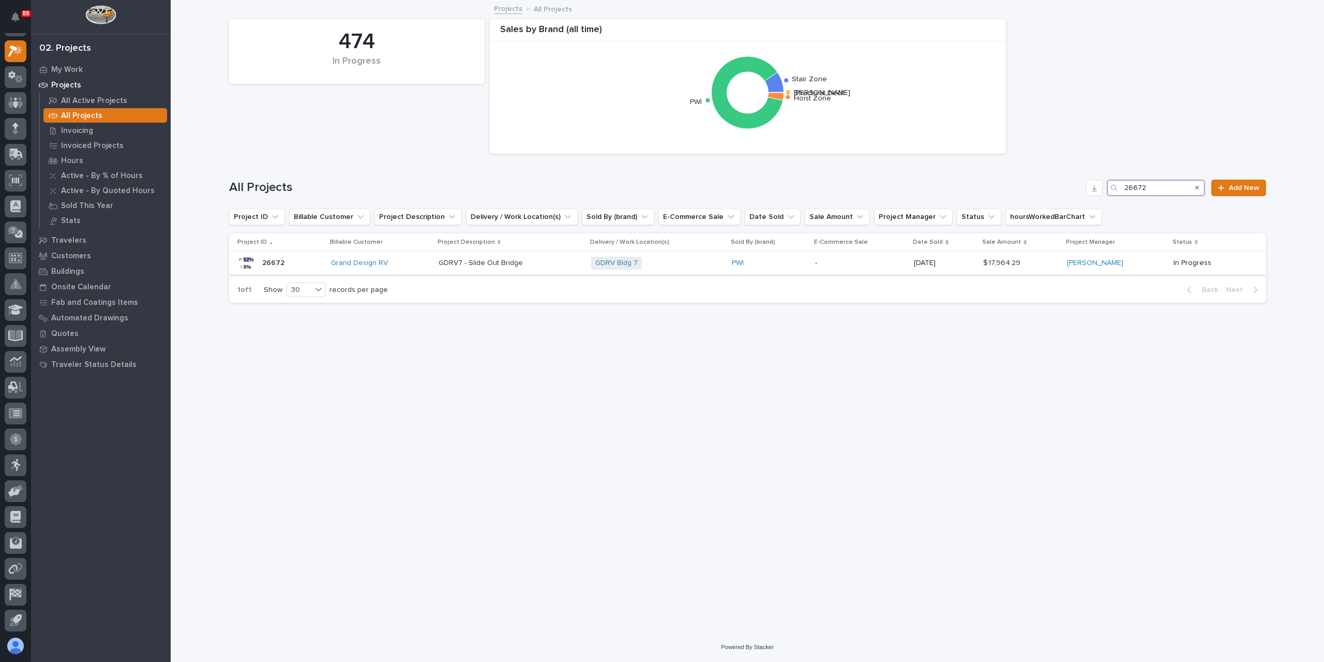
type input "26672"
click at [498, 264] on p "GDRV7 - Slide Out Bridge" at bounding box center [482, 262] width 86 height 11
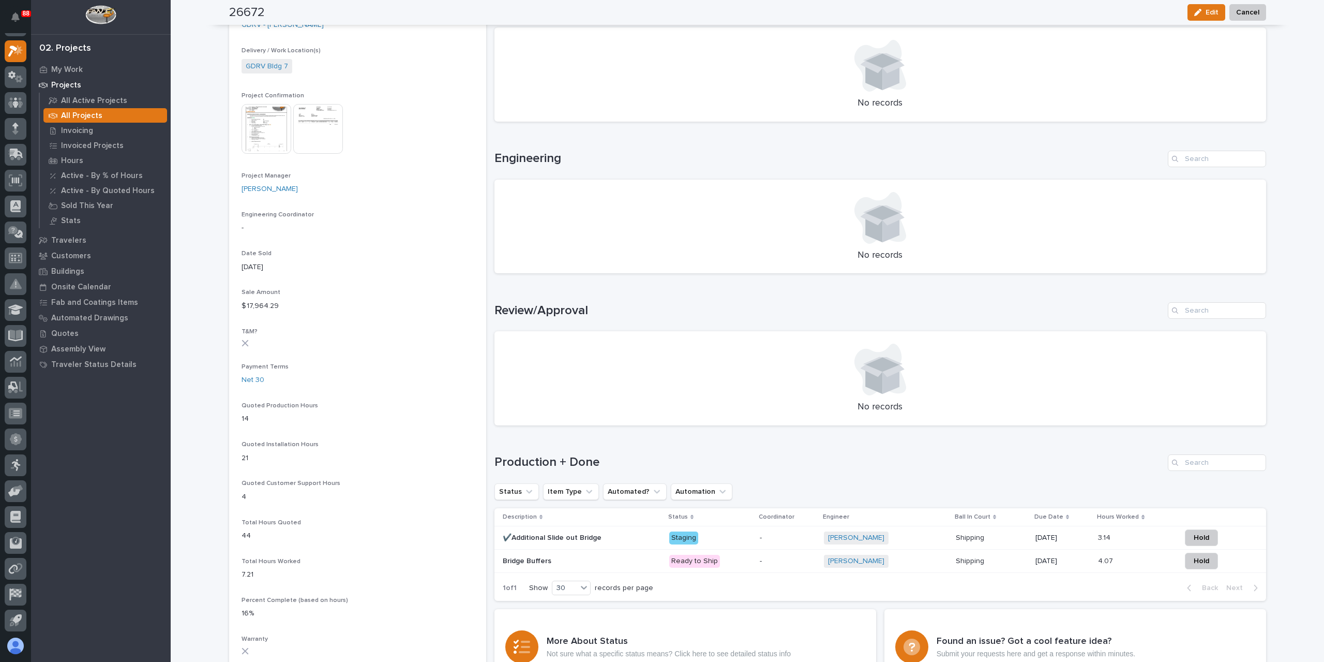
scroll to position [370, 0]
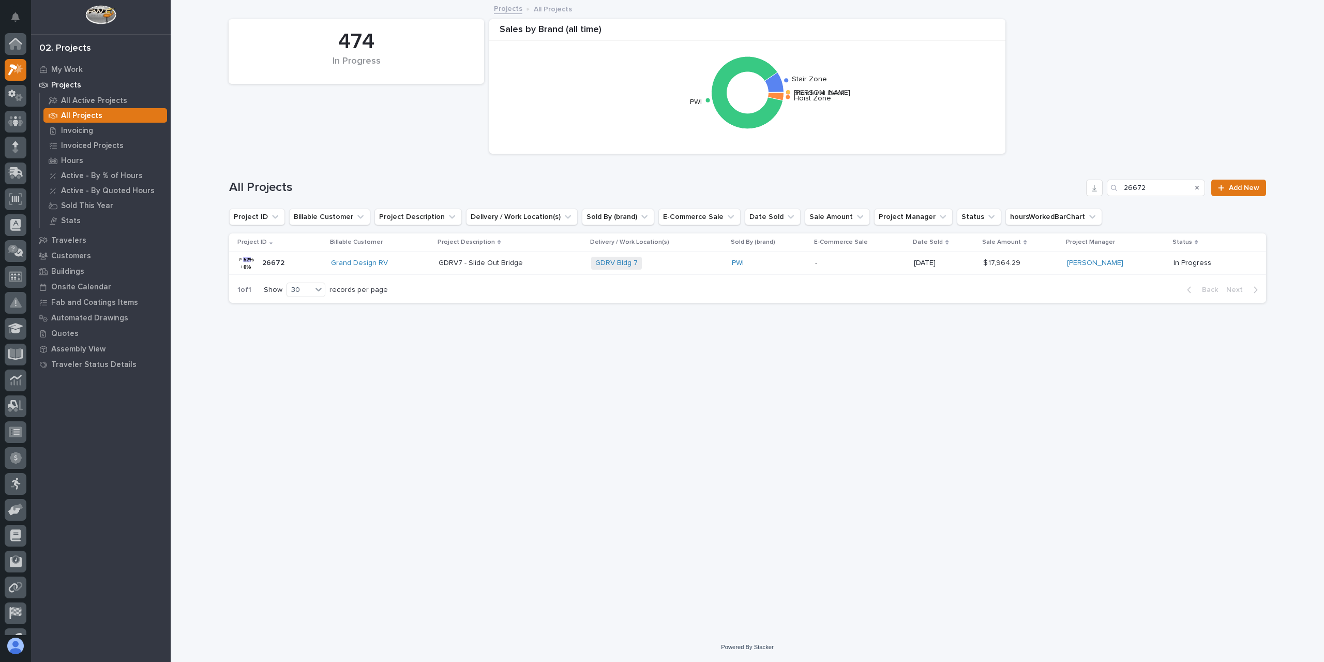
scroll to position [19, 0]
drag, startPoint x: 1162, startPoint y: 195, endPoint x: 1108, endPoint y: 189, distance: 54.6
click at [1108, 189] on div "26672" at bounding box center [1156, 188] width 98 height 17
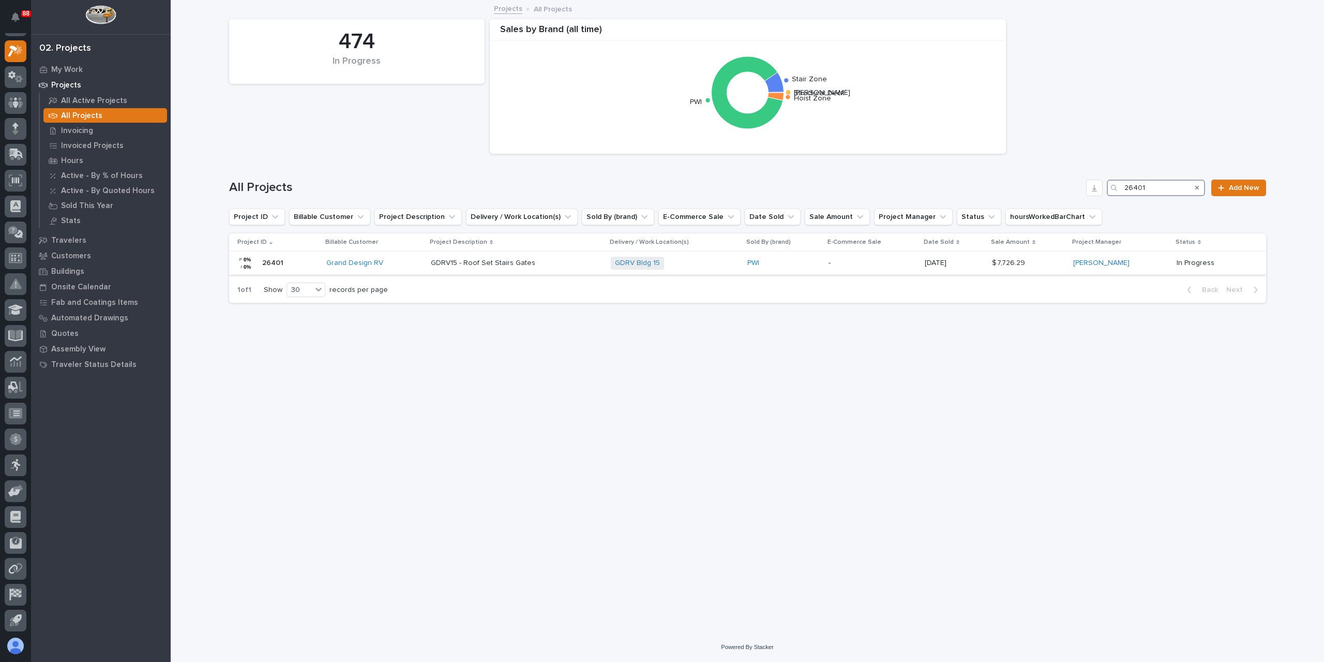
type input "26401"
click at [473, 255] on div "GDRV15 - Roof Set Stairs Gates GDRV15 - Roof Set Stairs Gates" at bounding box center [517, 263] width 172 height 17
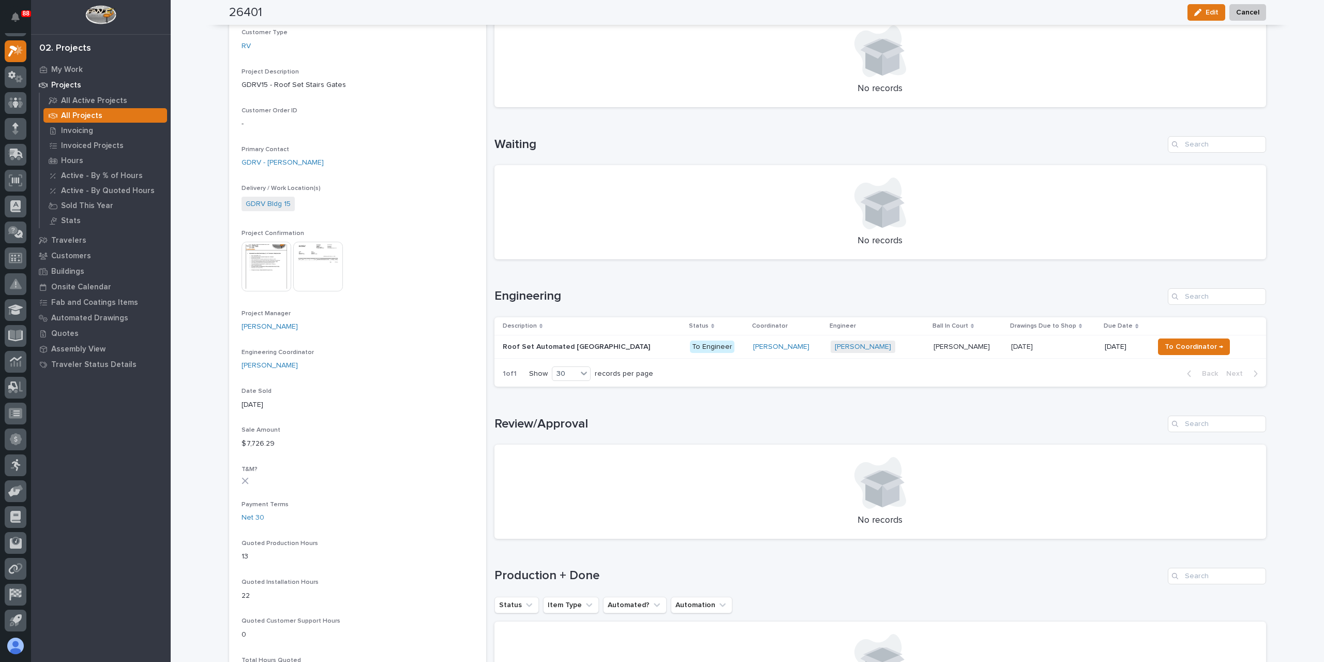
scroll to position [259, 0]
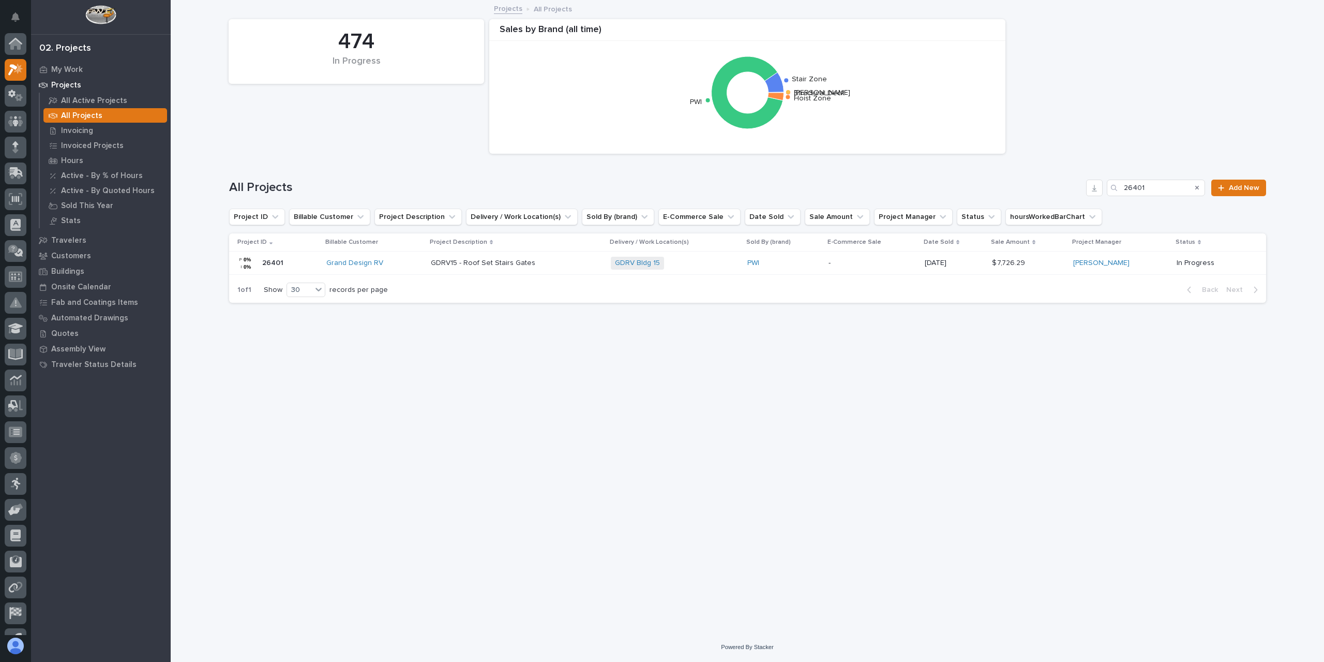
scroll to position [19, 0]
click at [1147, 188] on input "26401" at bounding box center [1156, 188] width 98 height 17
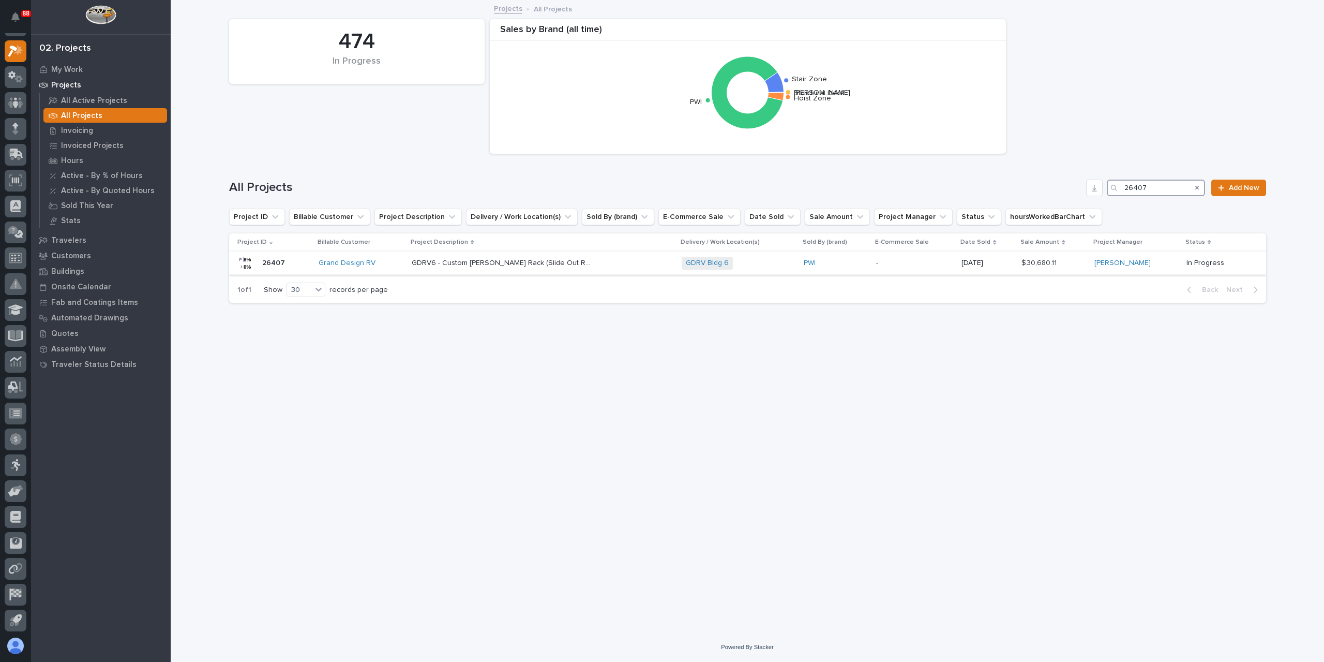
type input "26407"
click at [471, 258] on p "GDRV6 - Custom Lino Rack (Slide Out Rolls)" at bounding box center [503, 262] width 183 height 11
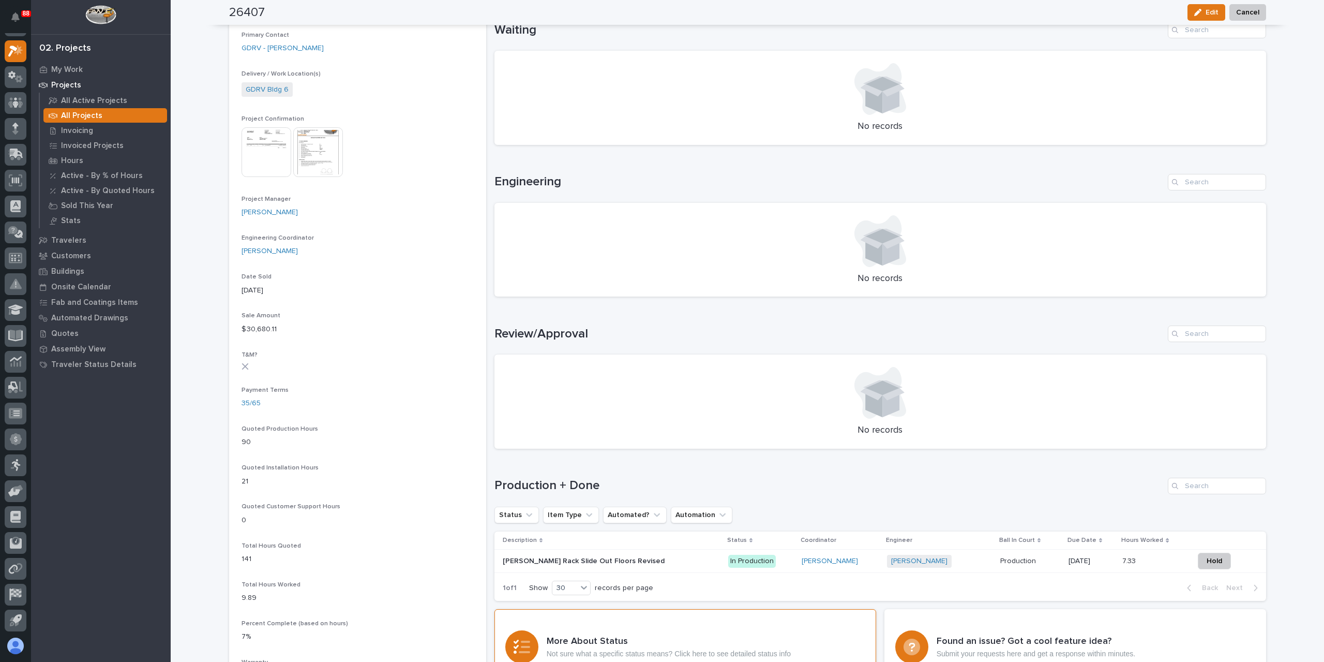
scroll to position [517, 0]
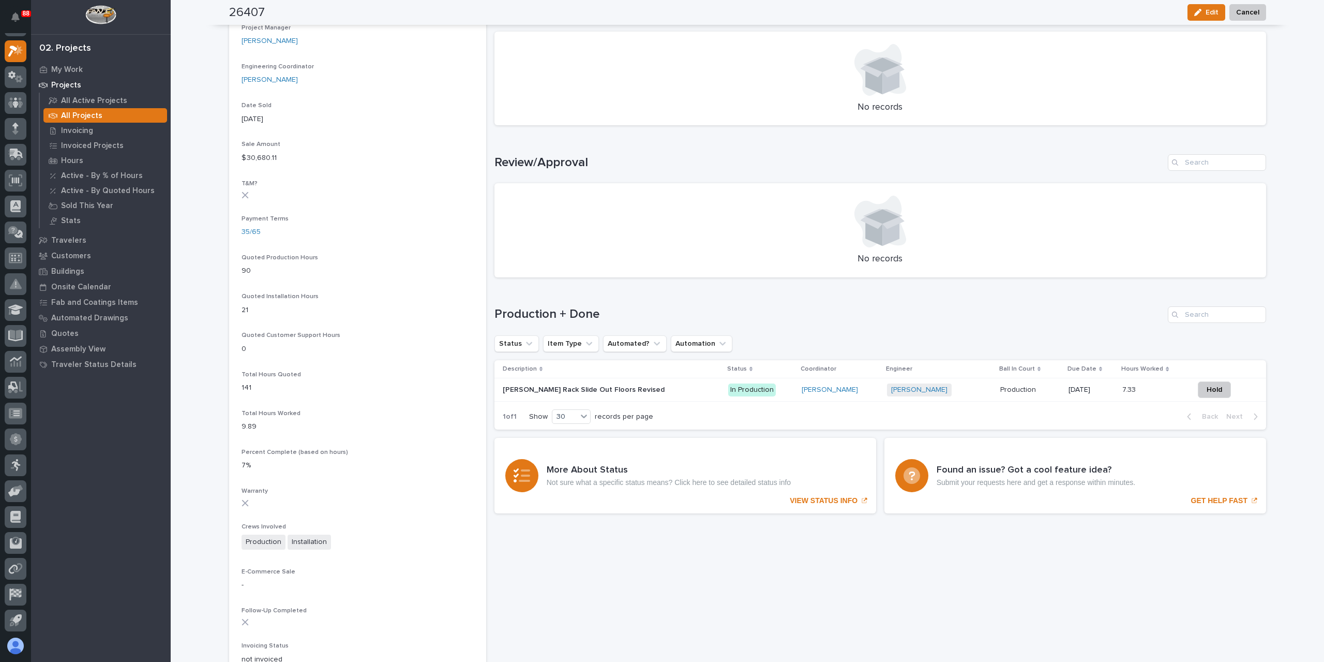
click at [558, 392] on p "Lino Rack Slide Out Floors Revised" at bounding box center [585, 388] width 164 height 11
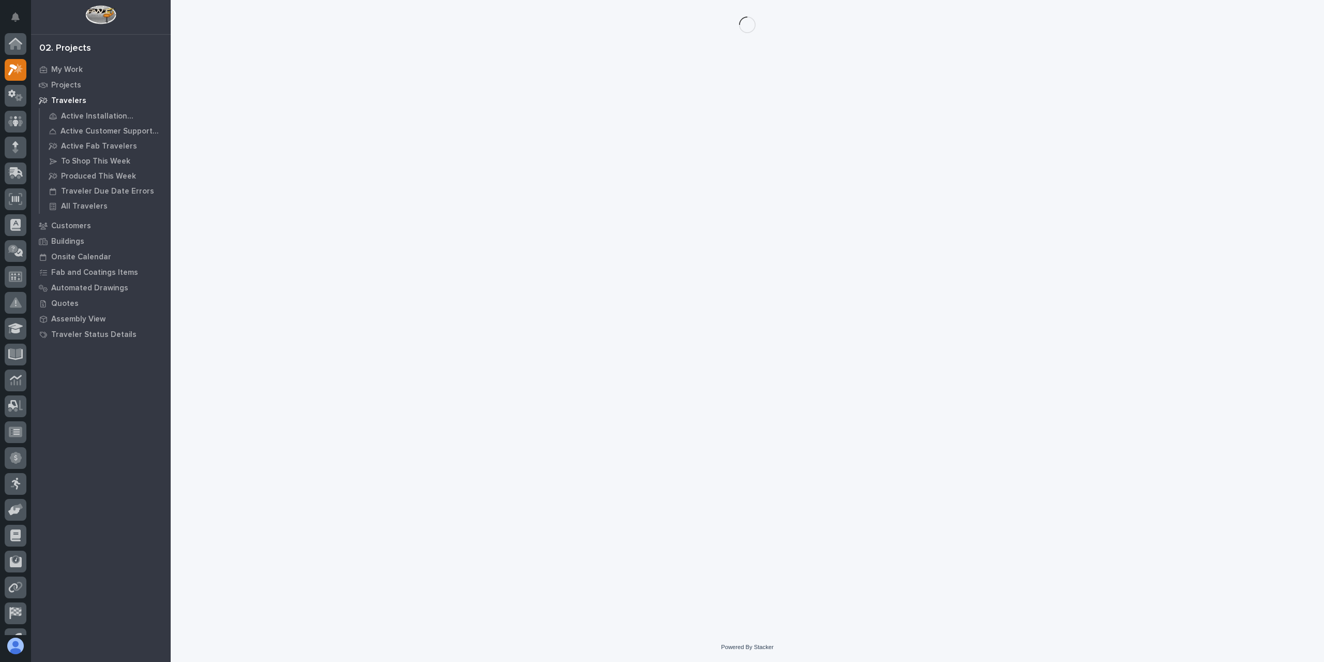
scroll to position [19, 0]
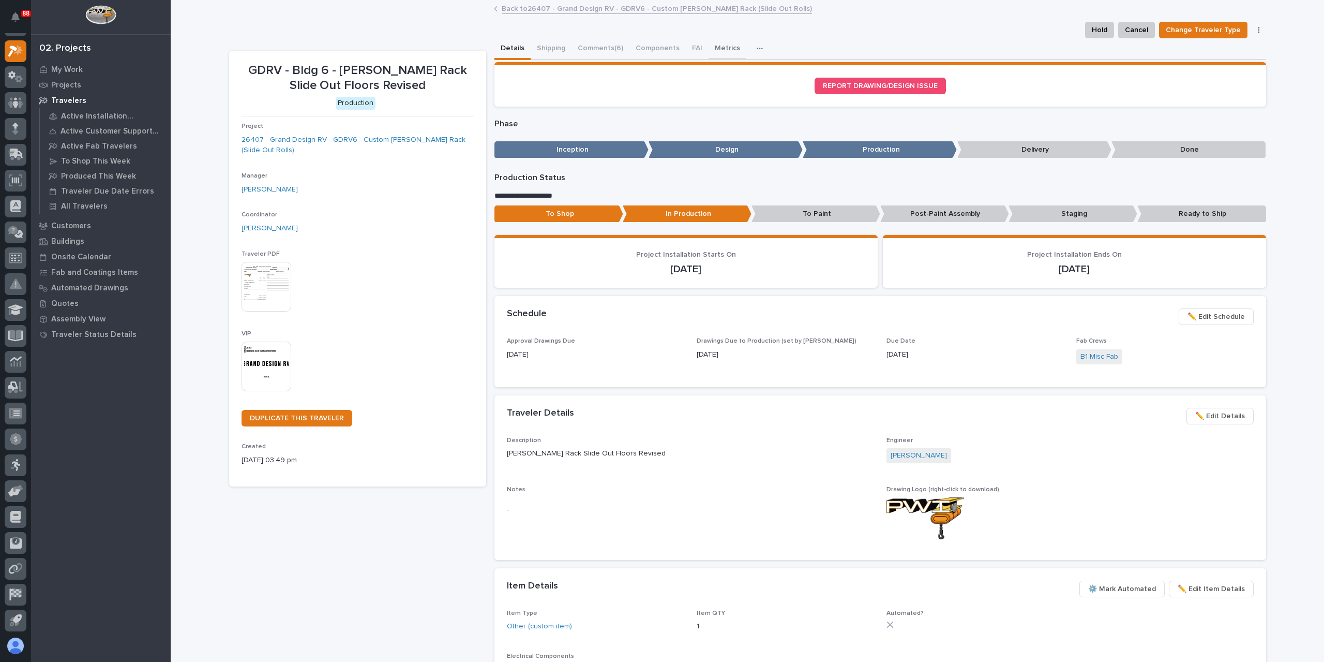
click at [713, 49] on button "Metrics" at bounding box center [728, 49] width 38 height 22
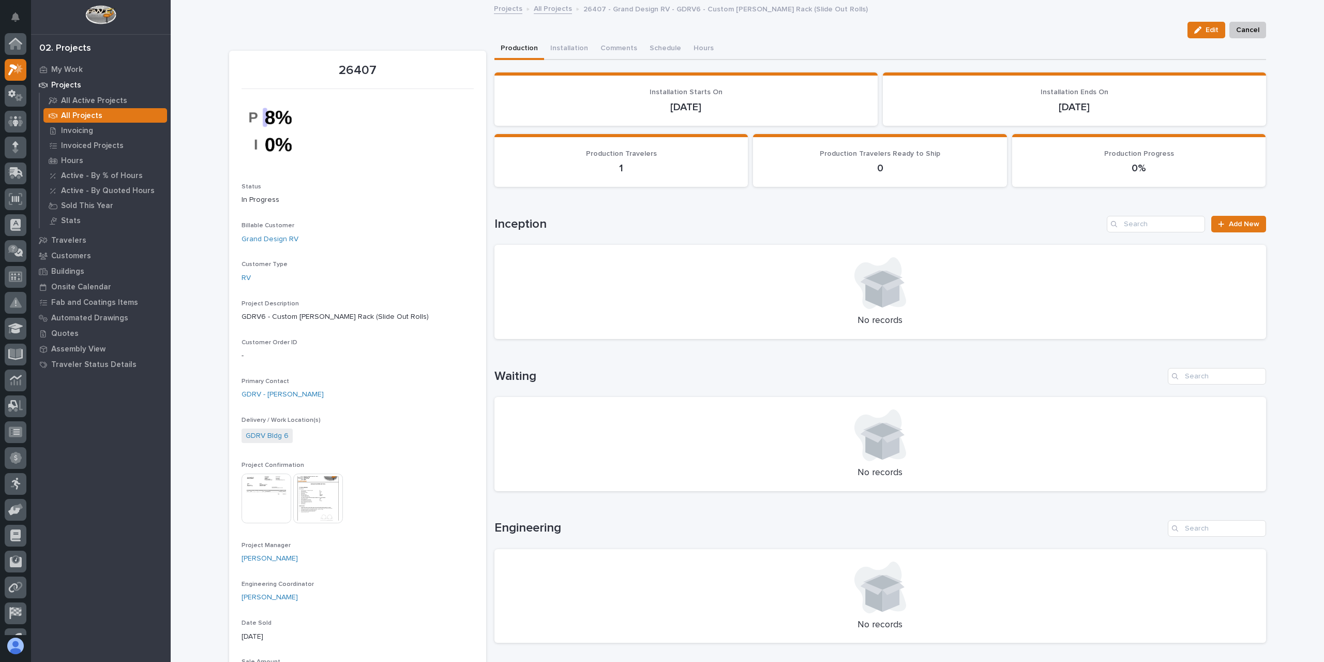
scroll to position [19, 0]
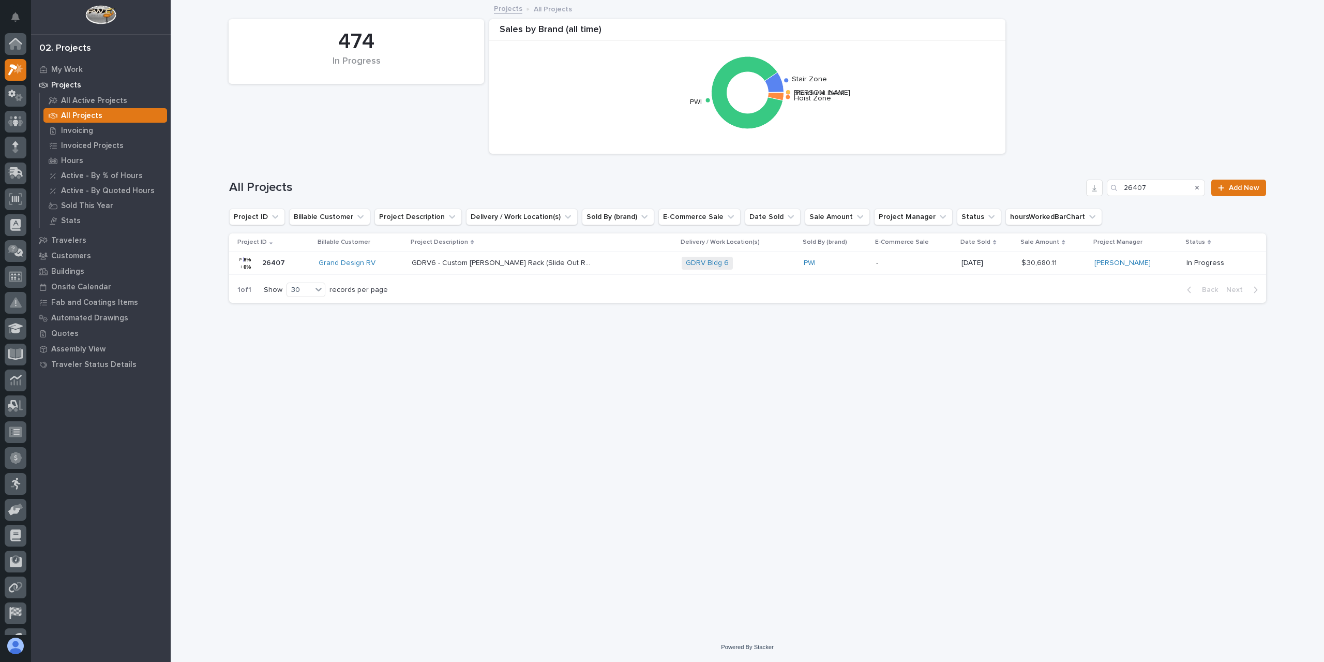
scroll to position [19, 0]
drag, startPoint x: 1163, startPoint y: 176, endPoint x: 1113, endPoint y: 184, distance: 50.4
click at [1113, 184] on div "All Projects 26407 Add New" at bounding box center [747, 184] width 1037 height 50
click at [1172, 198] on div "All Projects 26407 Add New" at bounding box center [747, 184] width 1037 height 50
click at [1167, 193] on input "26407" at bounding box center [1156, 188] width 98 height 17
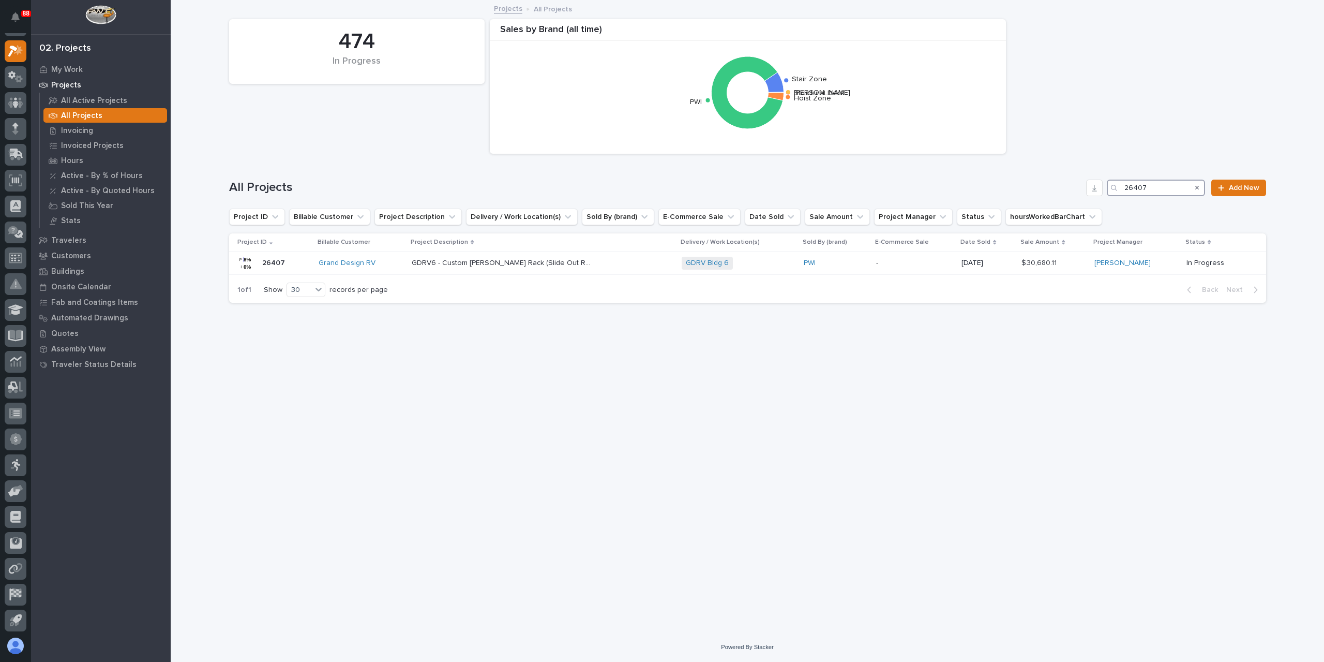
drag, startPoint x: 1167, startPoint y: 193, endPoint x: 1099, endPoint y: 200, distance: 68.6
click at [1114, 202] on div "All Projects 26407 Add New" at bounding box center [747, 184] width 1037 height 50
type input "26776"
click at [467, 266] on p "Replacement Vacuum Pads - (19)" at bounding box center [489, 262] width 110 height 11
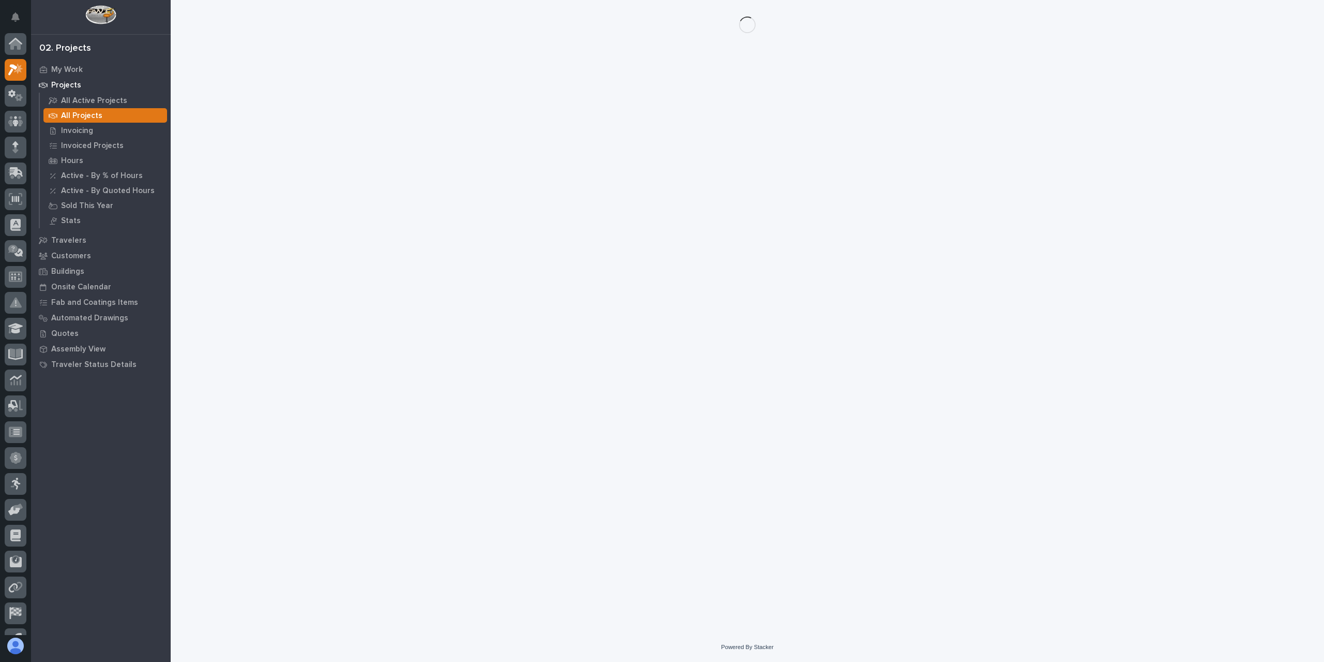
scroll to position [19, 0]
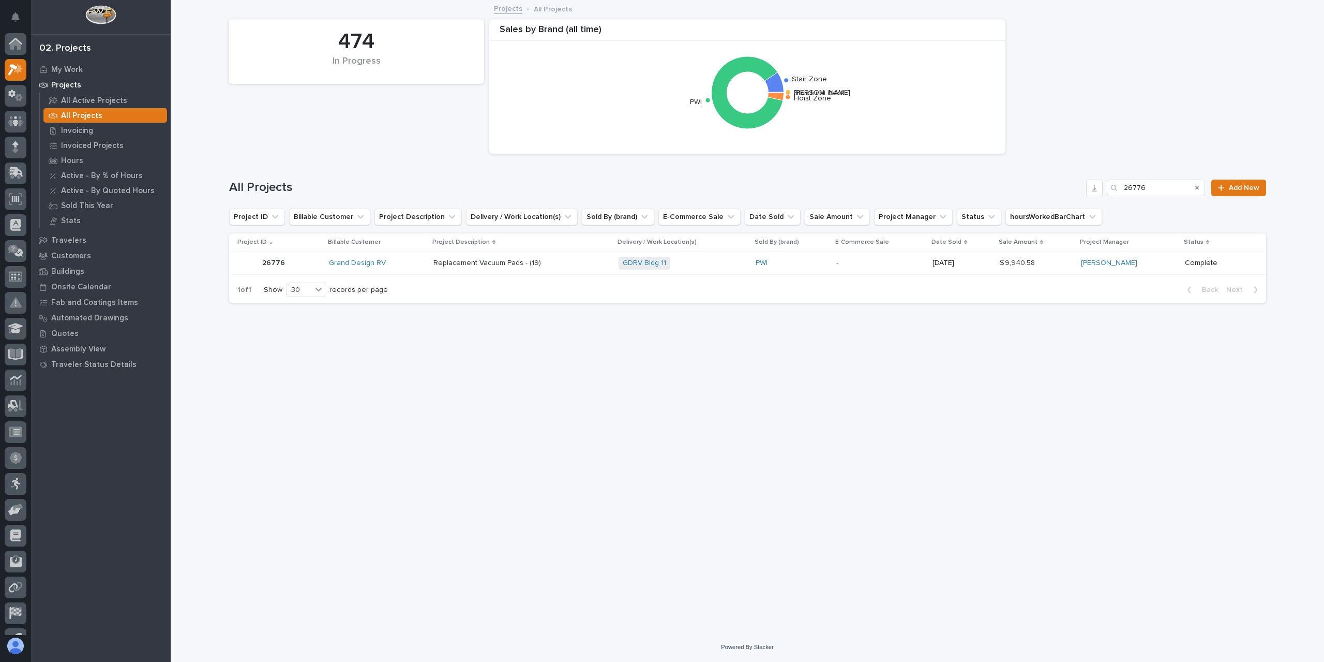
scroll to position [19, 0]
drag, startPoint x: 1159, startPoint y: 185, endPoint x: 1060, endPoint y: 183, distance: 99.4
click at [1060, 183] on div "All Projects 26776 Add New" at bounding box center [747, 188] width 1037 height 17
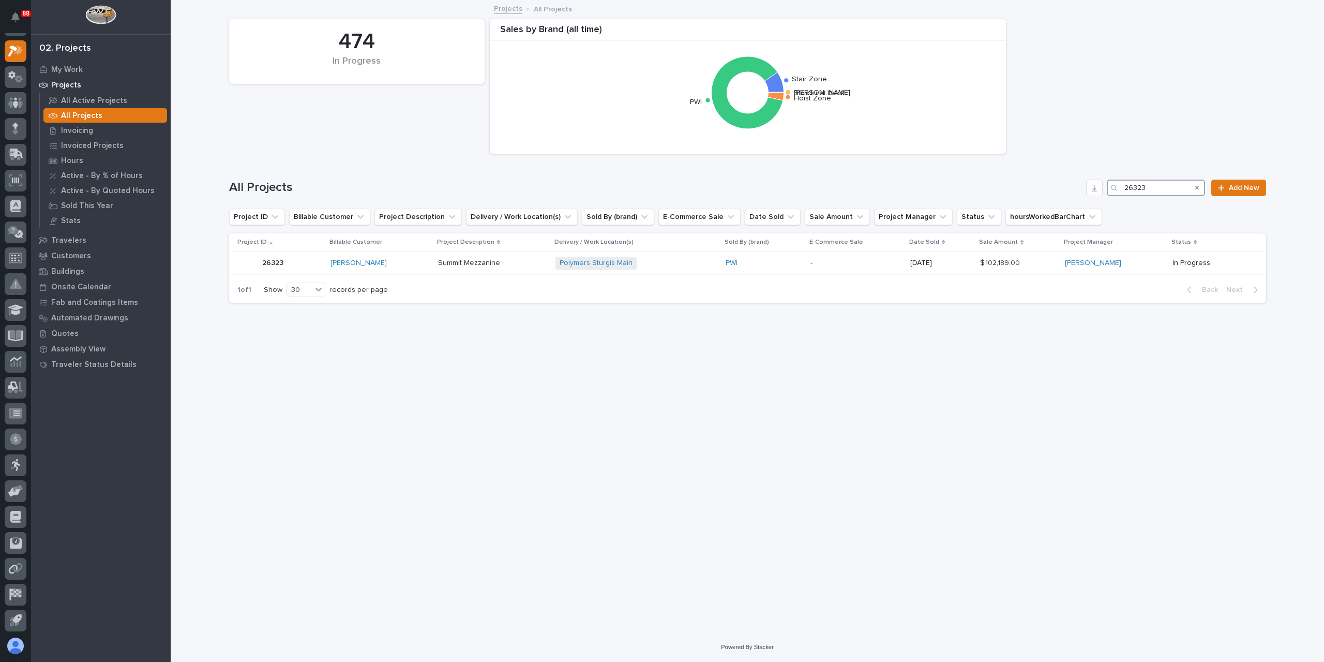
type input "26323"
click at [460, 266] on p "Summit Mezzanine" at bounding box center [470, 262] width 64 height 11
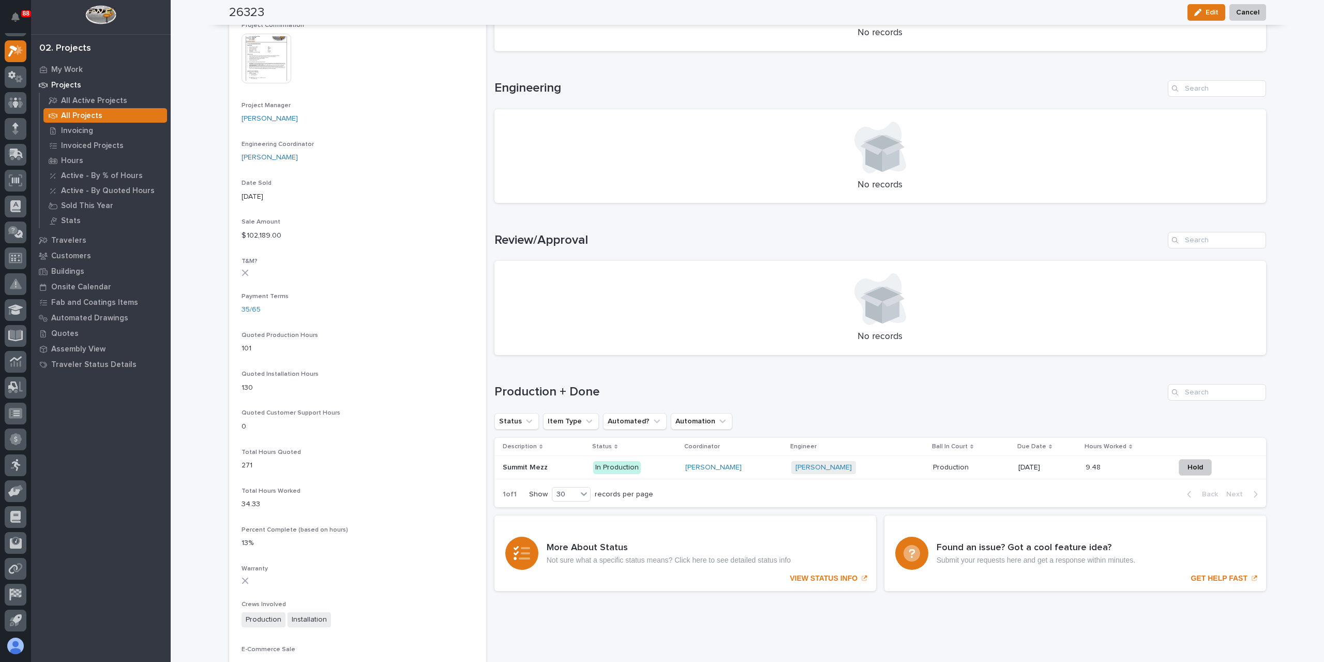
scroll to position [466, 0]
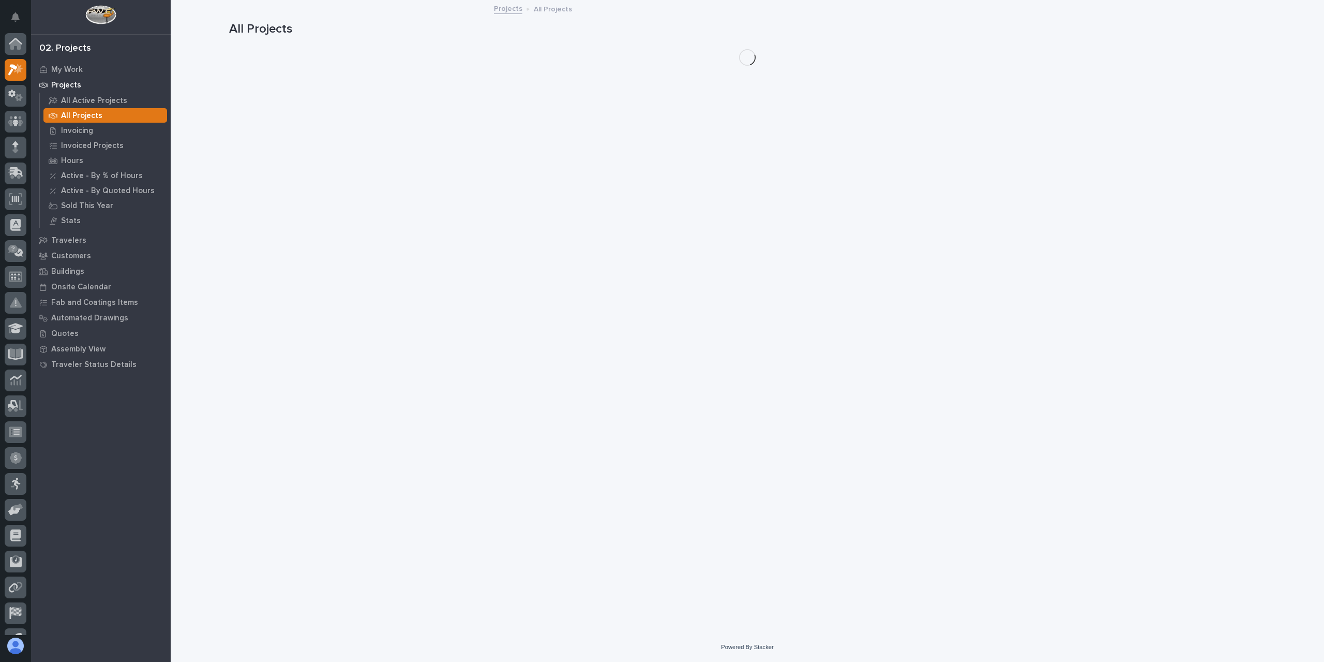
scroll to position [19, 0]
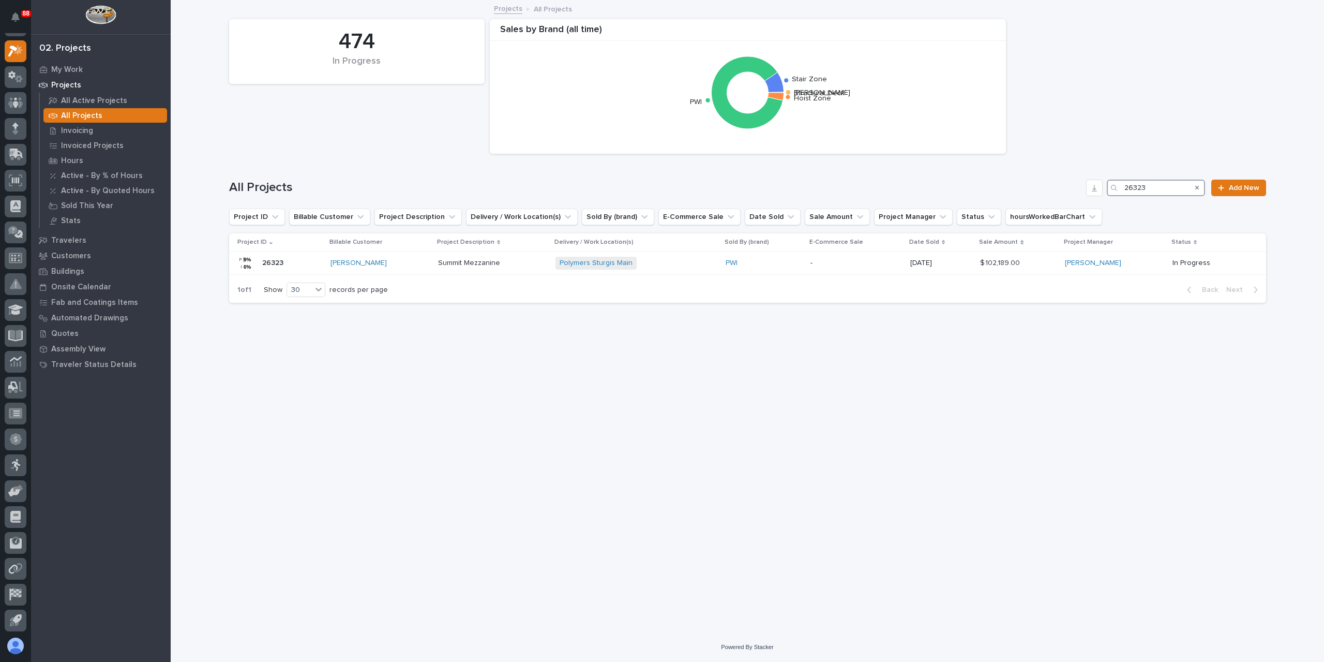
drag, startPoint x: 1157, startPoint y: 184, endPoint x: 1127, endPoint y: 186, distance: 30.1
click at [1127, 186] on input "26323" at bounding box center [1156, 188] width 98 height 17
type input "26756"
click at [467, 258] on p "Straight Stair With Install" at bounding box center [474, 262] width 81 height 11
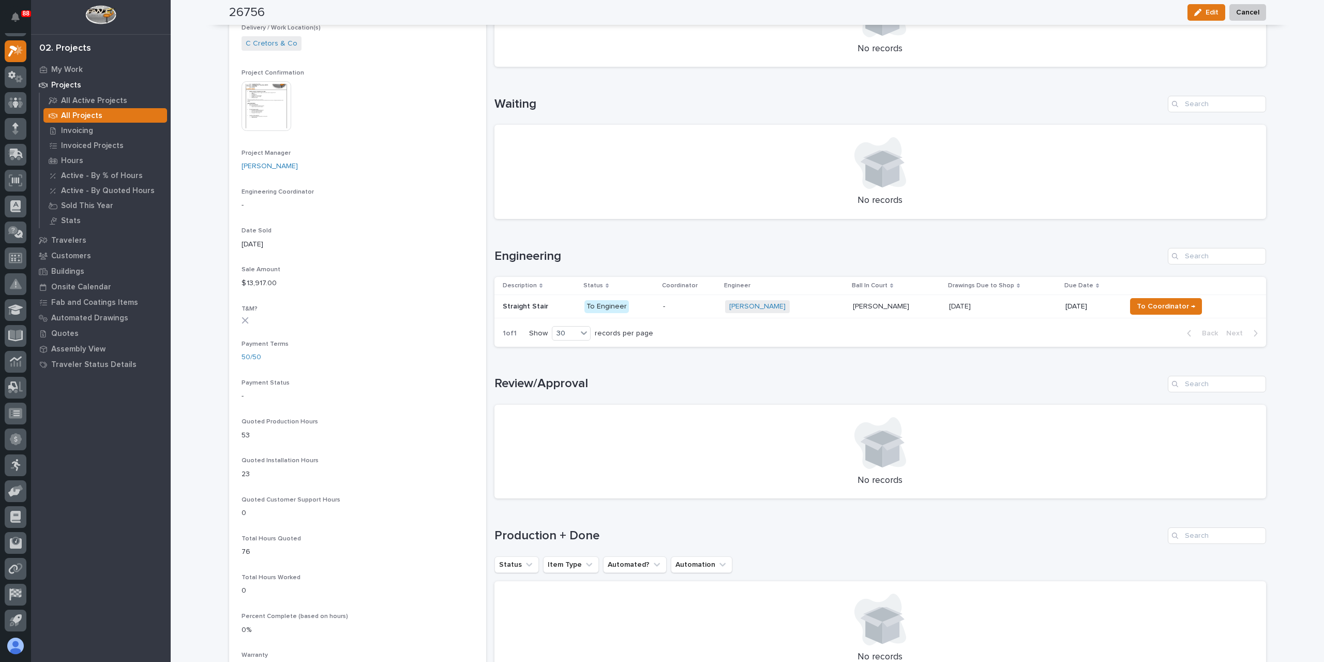
scroll to position [422, 0]
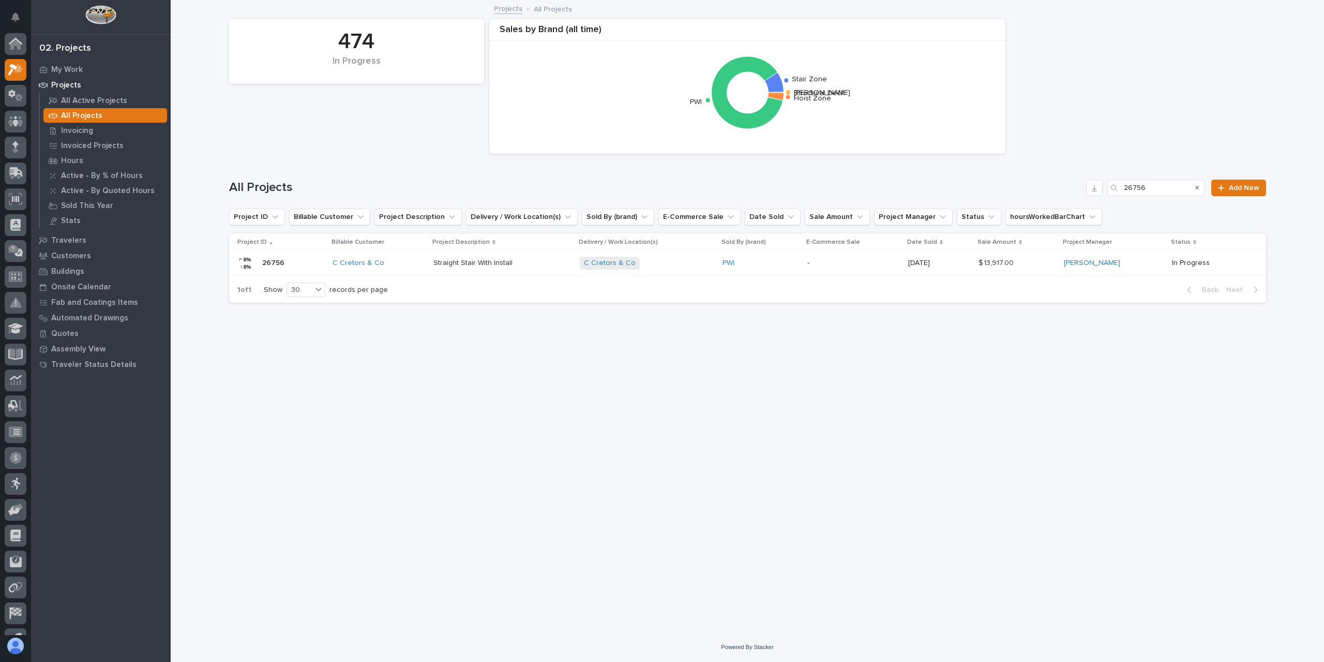
scroll to position [19, 0]
drag, startPoint x: 1154, startPoint y: 186, endPoint x: 1053, endPoint y: 186, distance: 100.4
click at [1053, 186] on div "All Projects 26756 Add New" at bounding box center [747, 188] width 1037 height 17
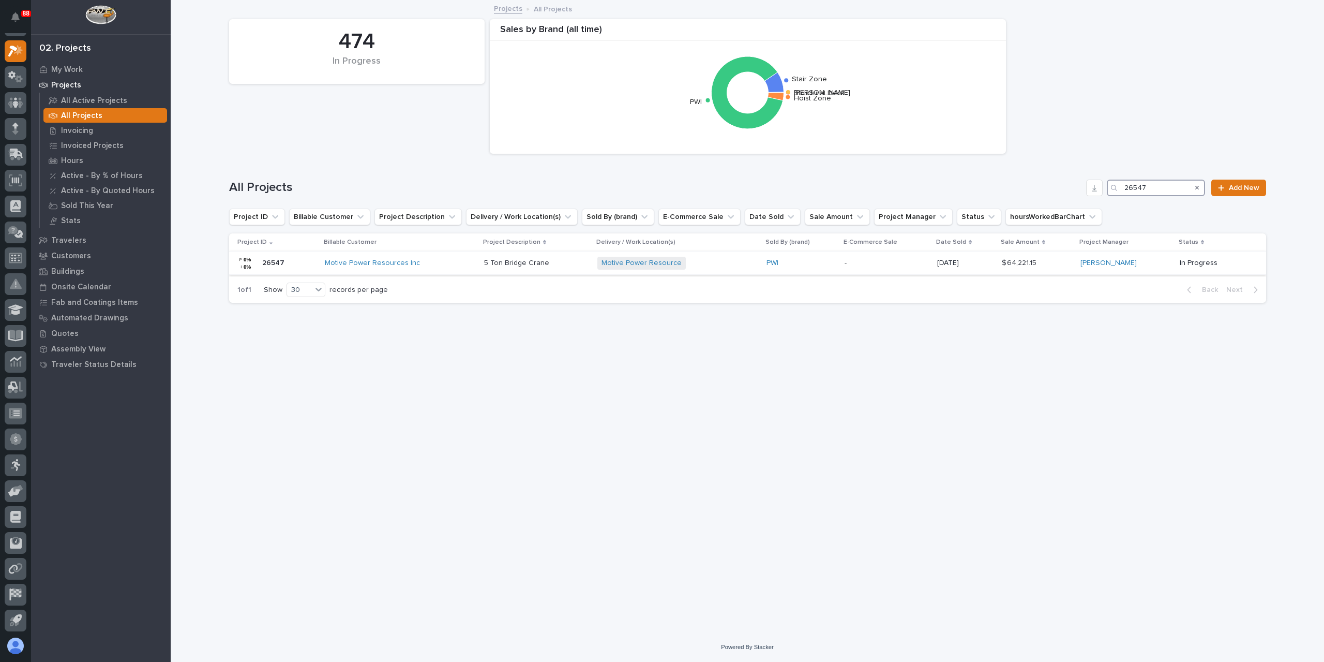
type input "26547"
click at [512, 261] on p "5 Ton Bridge Crane" at bounding box center [517, 262] width 67 height 11
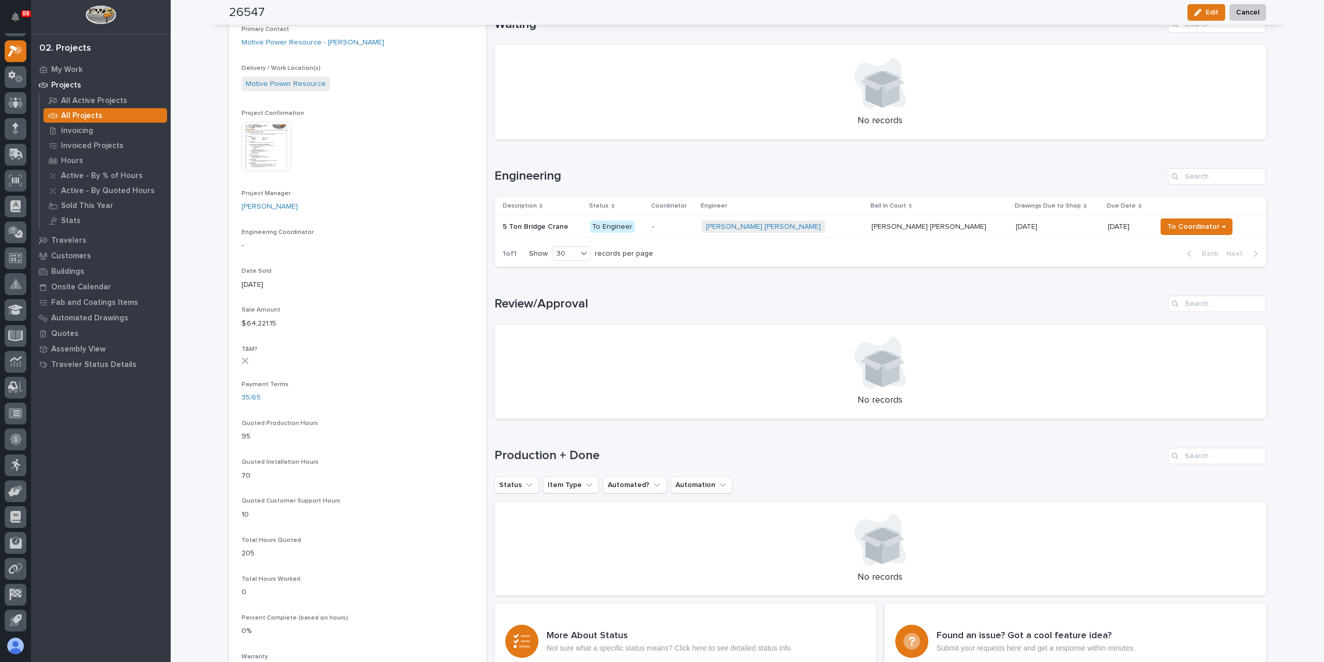
scroll to position [362, 0]
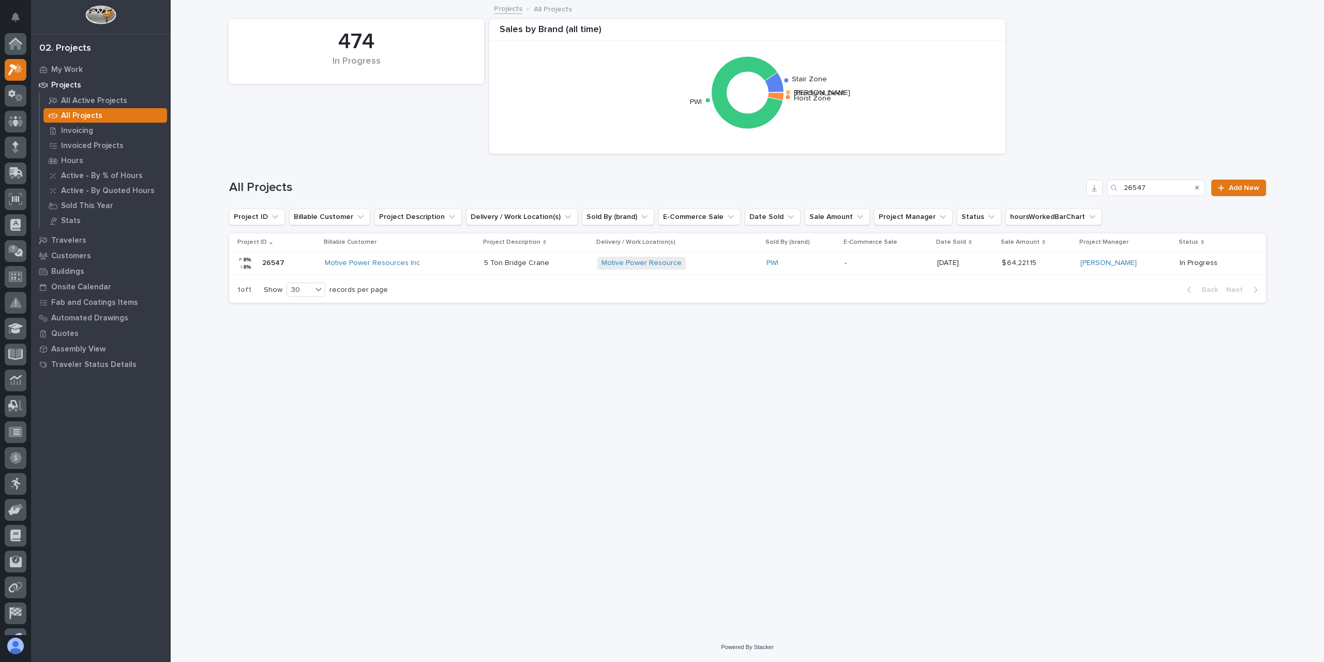
scroll to position [19, 0]
drag, startPoint x: 1152, startPoint y: 188, endPoint x: 1105, endPoint y: 193, distance: 46.8
click at [1105, 193] on div "All Projects 26547 Add New" at bounding box center [747, 188] width 1037 height 17
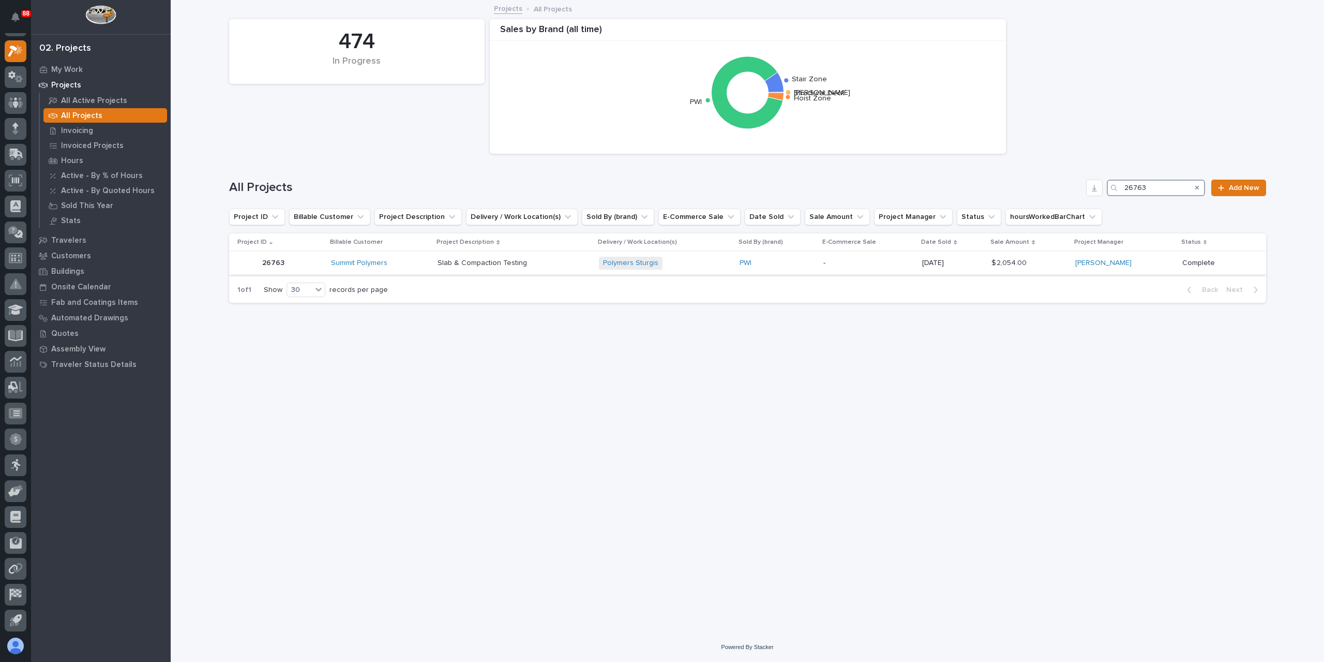
type input "26763"
click at [458, 268] on div "Slab & Compaction Testing Slab & Compaction Testing" at bounding box center [514, 263] width 153 height 17
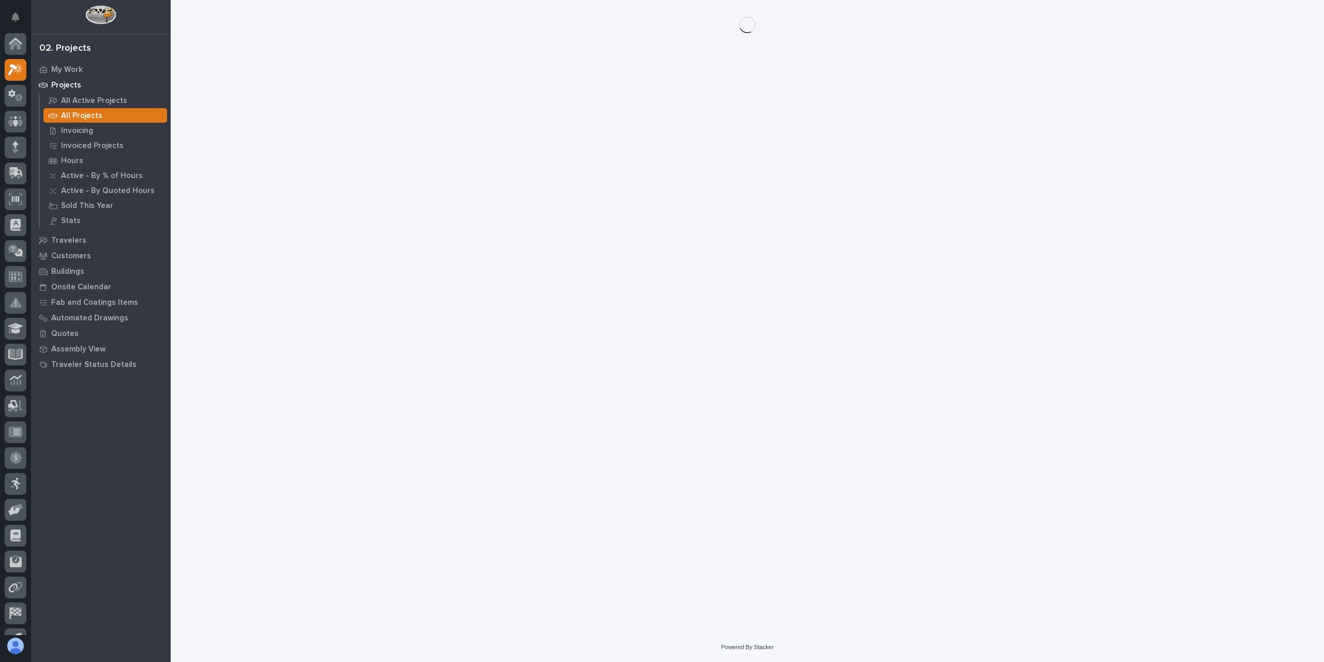
scroll to position [19, 0]
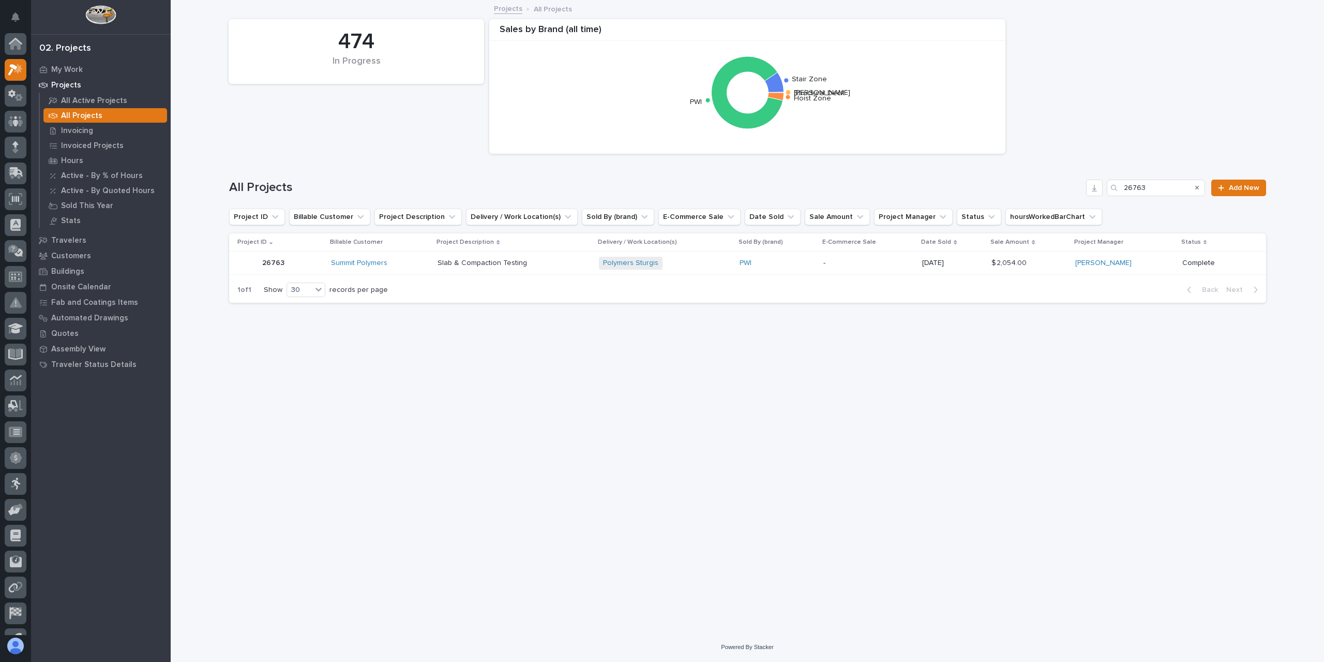
scroll to position [19, 0]
drag, startPoint x: 1154, startPoint y: 189, endPoint x: 1090, endPoint y: 183, distance: 65.0
click at [1090, 183] on div "All Projects 26763 Add New" at bounding box center [747, 188] width 1037 height 17
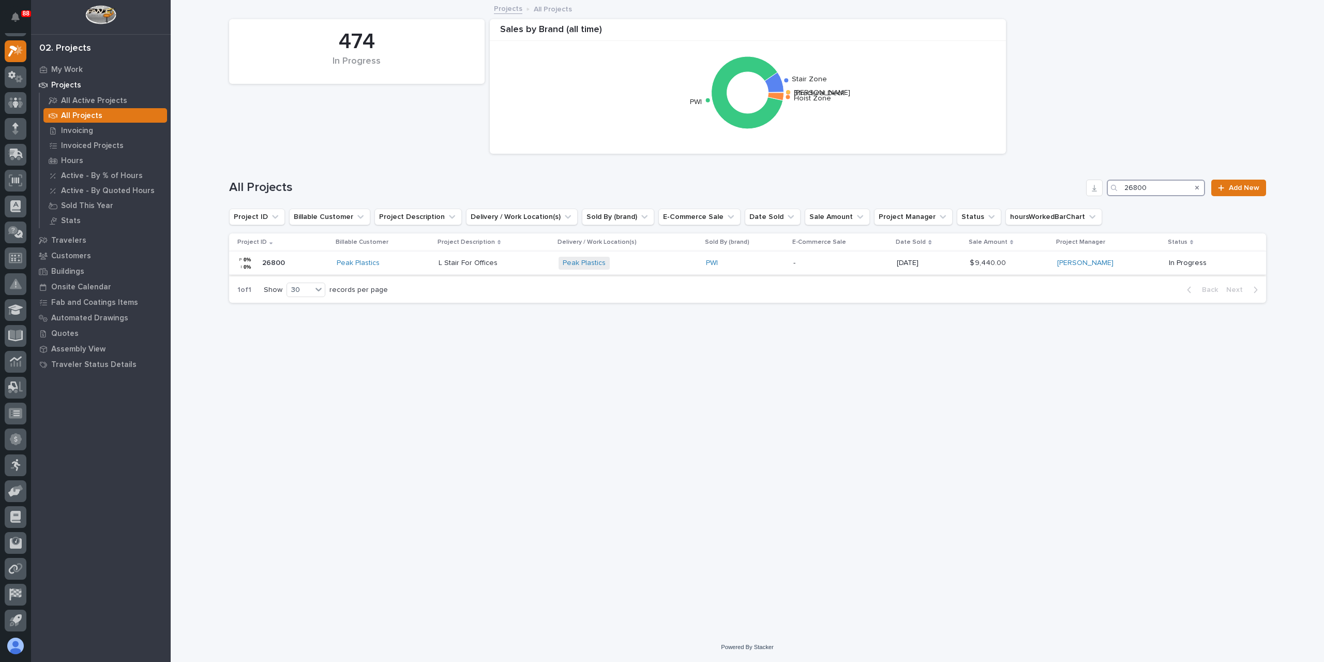
type input "26800"
click at [494, 264] on p "L Stair For Offices" at bounding box center [469, 262] width 61 height 11
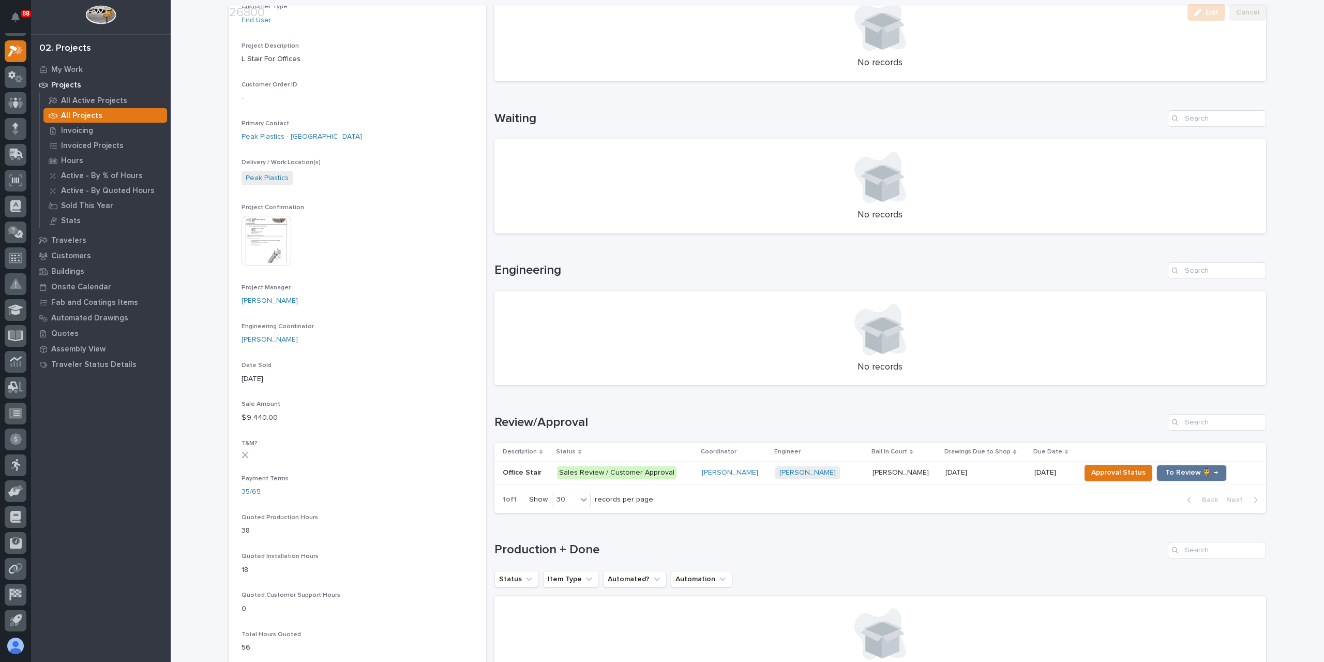
scroll to position [259, 0]
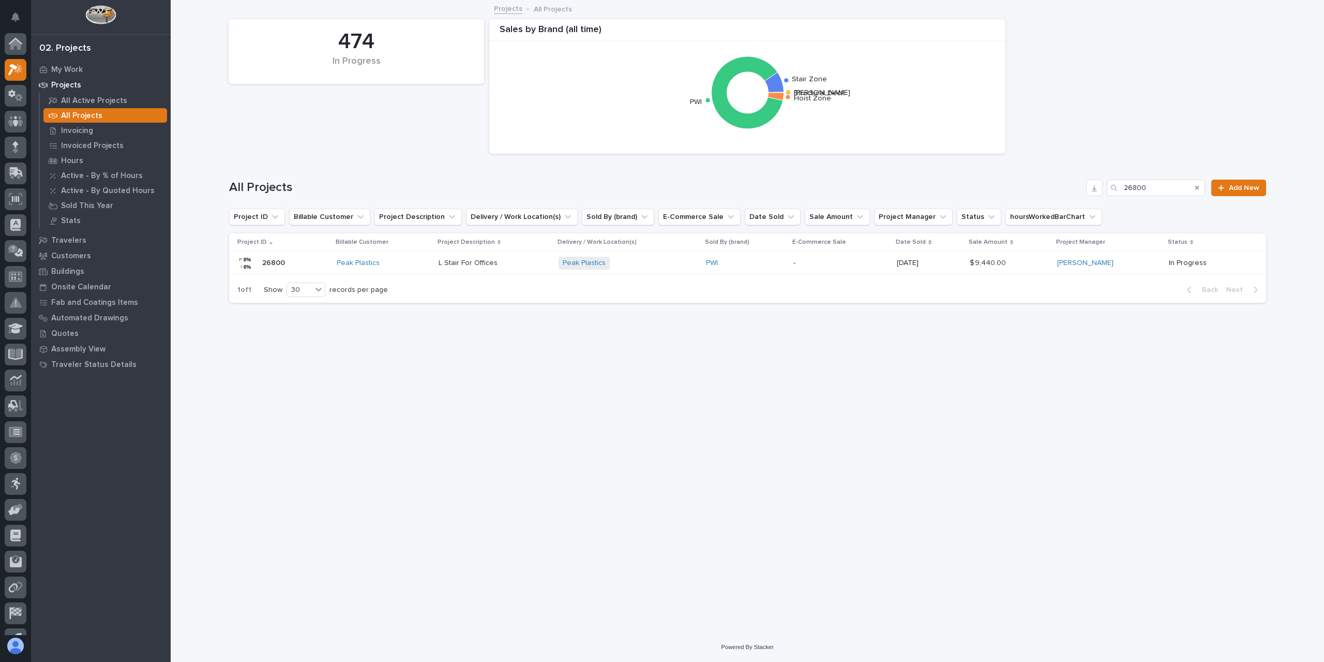
scroll to position [19, 0]
drag, startPoint x: 1121, startPoint y: 195, endPoint x: 1100, endPoint y: 195, distance: 20.2
click at [1100, 195] on div "All Projects 26800 Add New" at bounding box center [747, 188] width 1037 height 17
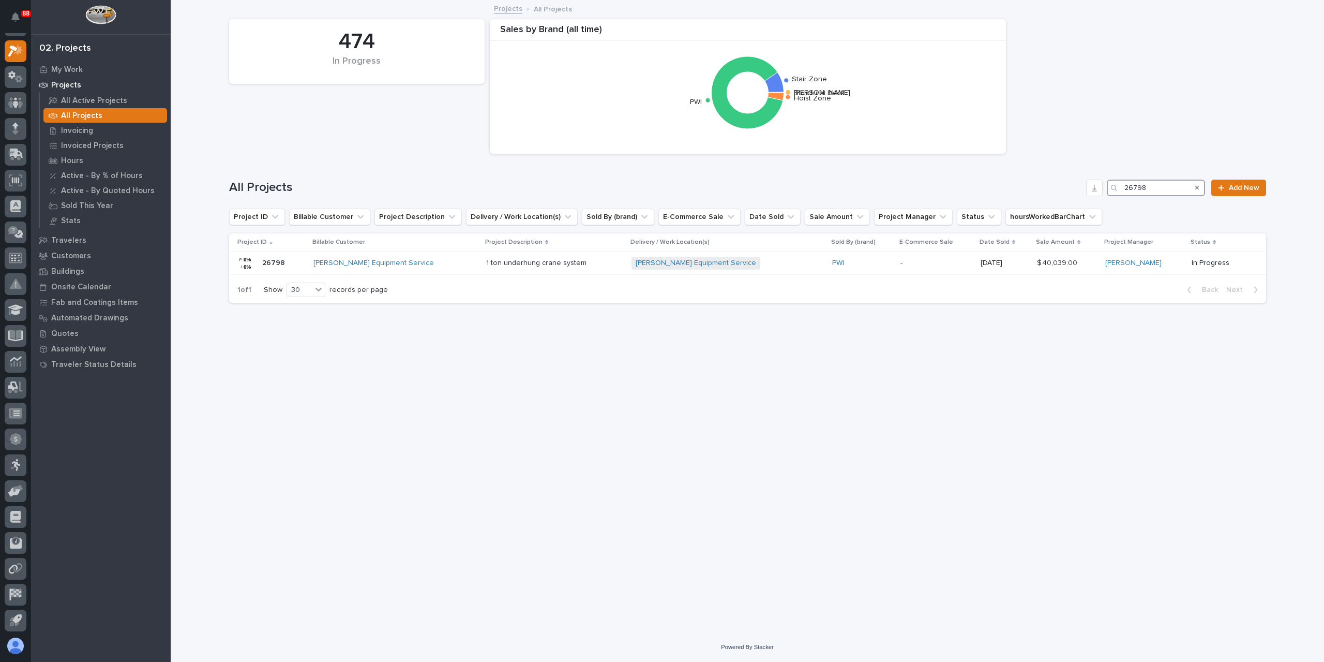
type input "26798"
click at [533, 264] on p "1 ton underhung crane system" at bounding box center [537, 262] width 102 height 11
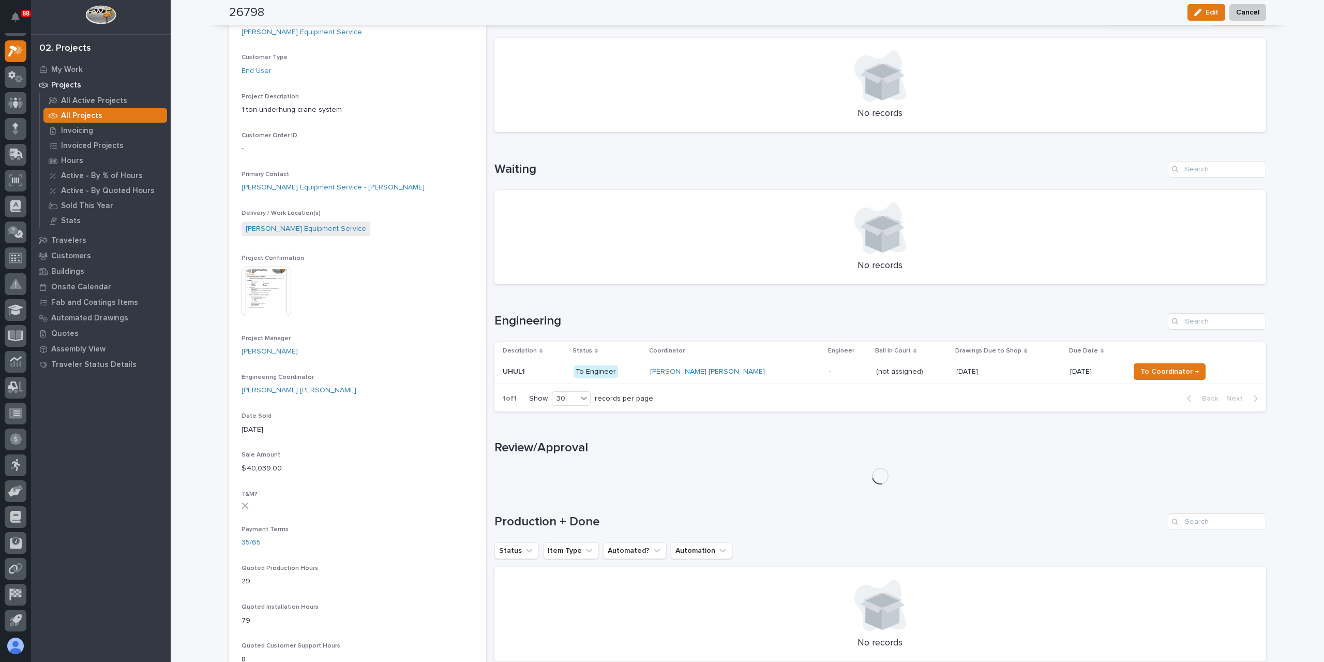
scroll to position [362, 0]
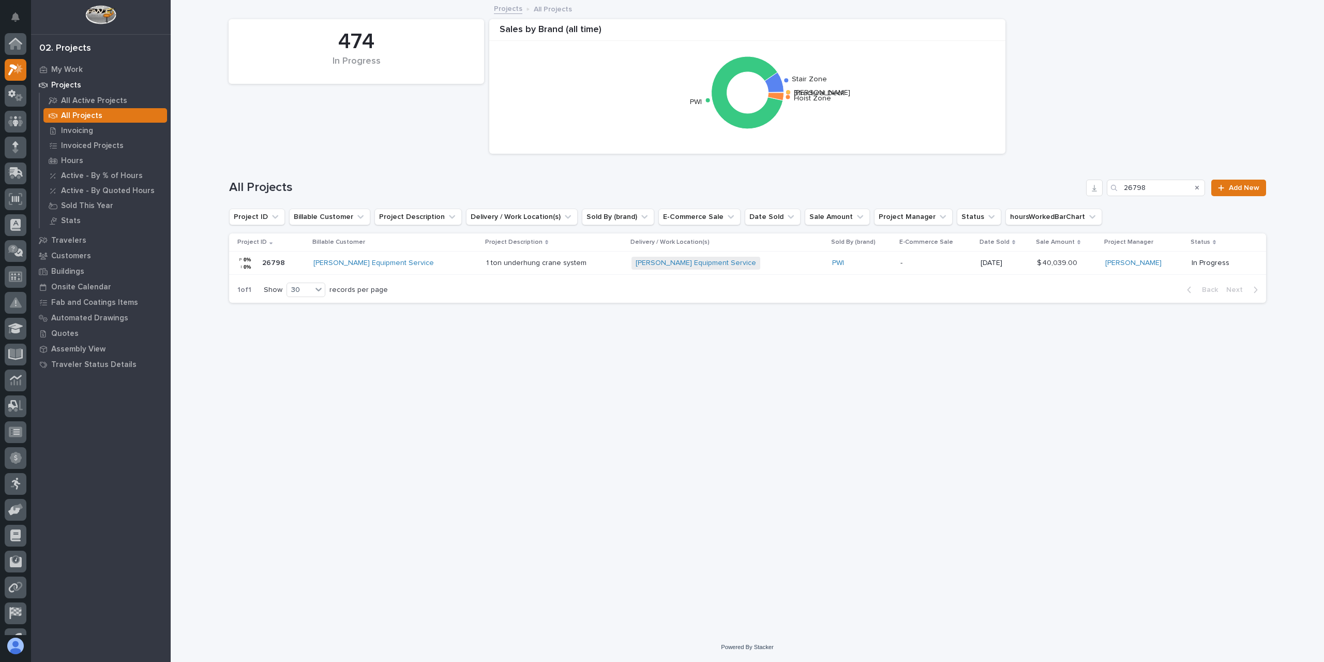
scroll to position [19, 0]
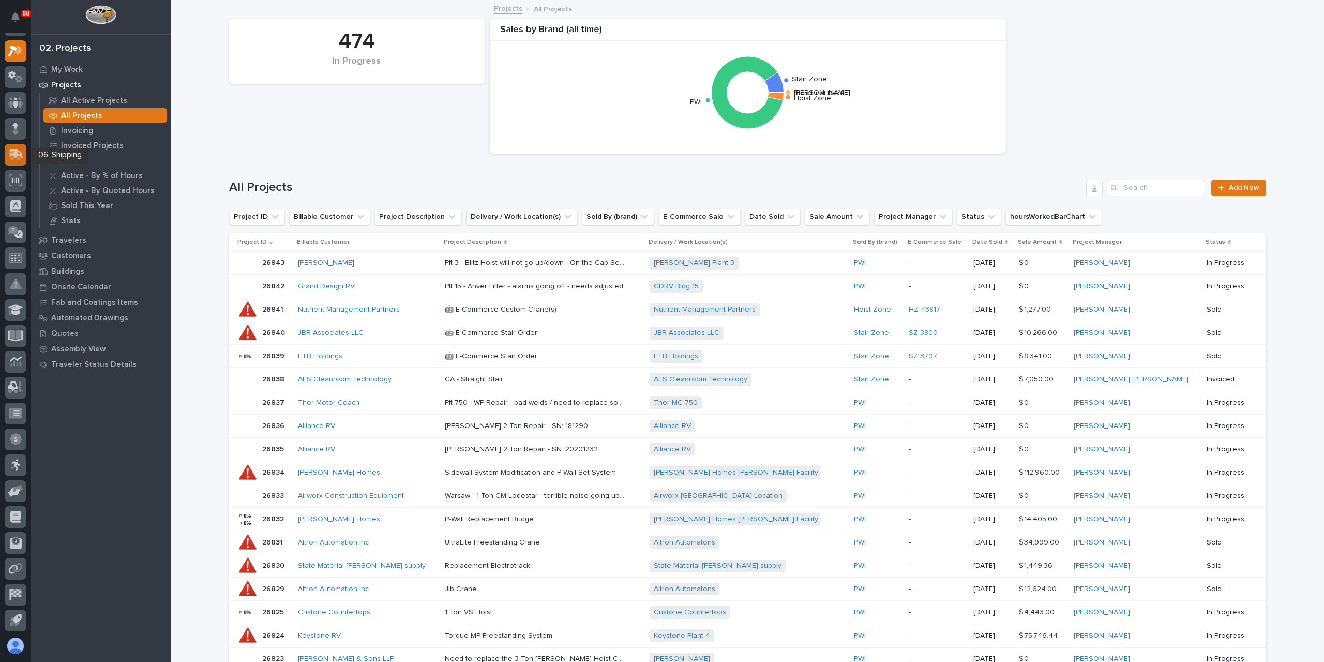
click at [6, 144] on link at bounding box center [16, 155] width 22 height 22
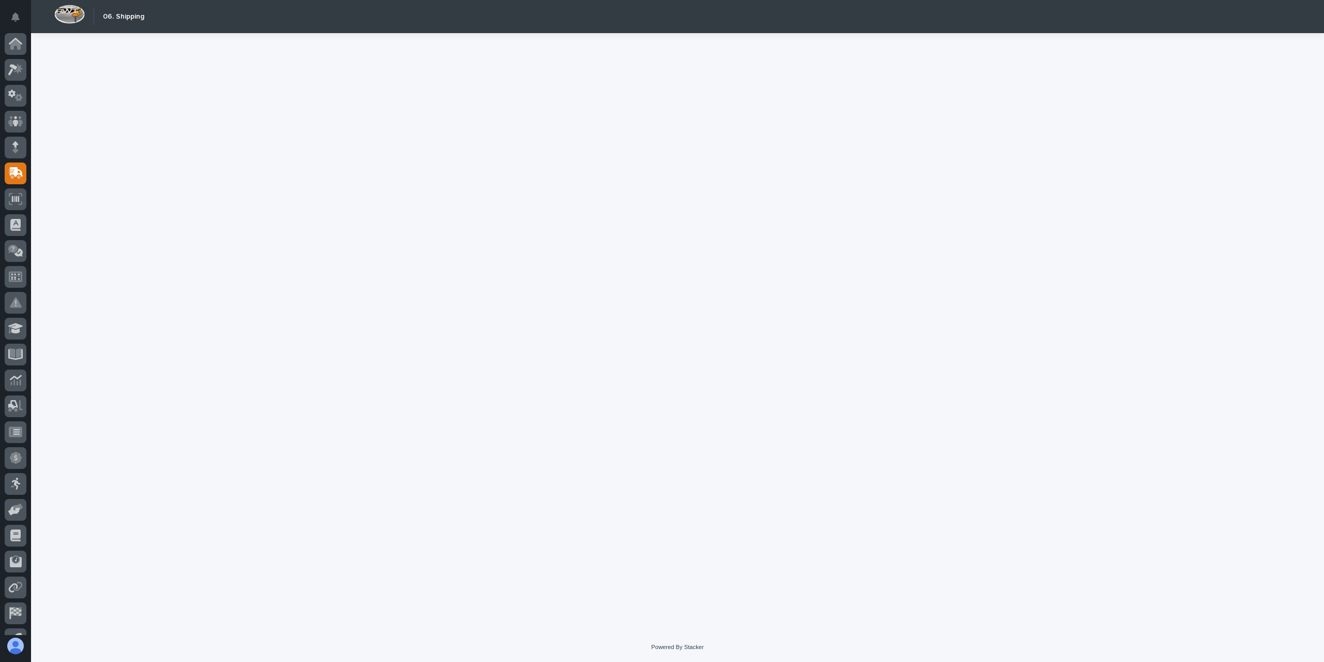
scroll to position [19, 0]
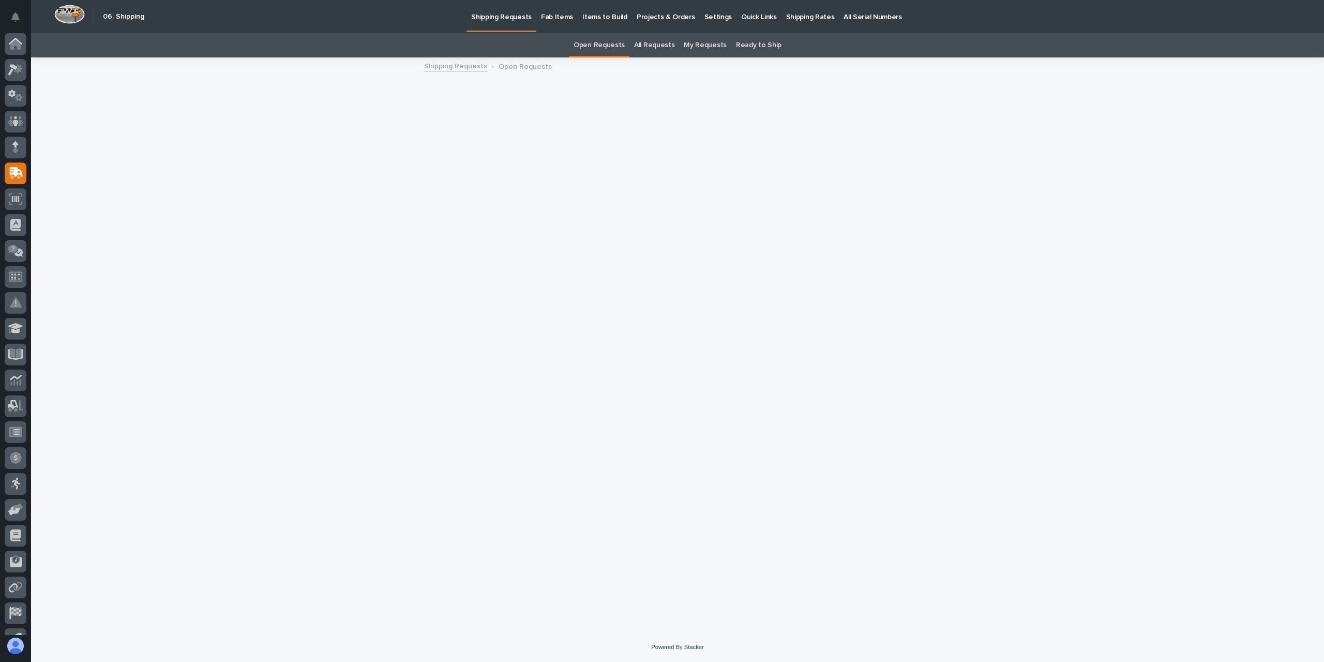
scroll to position [19, 0]
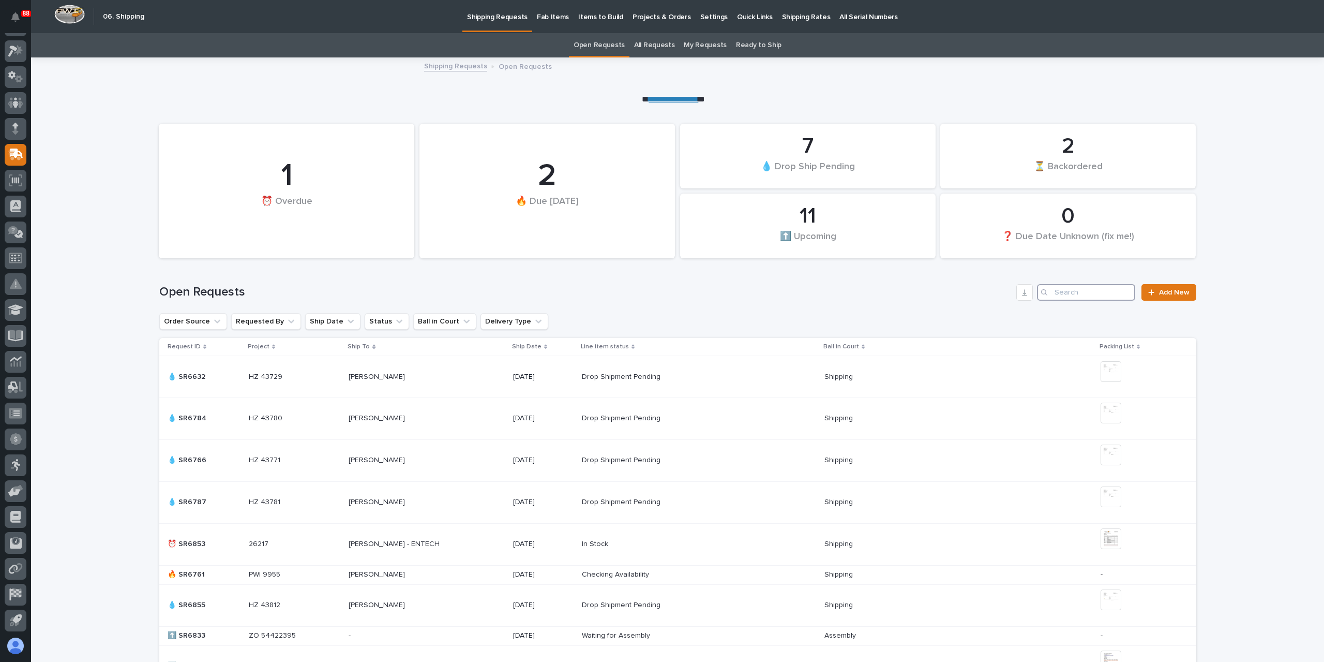
click at [1087, 291] on input "Search" at bounding box center [1086, 292] width 98 height 17
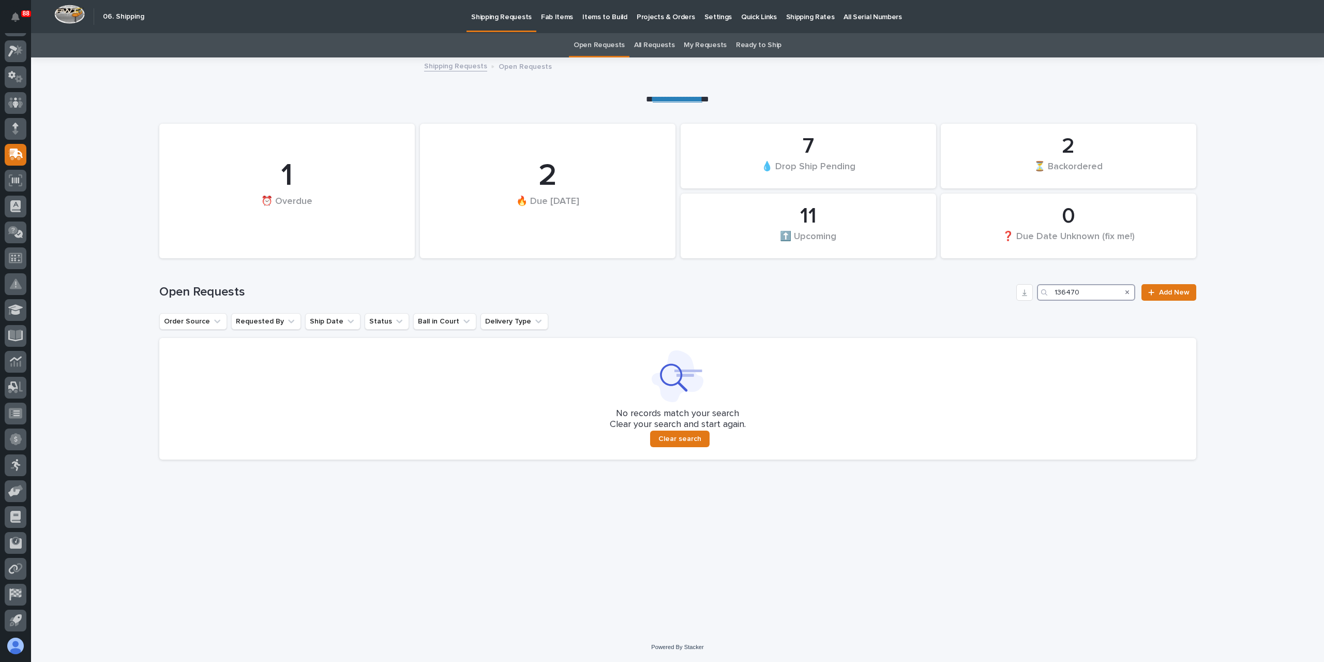
click at [1102, 296] on input "136470" at bounding box center [1086, 292] width 98 height 17
drag, startPoint x: 1102, startPoint y: 296, endPoint x: 986, endPoint y: 300, distance: 115.9
click at [990, 300] on div "Open Requests 136470 Add New" at bounding box center [677, 292] width 1037 height 17
type input "136071"
click at [658, 49] on link "All Requests" at bounding box center [654, 45] width 40 height 24
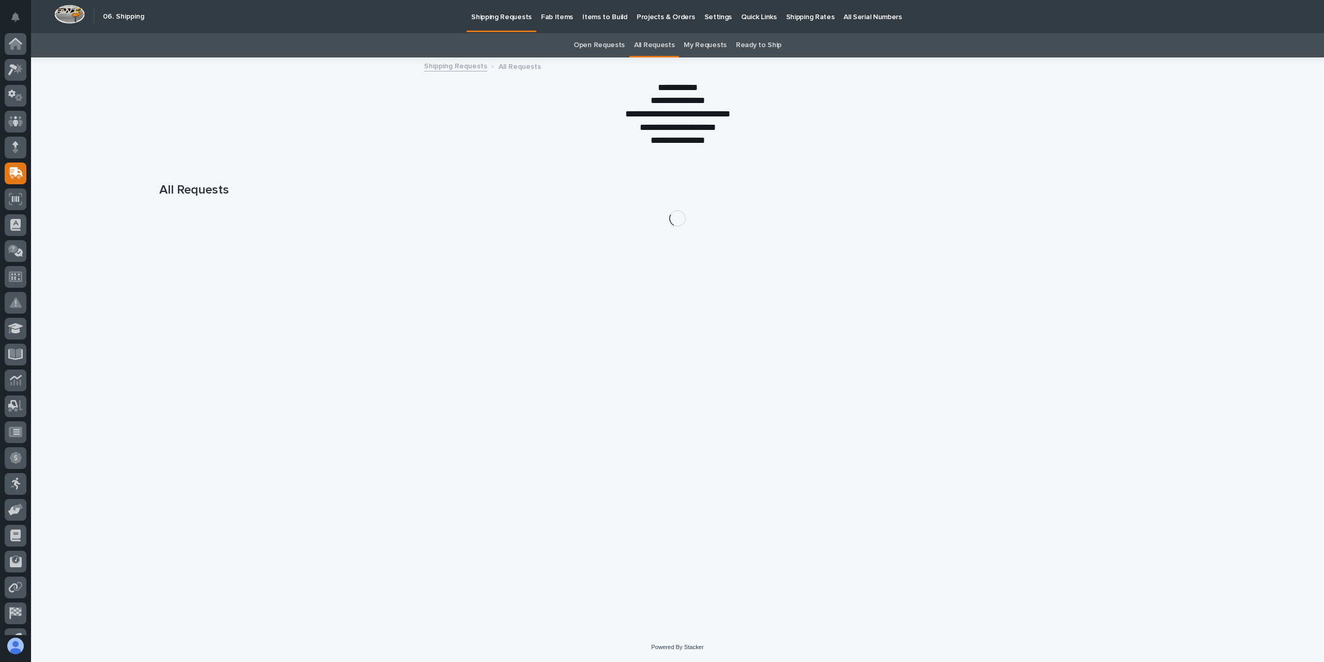
scroll to position [19, 0]
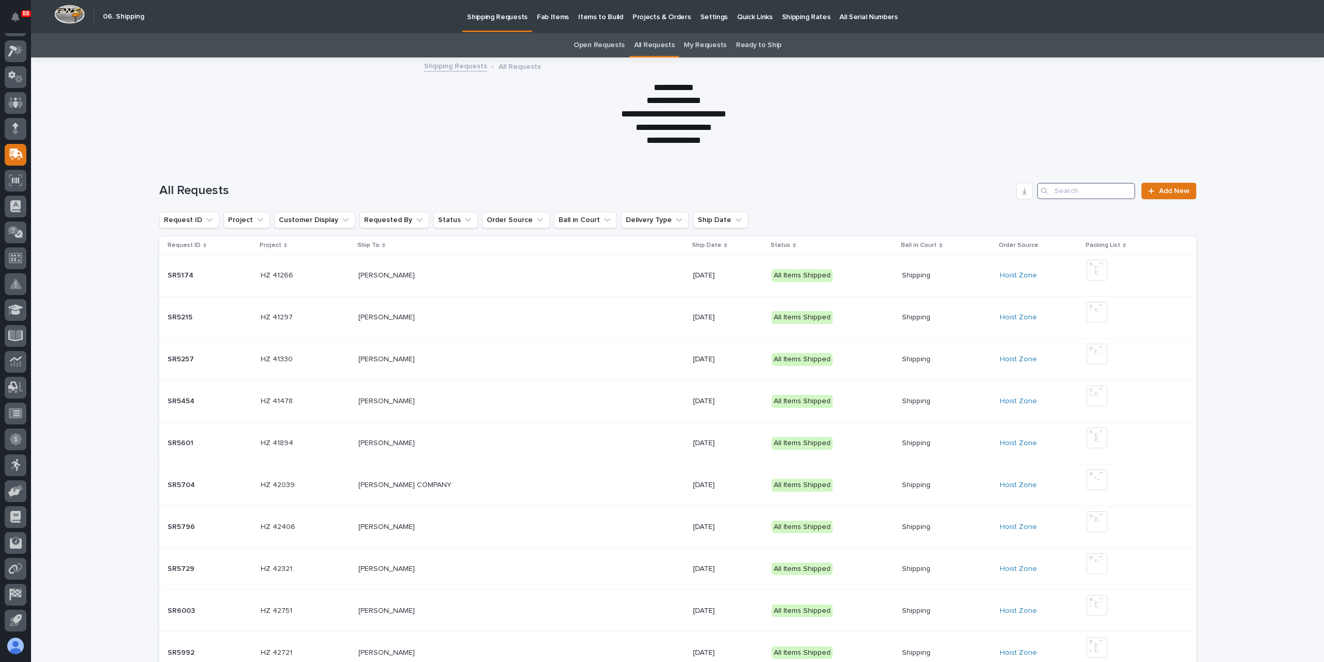
click at [1099, 197] on input "Search" at bounding box center [1086, 191] width 98 height 17
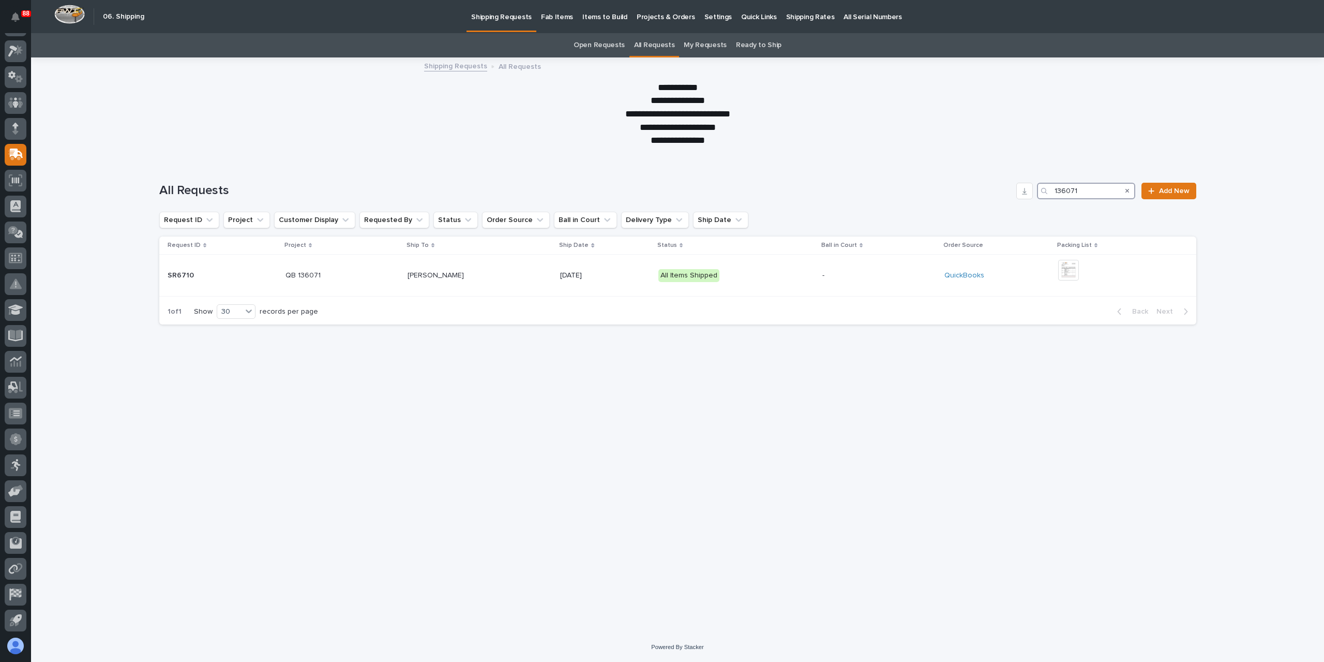
drag, startPoint x: 1083, startPoint y: 190, endPoint x: 1038, endPoint y: 196, distance: 45.9
click at [1038, 196] on div "136071" at bounding box center [1086, 191] width 98 height 17
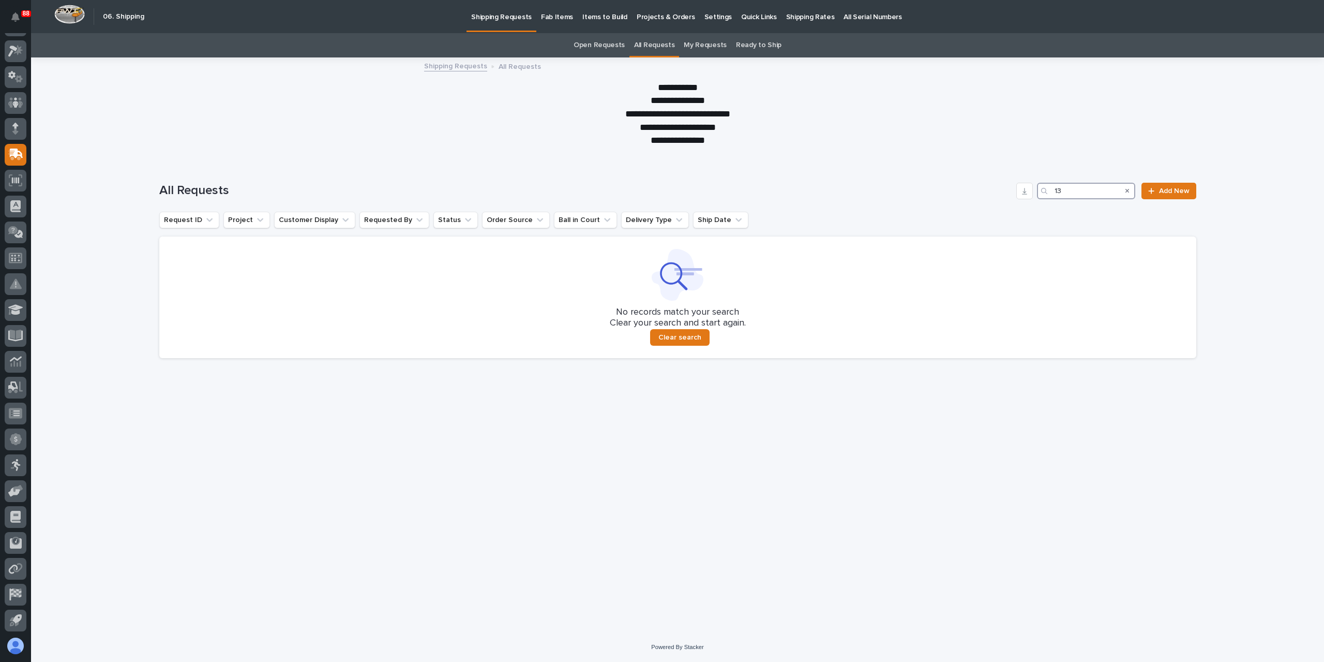
type input "1"
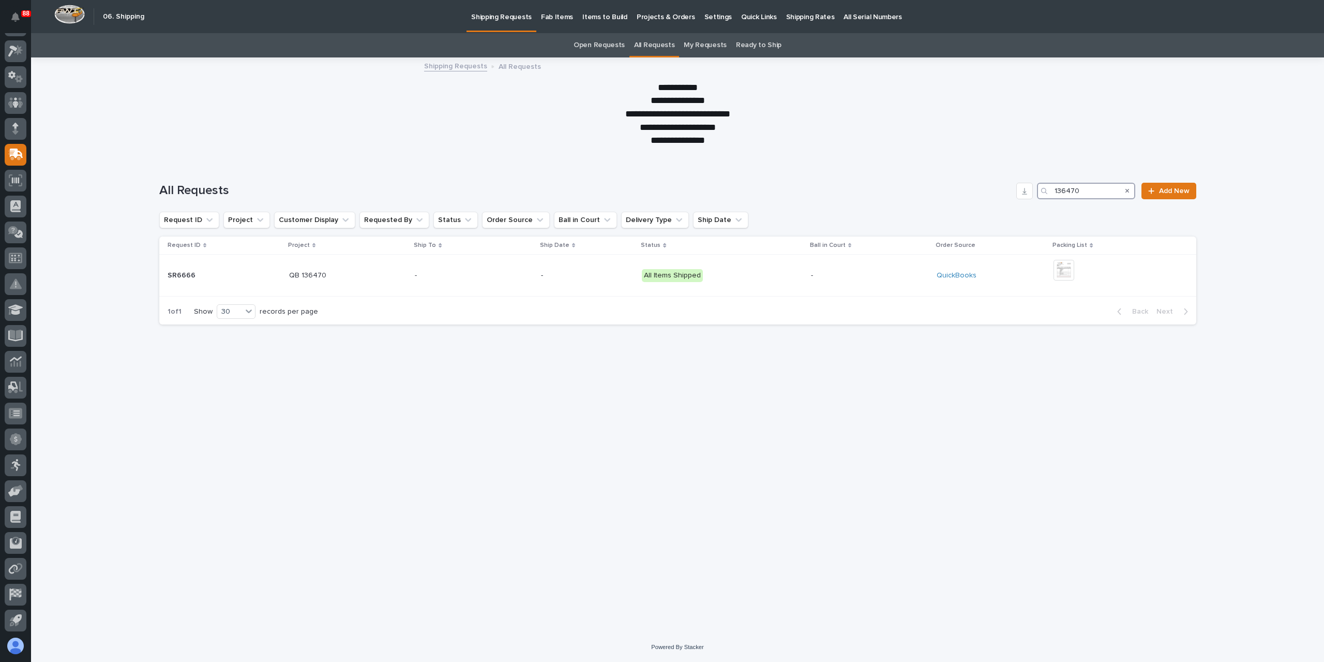
drag, startPoint x: 1082, startPoint y: 186, endPoint x: 977, endPoint y: 193, distance: 105.3
click at [977, 193] on div "All Requests 136470 Add New" at bounding box center [677, 191] width 1037 height 17
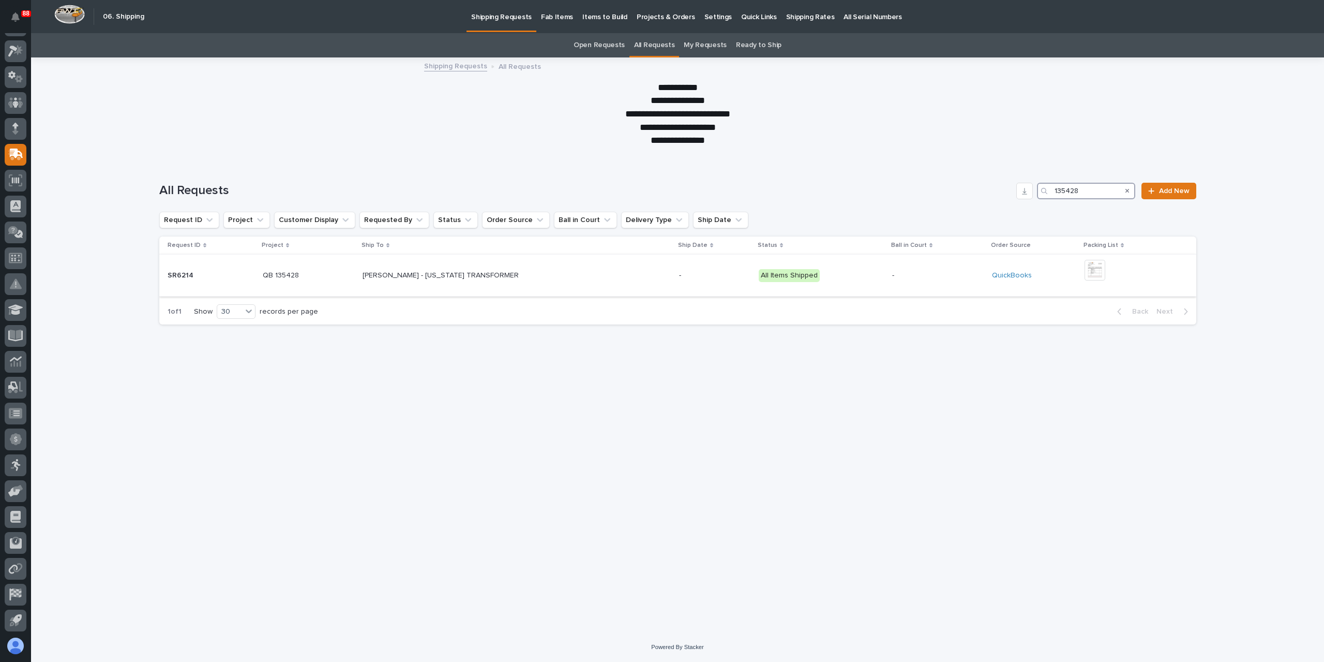
type input "135428"
click at [416, 279] on p "[PERSON_NAME] - [US_STATE] TRANSFORMER" at bounding box center [442, 274] width 158 height 11
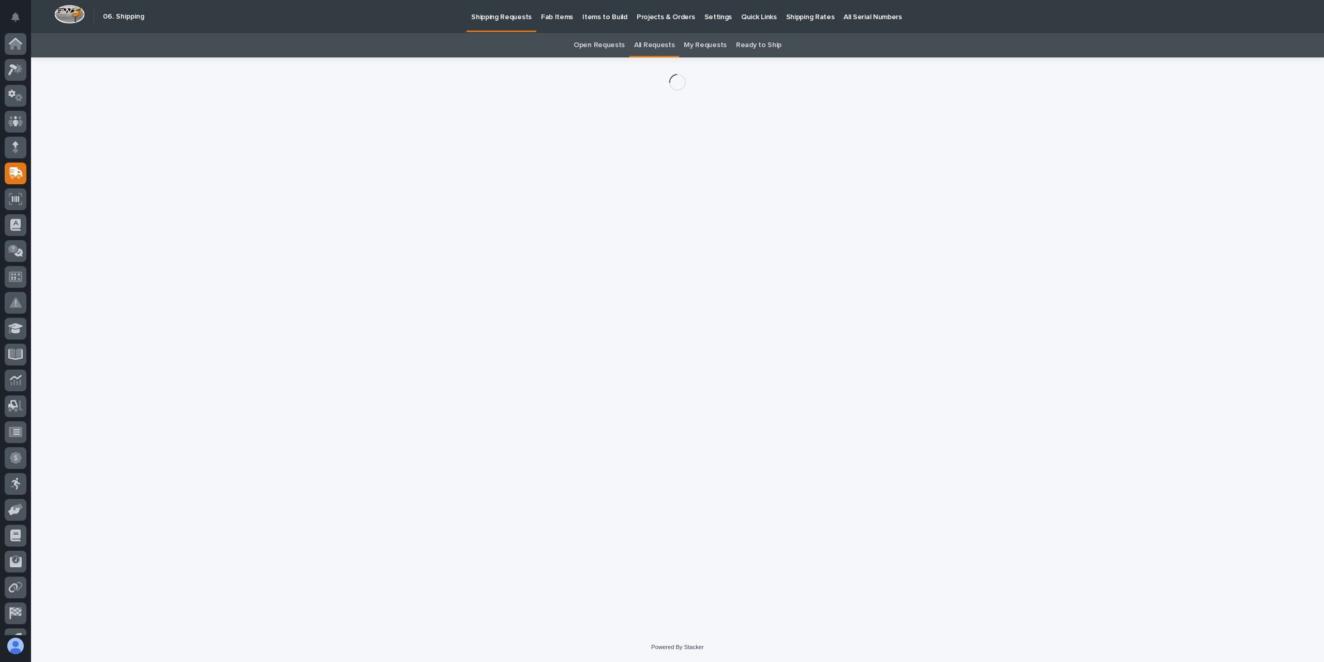
scroll to position [19, 0]
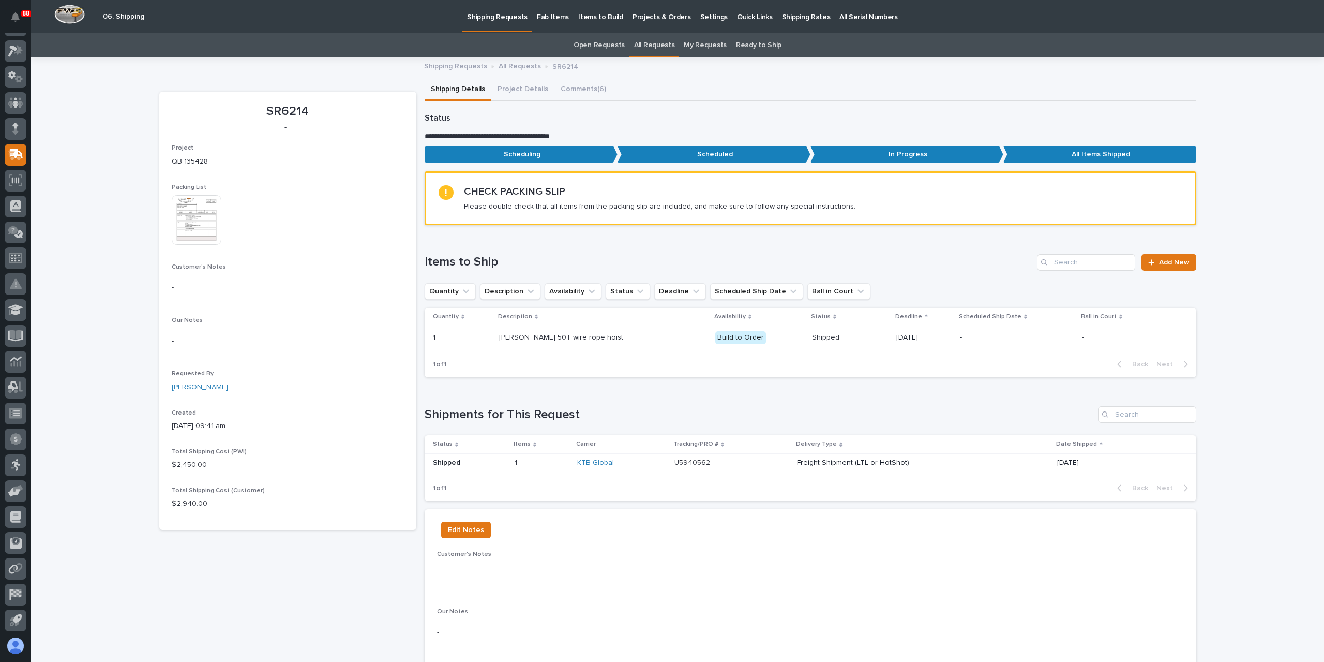
click at [197, 222] on img at bounding box center [197, 220] width 50 height 50
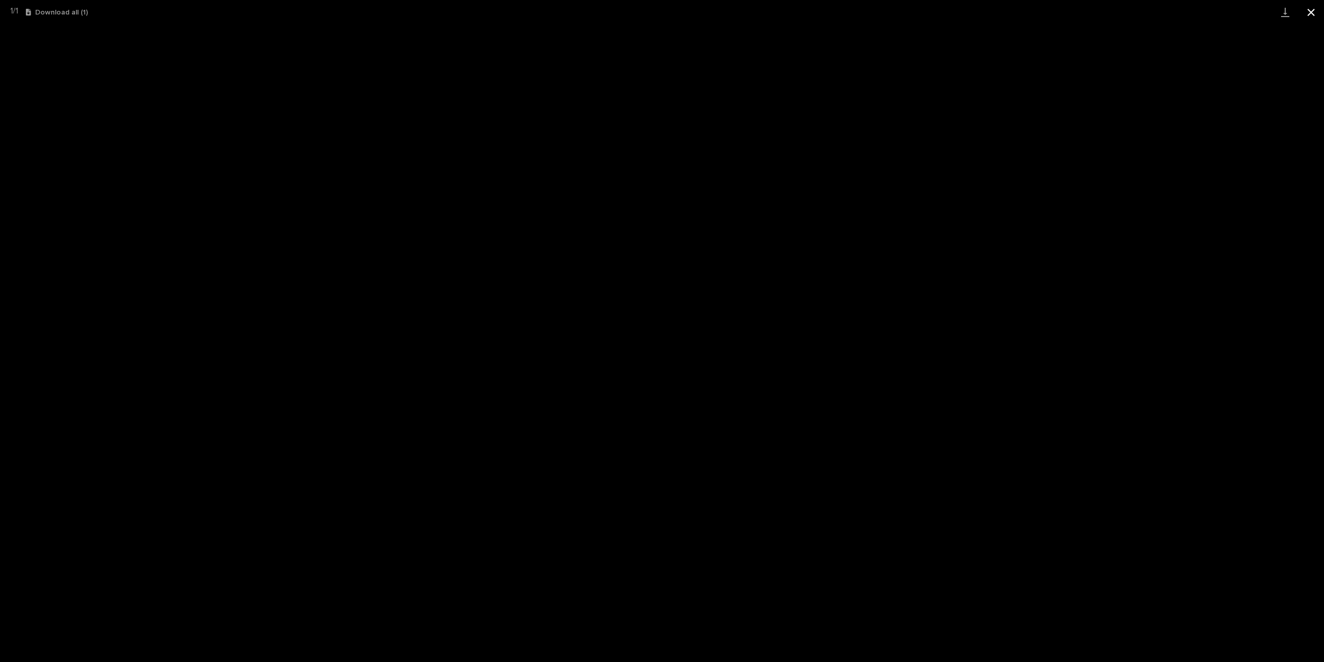
click at [1318, 10] on button "Close gallery" at bounding box center [1312, 12] width 26 height 24
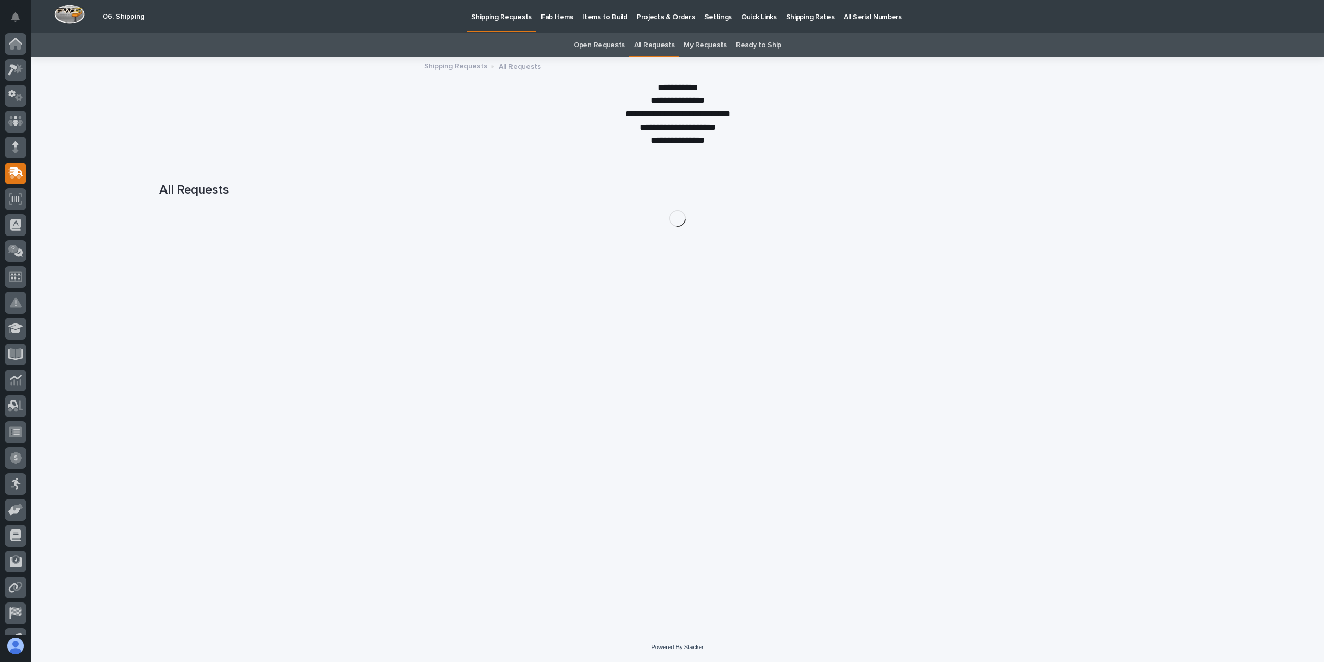
scroll to position [19, 0]
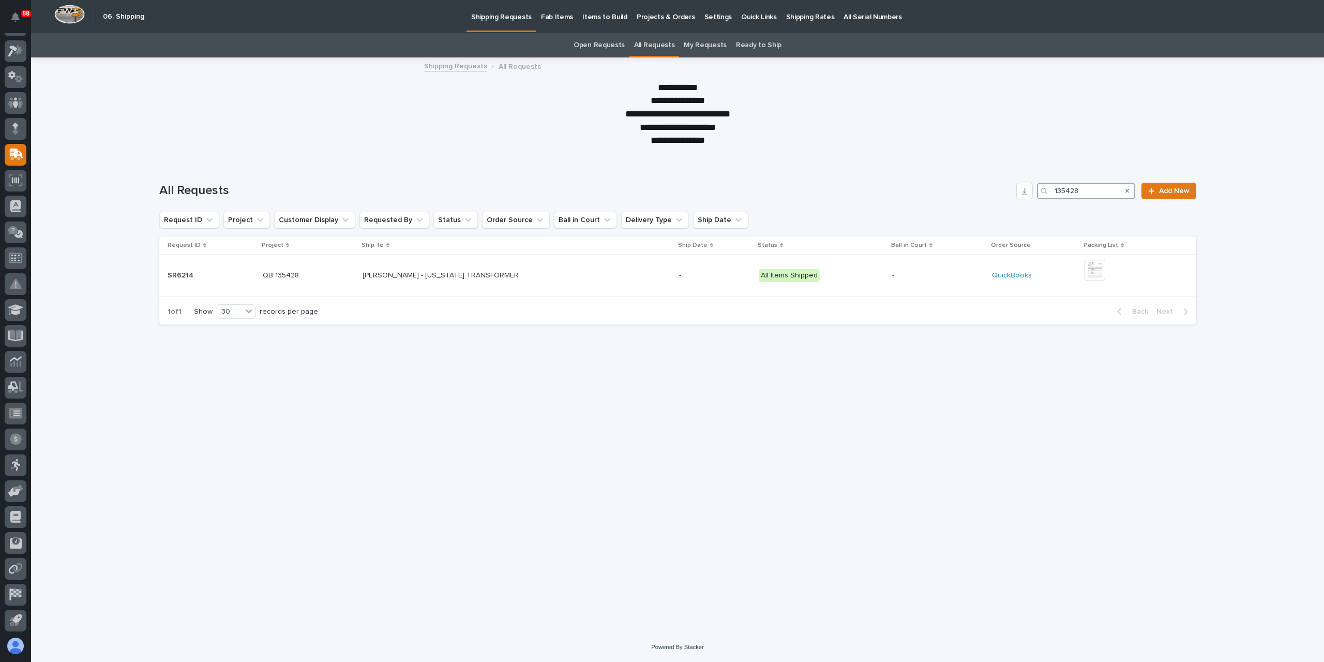
drag, startPoint x: 1088, startPoint y: 192, endPoint x: 902, endPoint y: 181, distance: 186.6
click at [899, 177] on div "All Requests 135428 Add New" at bounding box center [677, 187] width 1037 height 50
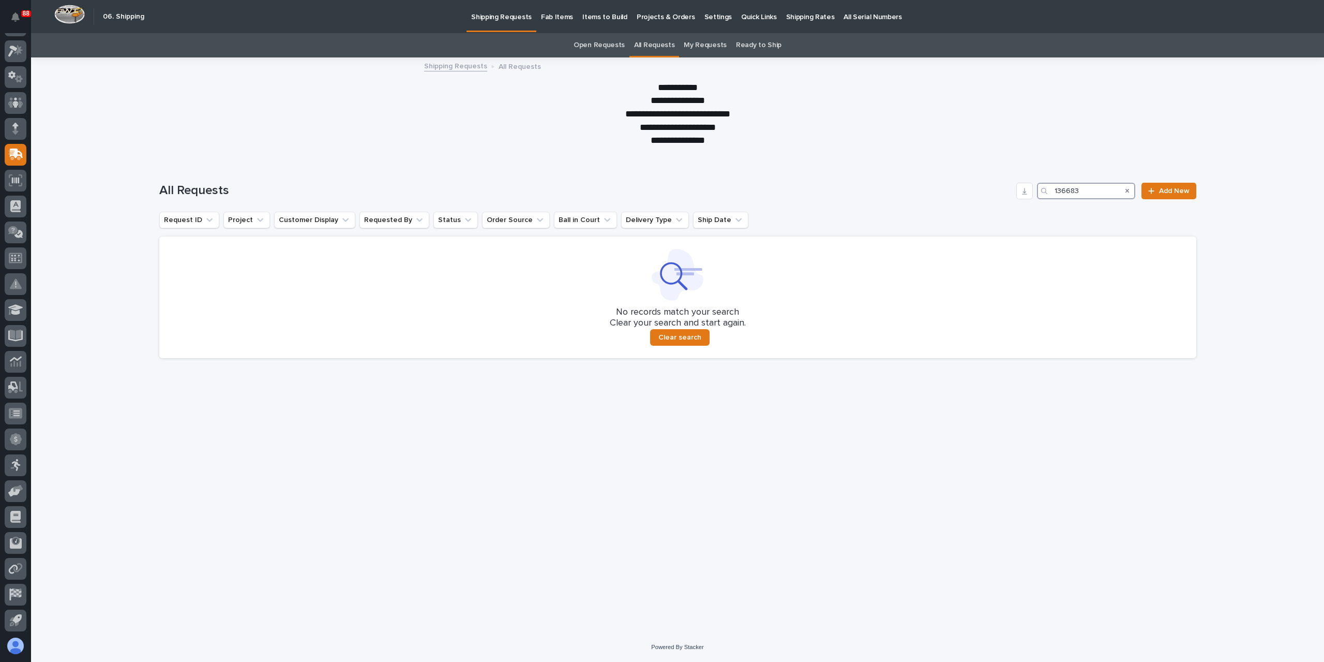
drag, startPoint x: 1080, startPoint y: 189, endPoint x: 978, endPoint y: 185, distance: 101.5
click at [978, 185] on div "All Requests 136683 Add New" at bounding box center [677, 191] width 1037 height 17
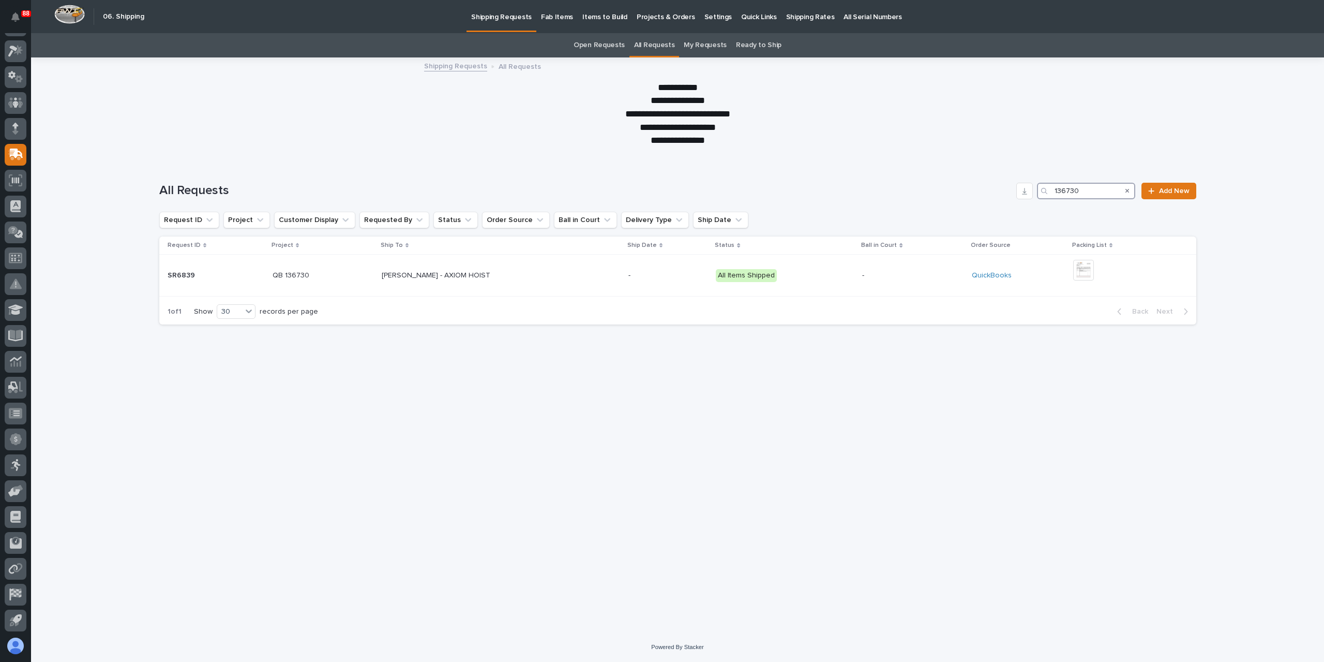
drag, startPoint x: 1095, startPoint y: 191, endPoint x: 1028, endPoint y: 205, distance: 68.1
click at [1028, 205] on div "All Requests 136730 Add New" at bounding box center [677, 187] width 1037 height 50
type input "136722"
